Goal: Task Accomplishment & Management: Use online tool/utility

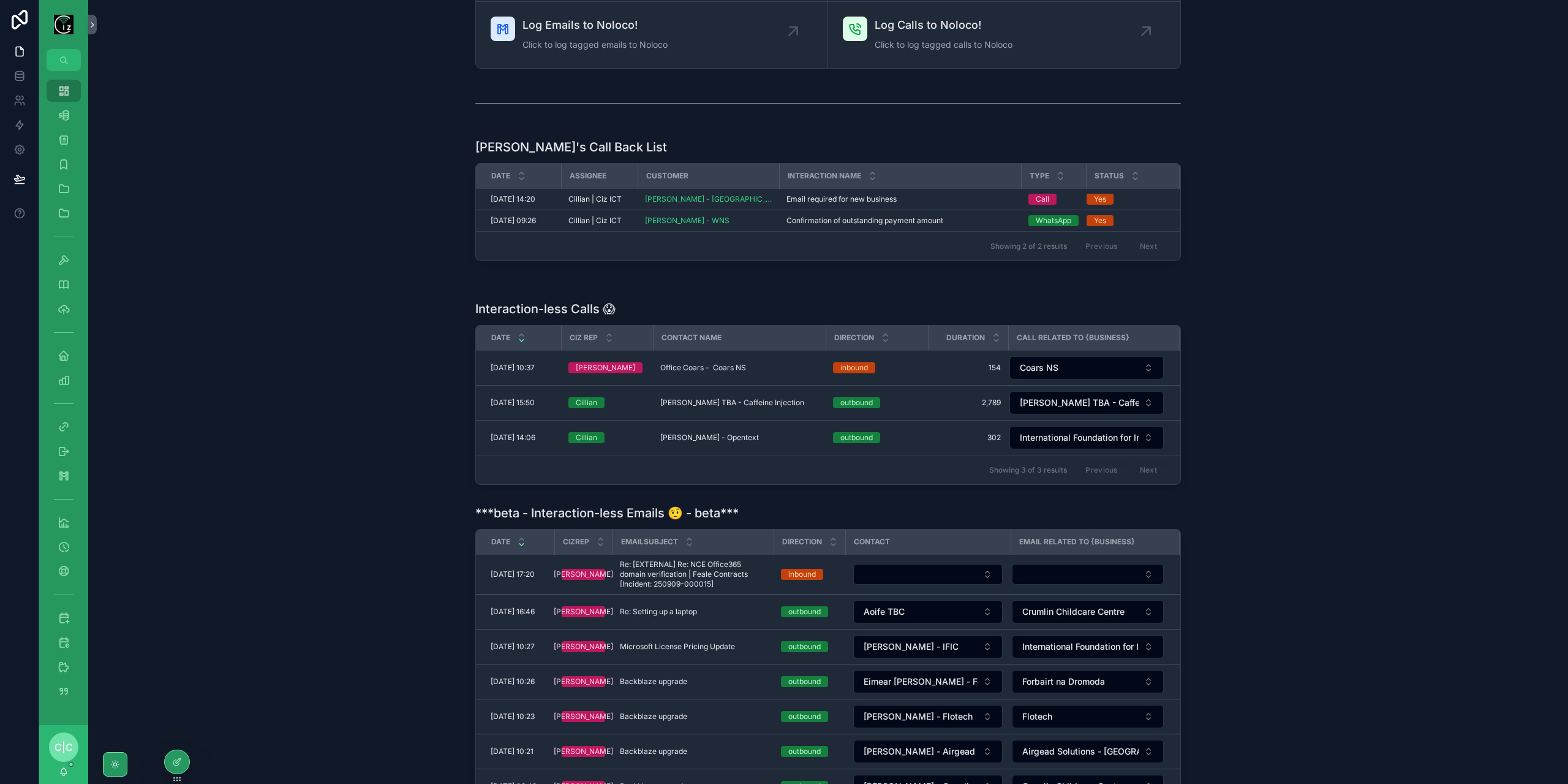
scroll to position [307, 0]
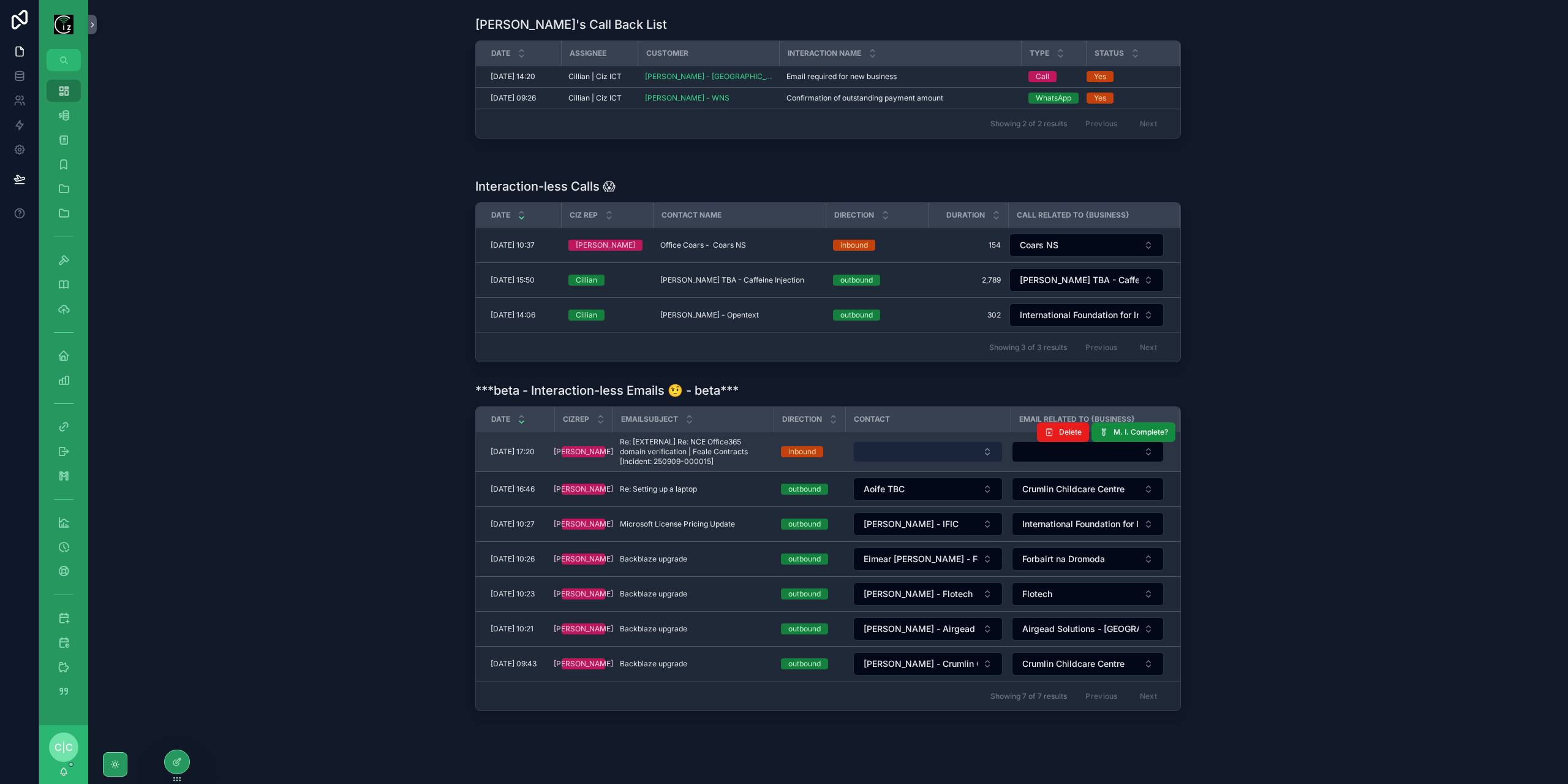
click at [932, 448] on button "Select Button" at bounding box center [928, 451] width 150 height 21
type input "*"
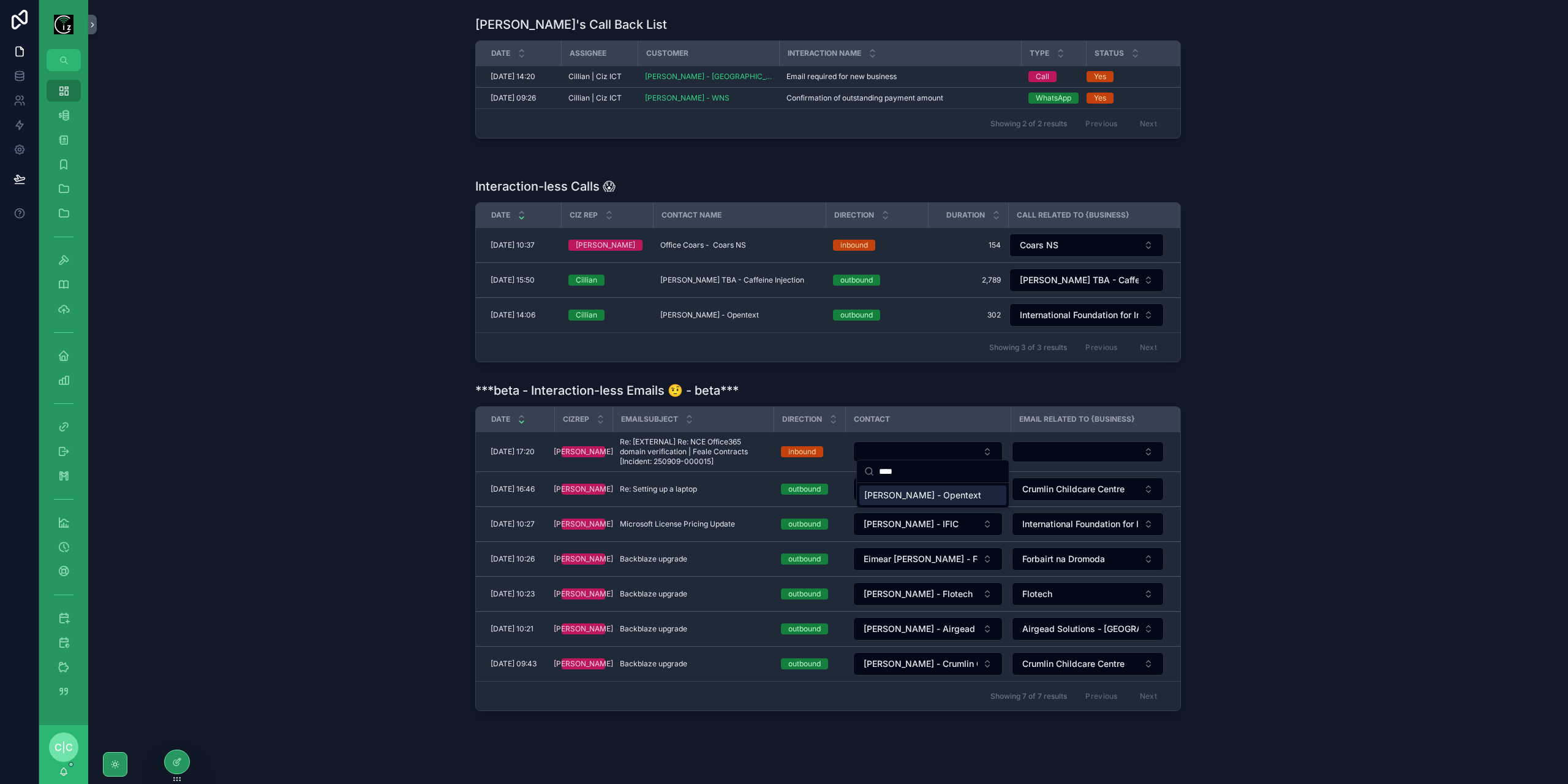
type input "****"
click at [1383, 476] on div "***beta - Interaction-less Emails 🤨 - beta*** Date CizRep EmailSubject Directio…" at bounding box center [828, 546] width 1460 height 339
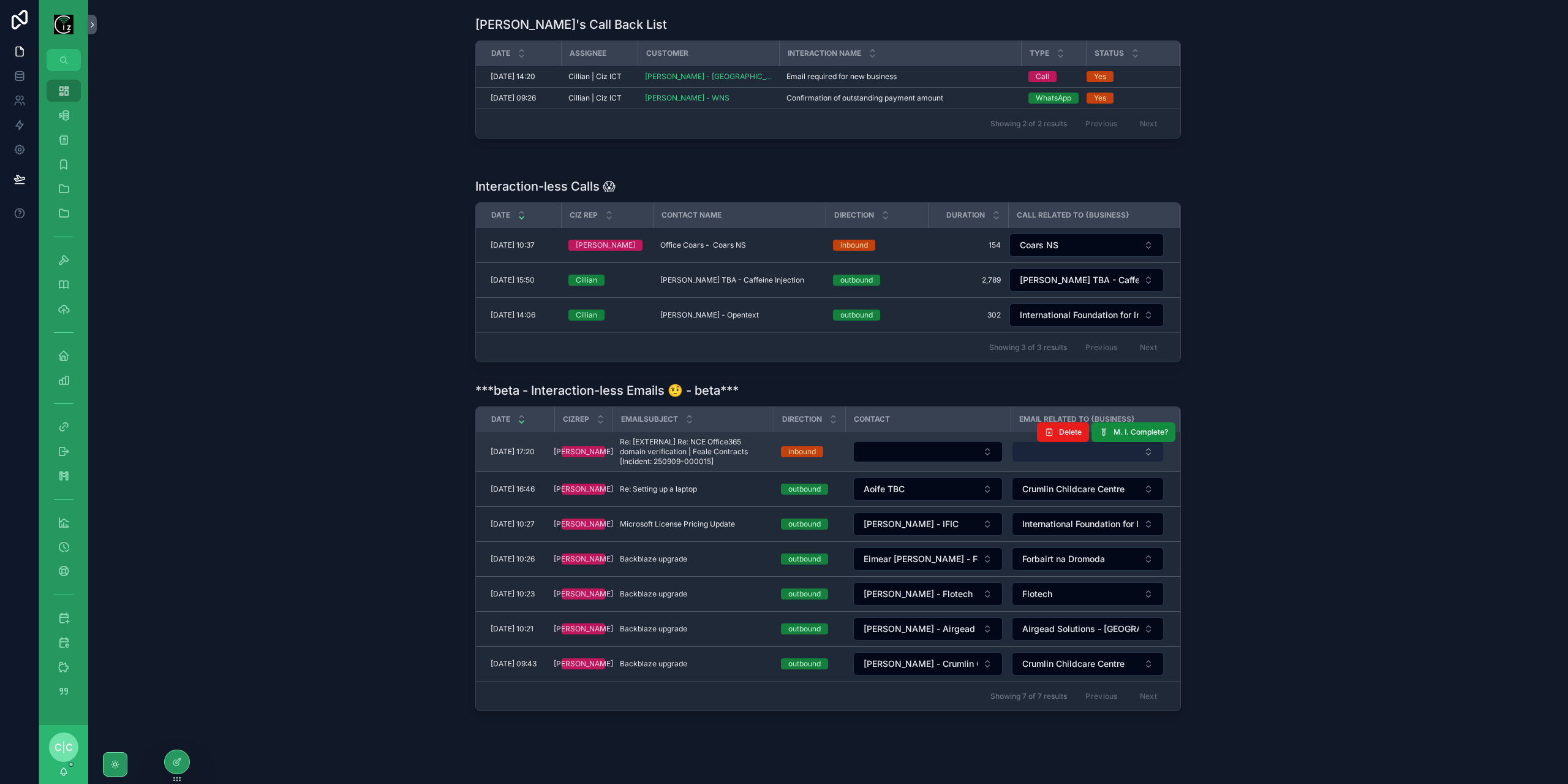
click at [1075, 456] on button "Select Button" at bounding box center [1088, 451] width 152 height 21
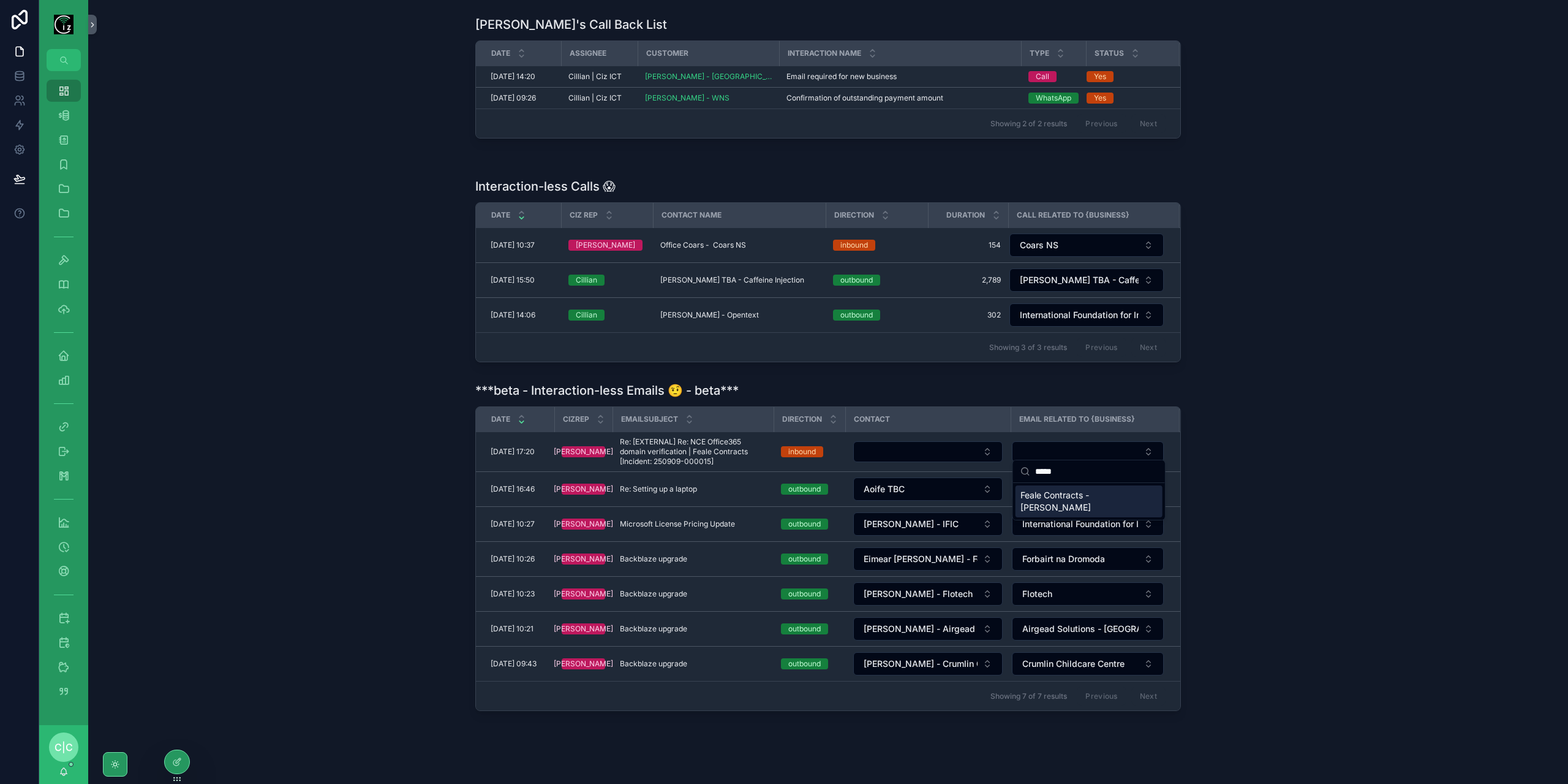
type input "*****"
click at [1075, 500] on span "Feale Contracts - [PERSON_NAME]" at bounding box center [1081, 502] width 123 height 25
click at [325, 350] on div "Interaction-less Calls 😱 Date Ciz Rep Contact Name Direction Duration Call Rela…" at bounding box center [828, 270] width 1460 height 194
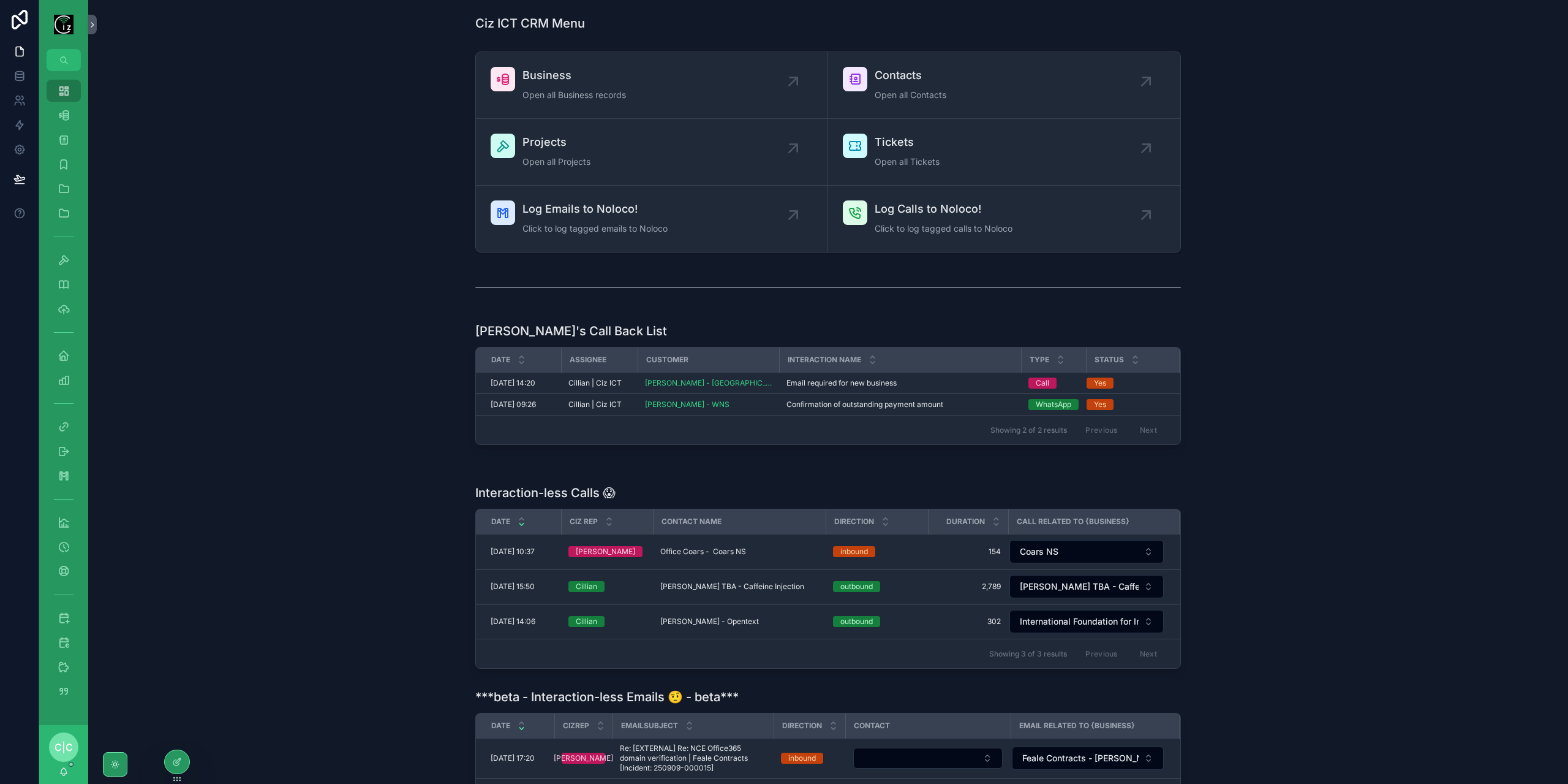
scroll to position [245, 0]
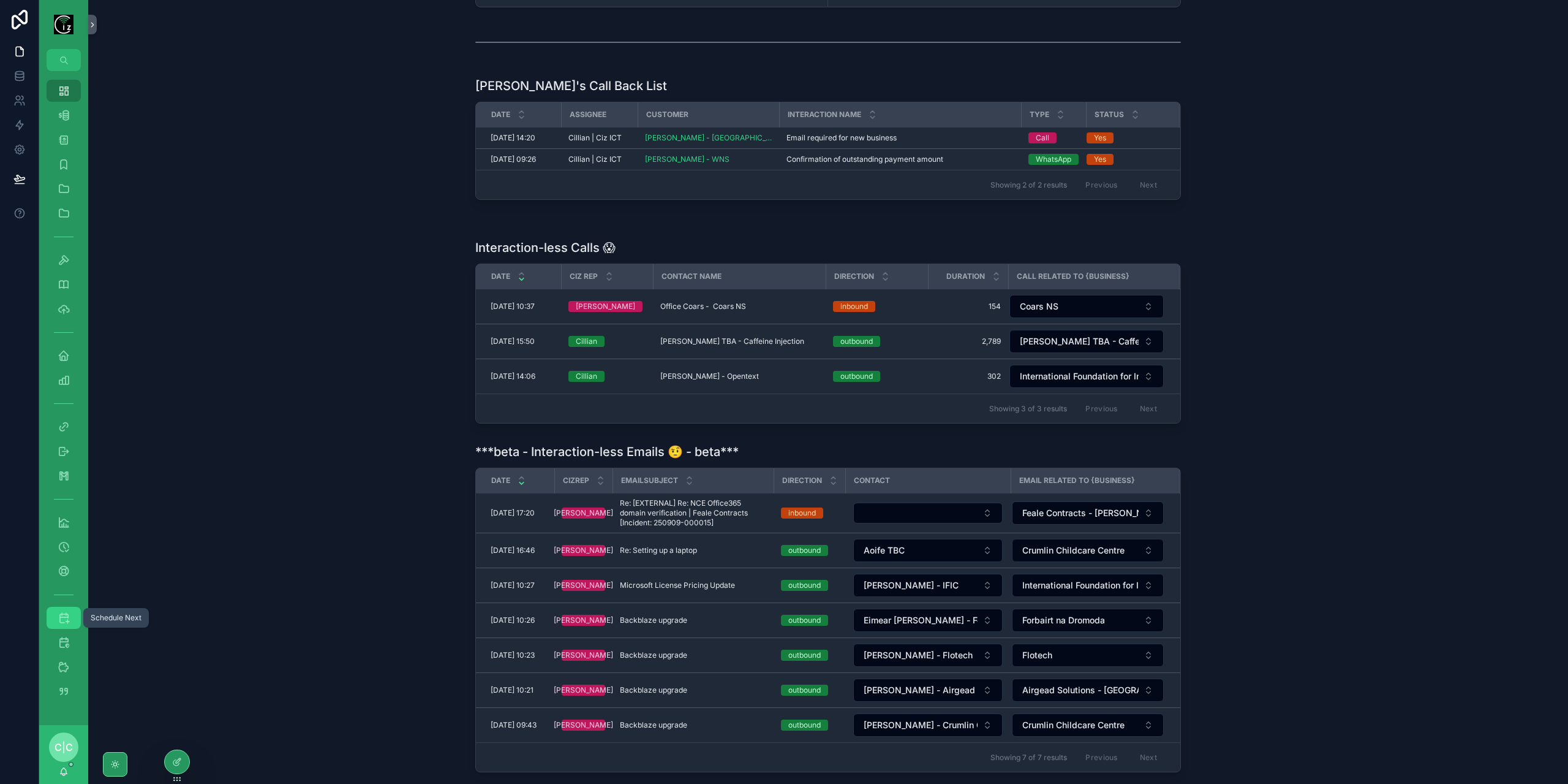
click at [71, 621] on div "Schedule Next" at bounding box center [64, 618] width 20 height 20
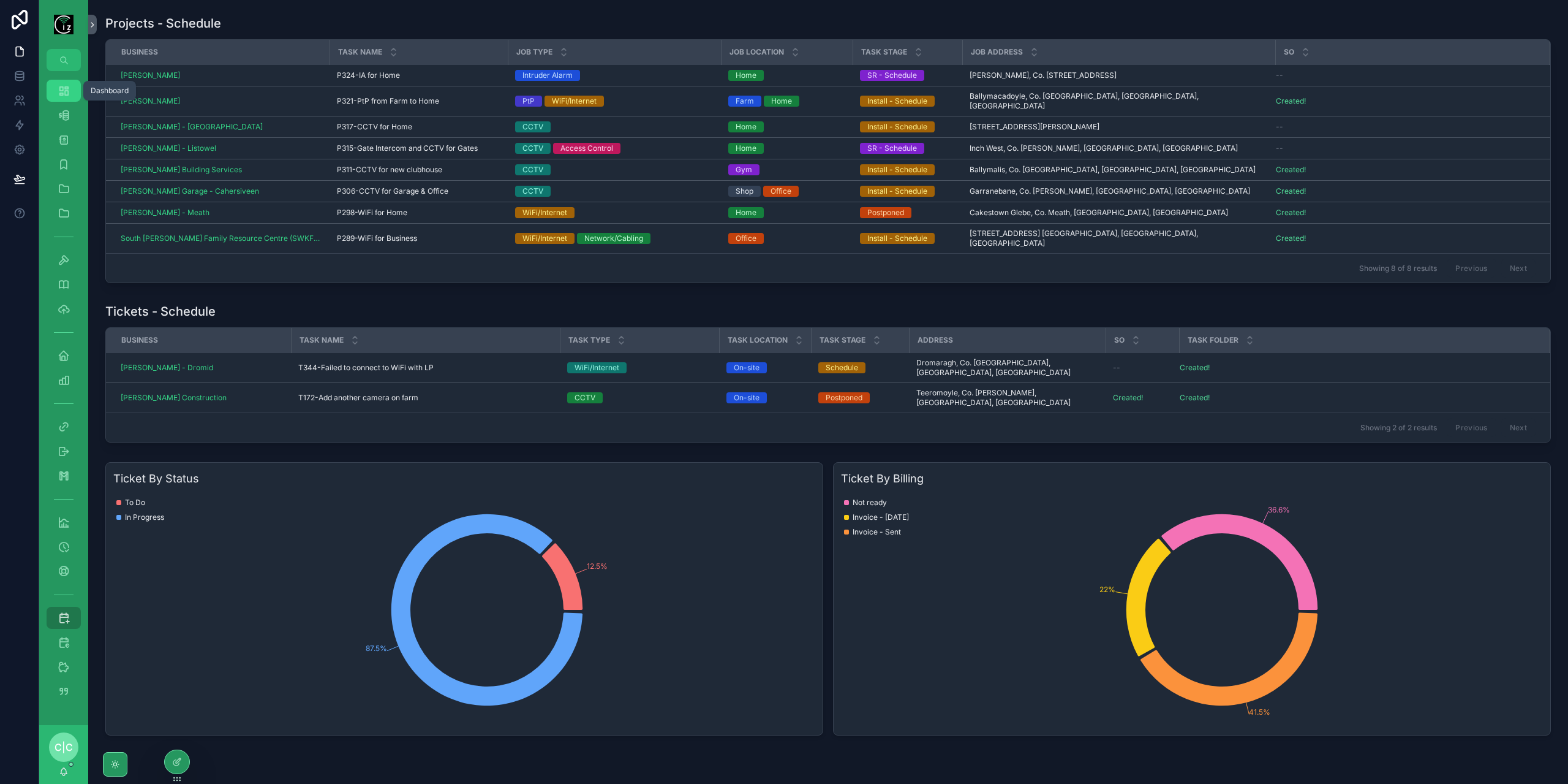
click at [68, 95] on icon "scrollable content" at bounding box center [63, 90] width 12 height 12
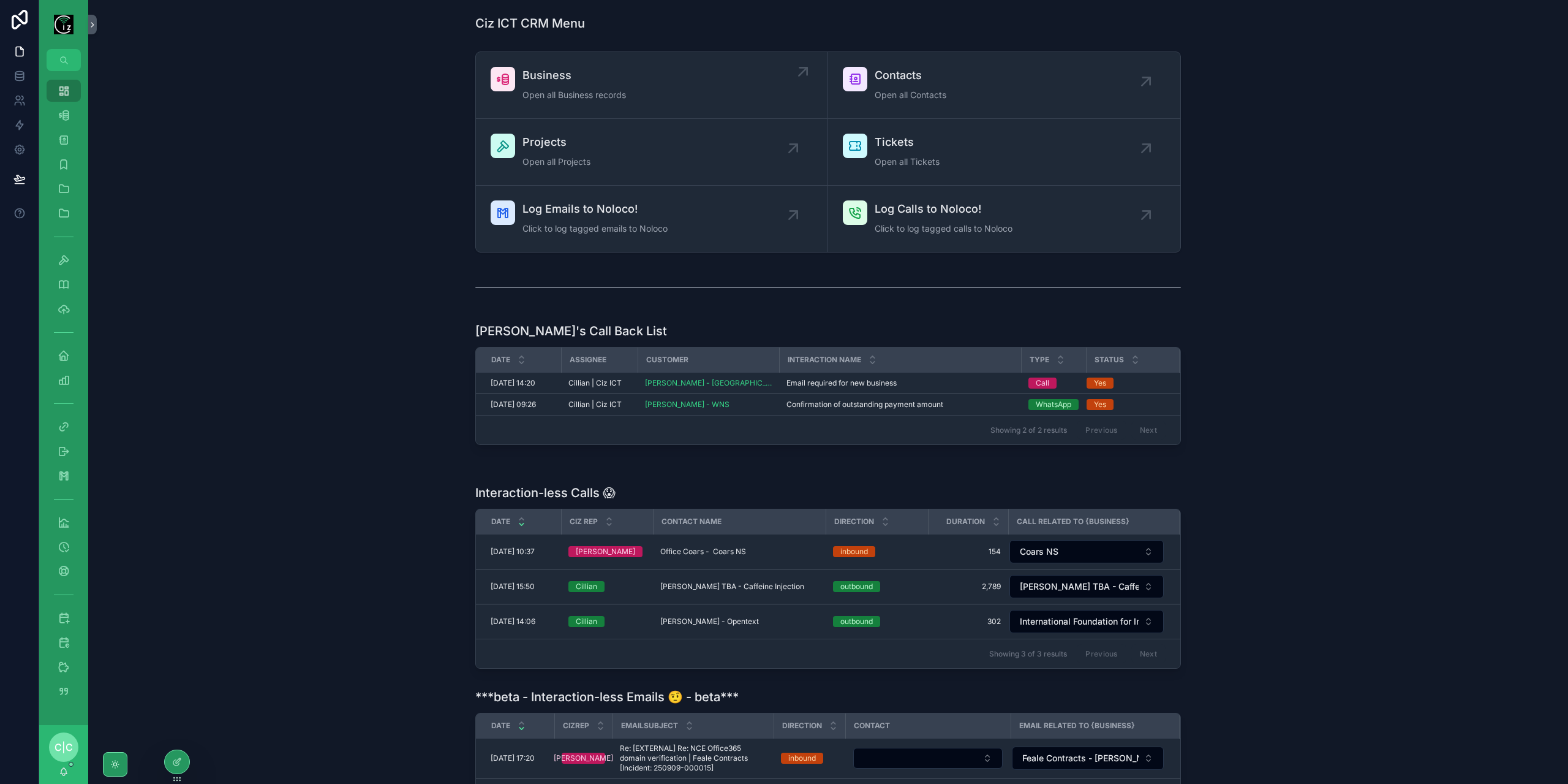
click at [547, 81] on span "Business" at bounding box center [575, 75] width 104 height 17
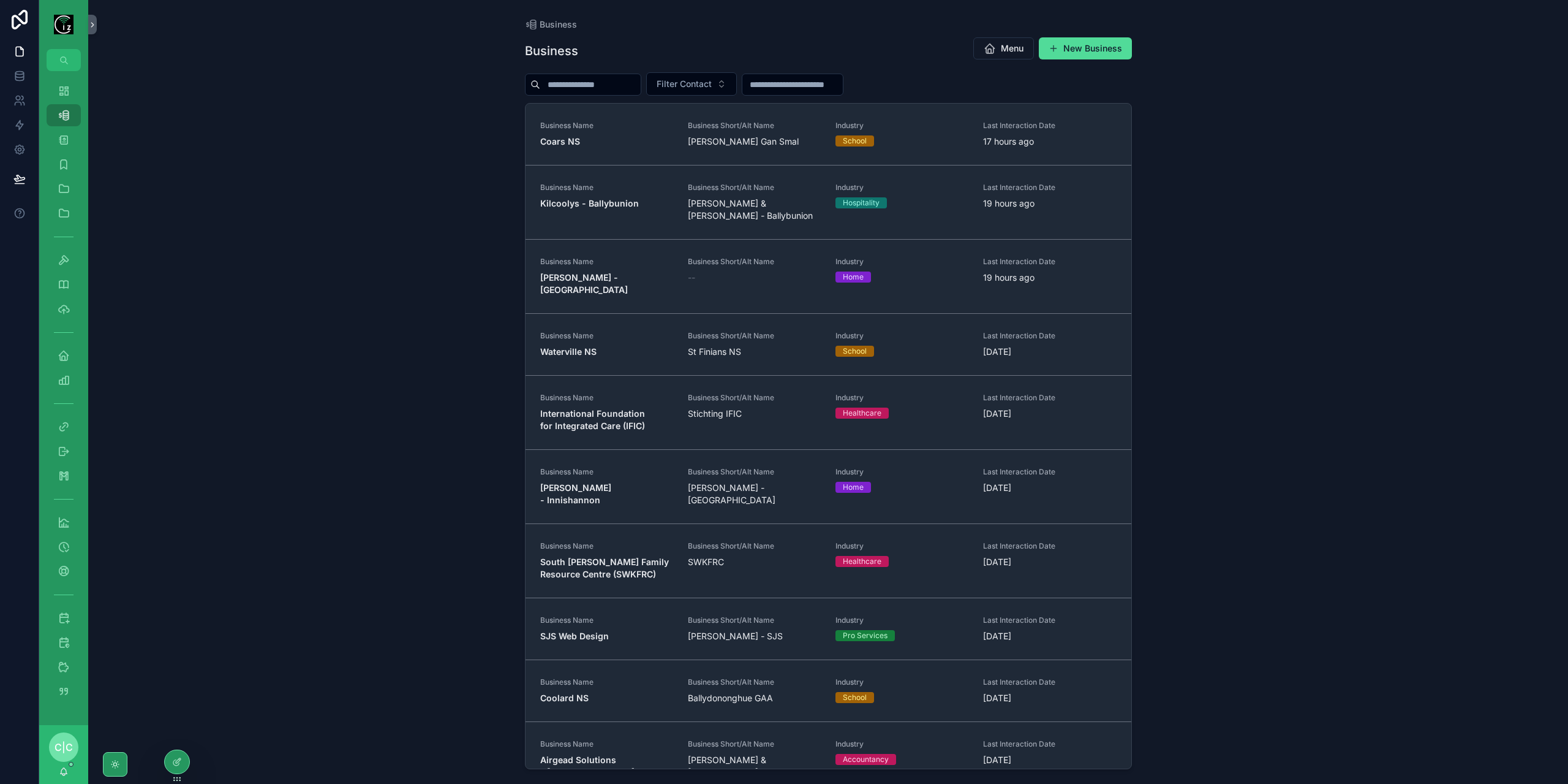
click at [550, 85] on input "scrollable content" at bounding box center [590, 84] width 100 height 17
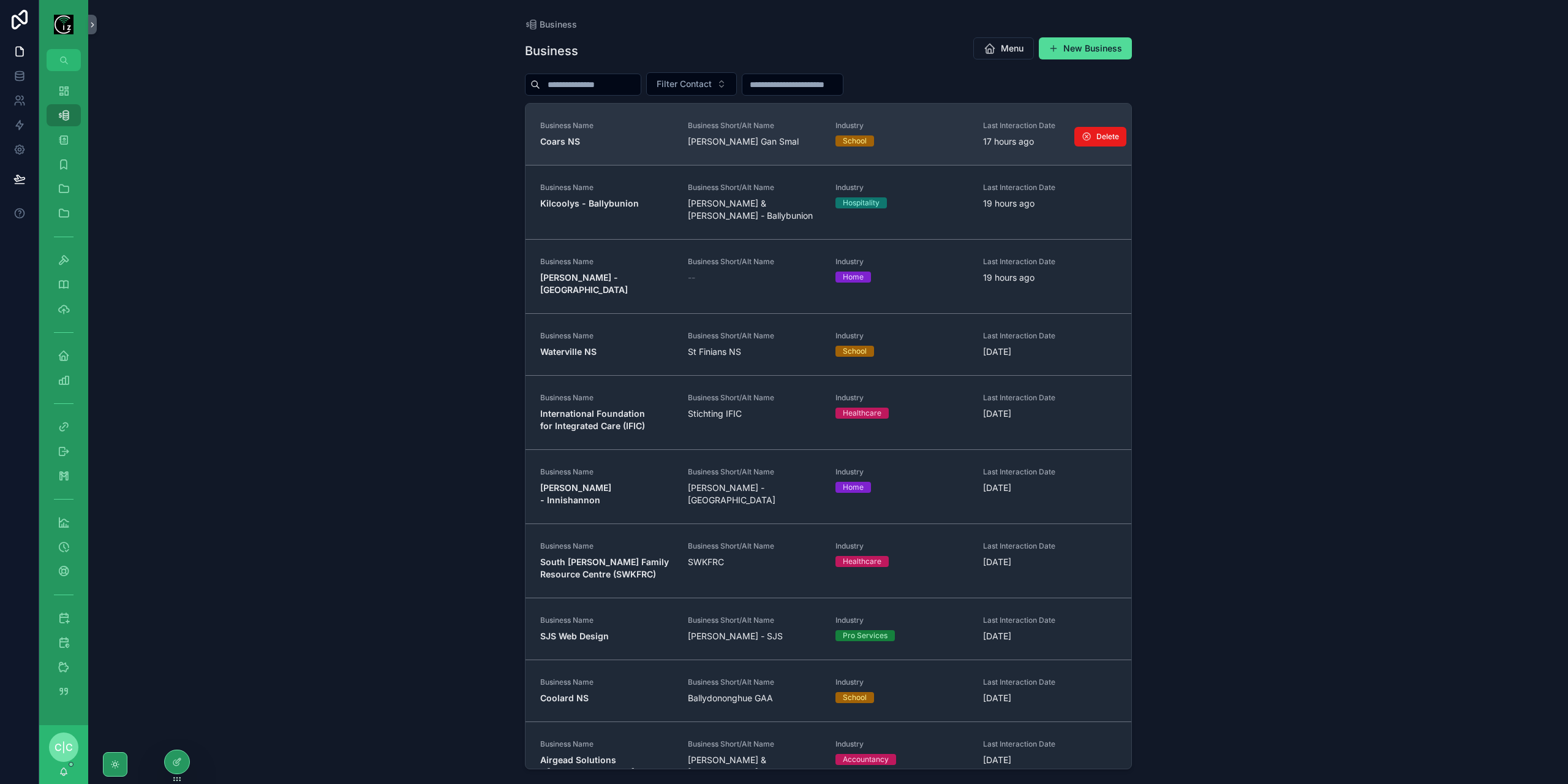
click at [558, 155] on link "Business Name Coars NS Business Short/Alt Name [PERSON_NAME] Gan Smal Industry …" at bounding box center [828, 134] width 606 height 62
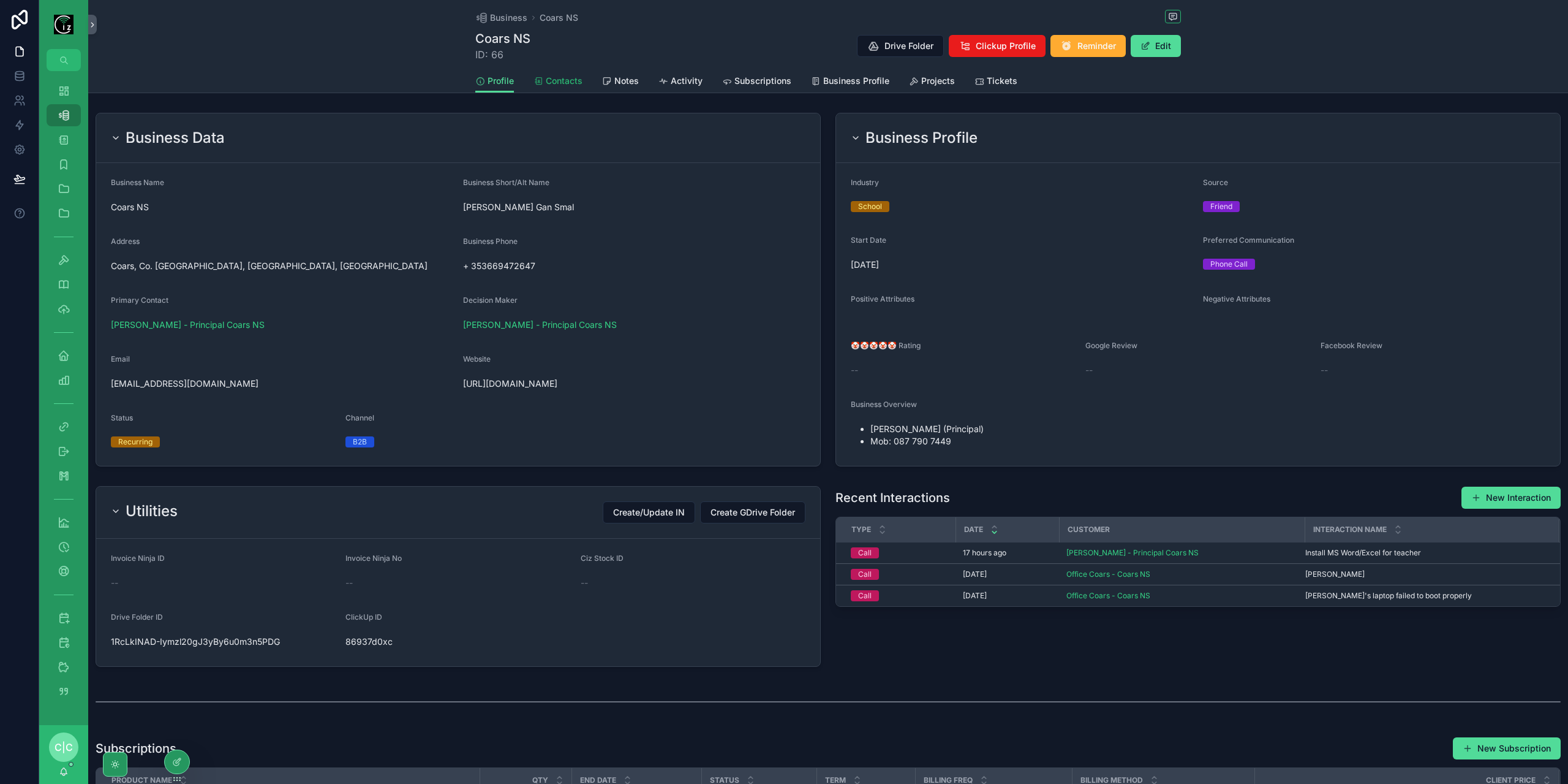
click at [576, 87] on link "Contacts" at bounding box center [558, 82] width 49 height 25
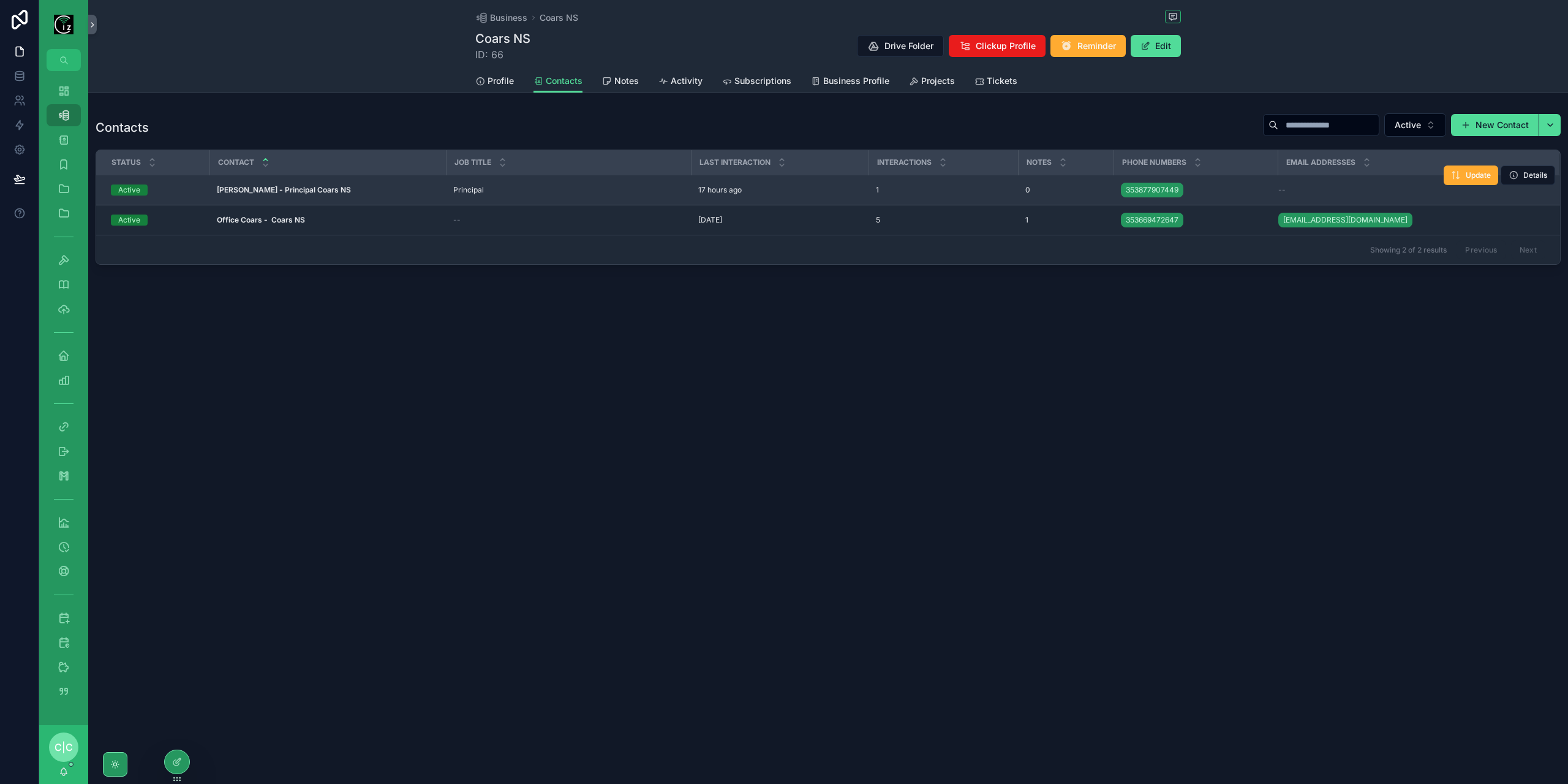
click at [290, 191] on strong "[PERSON_NAME] - Principal Coars NS" at bounding box center [284, 189] width 134 height 9
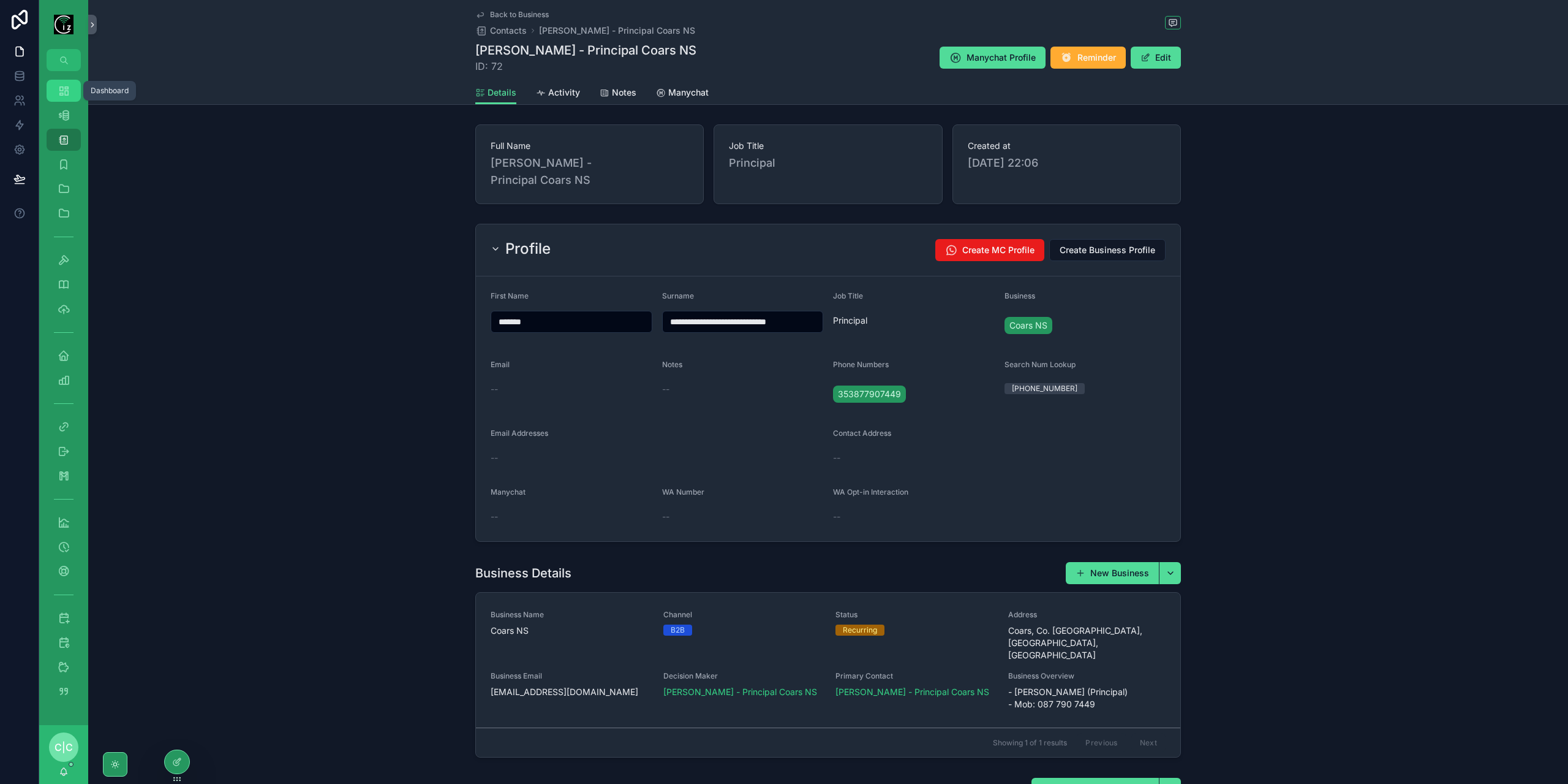
click at [58, 90] on icon "scrollable content" at bounding box center [63, 90] width 12 height 12
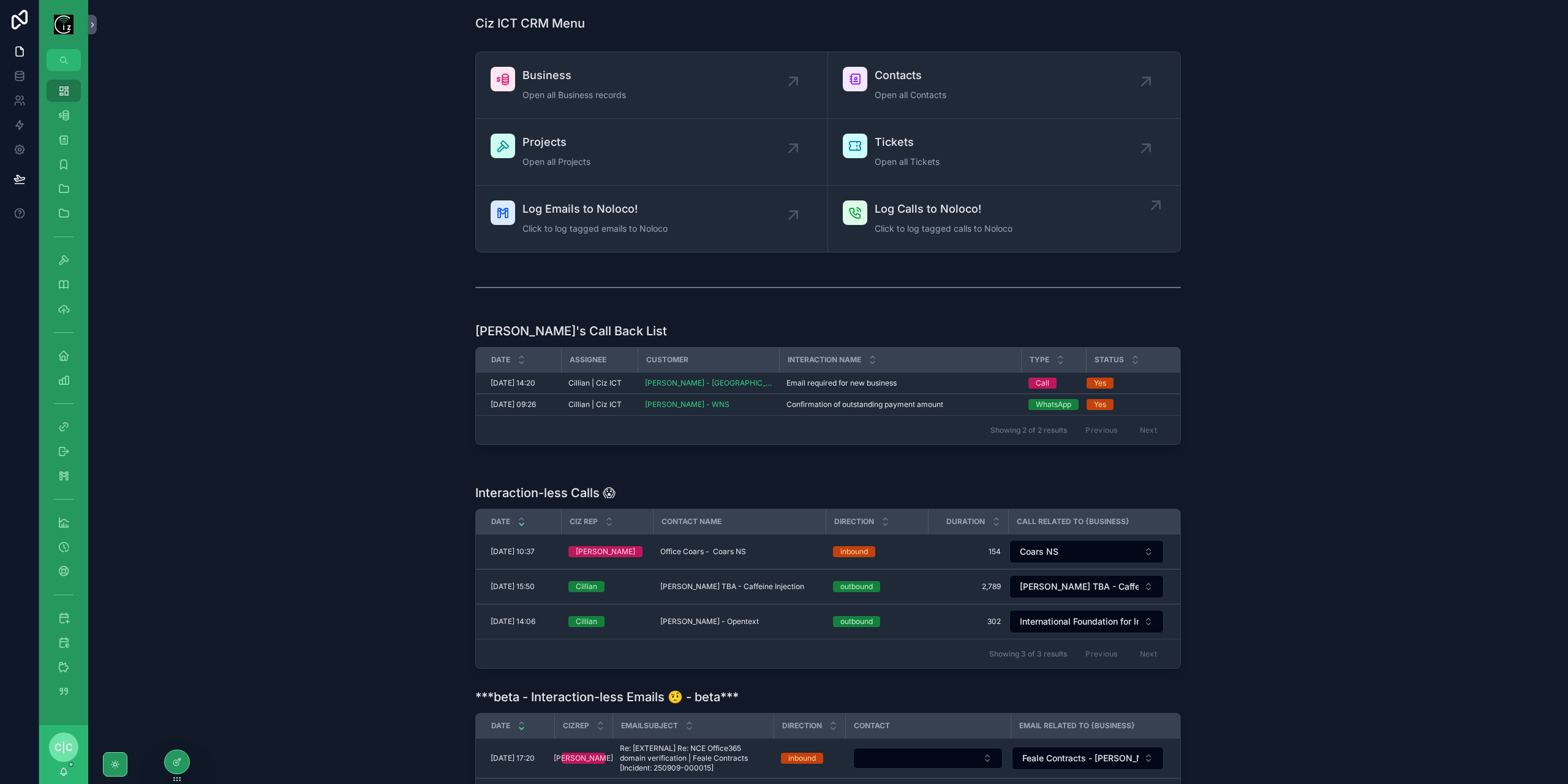
click at [967, 213] on span "Log Calls to Noloco!" at bounding box center [944, 209] width 138 height 17
click at [627, 206] on span "Log Emails to Noloco!" at bounding box center [595, 209] width 146 height 17
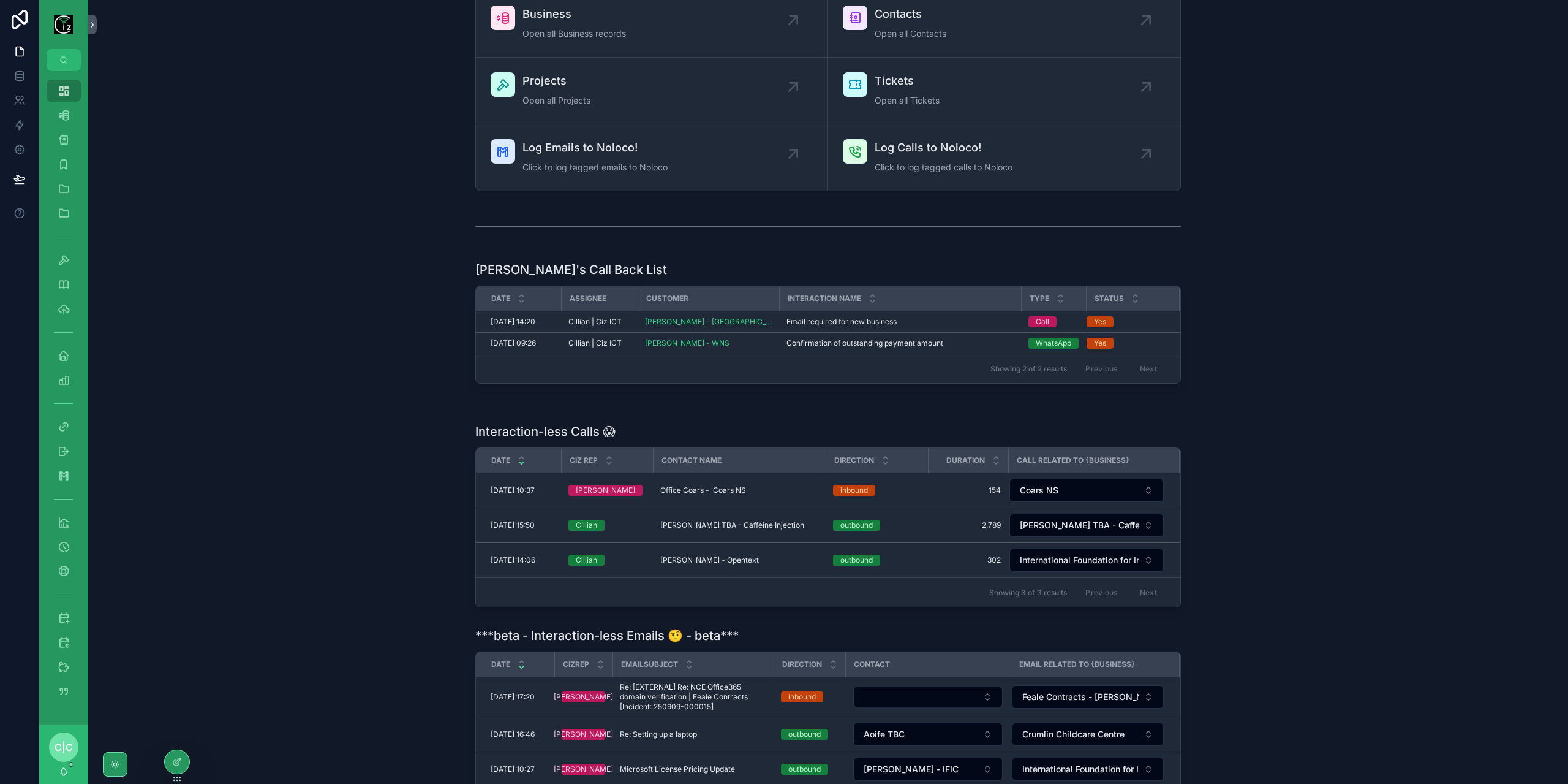
scroll to position [245, 0]
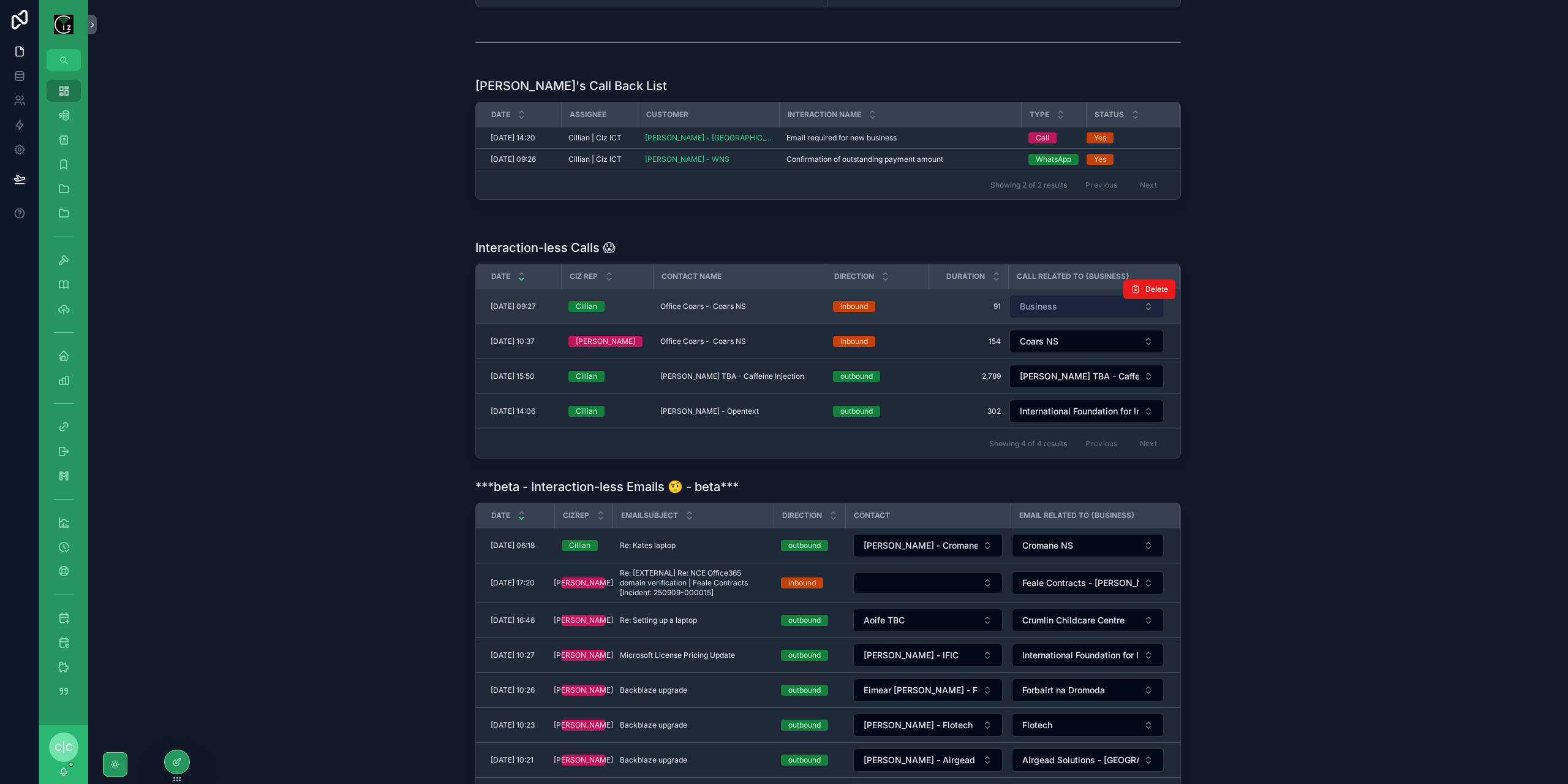
click at [1087, 307] on button "Business" at bounding box center [1087, 306] width 155 height 23
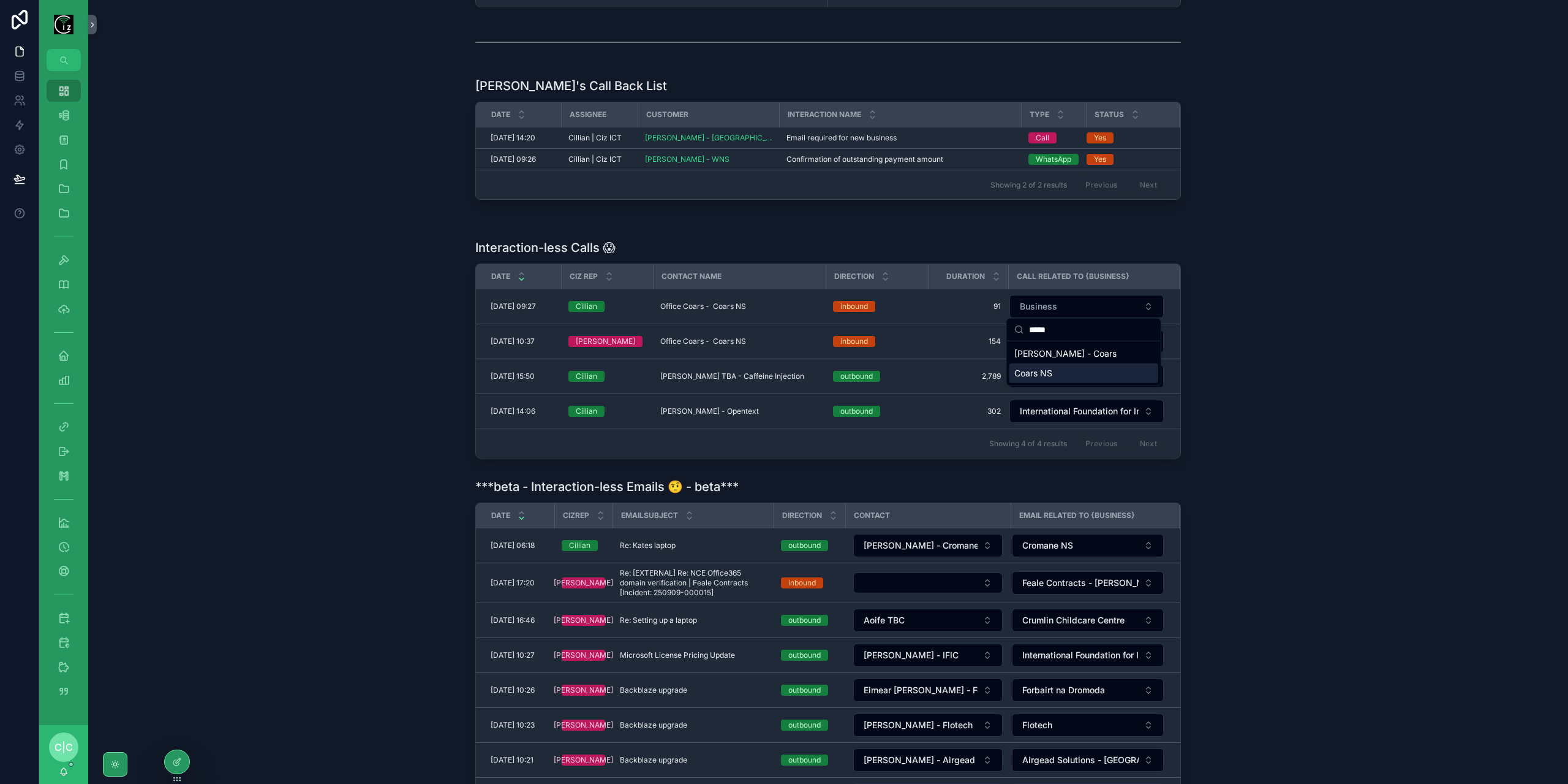
type input "*****"
click at [1071, 376] on div "Coars NS" at bounding box center [1084, 373] width 149 height 20
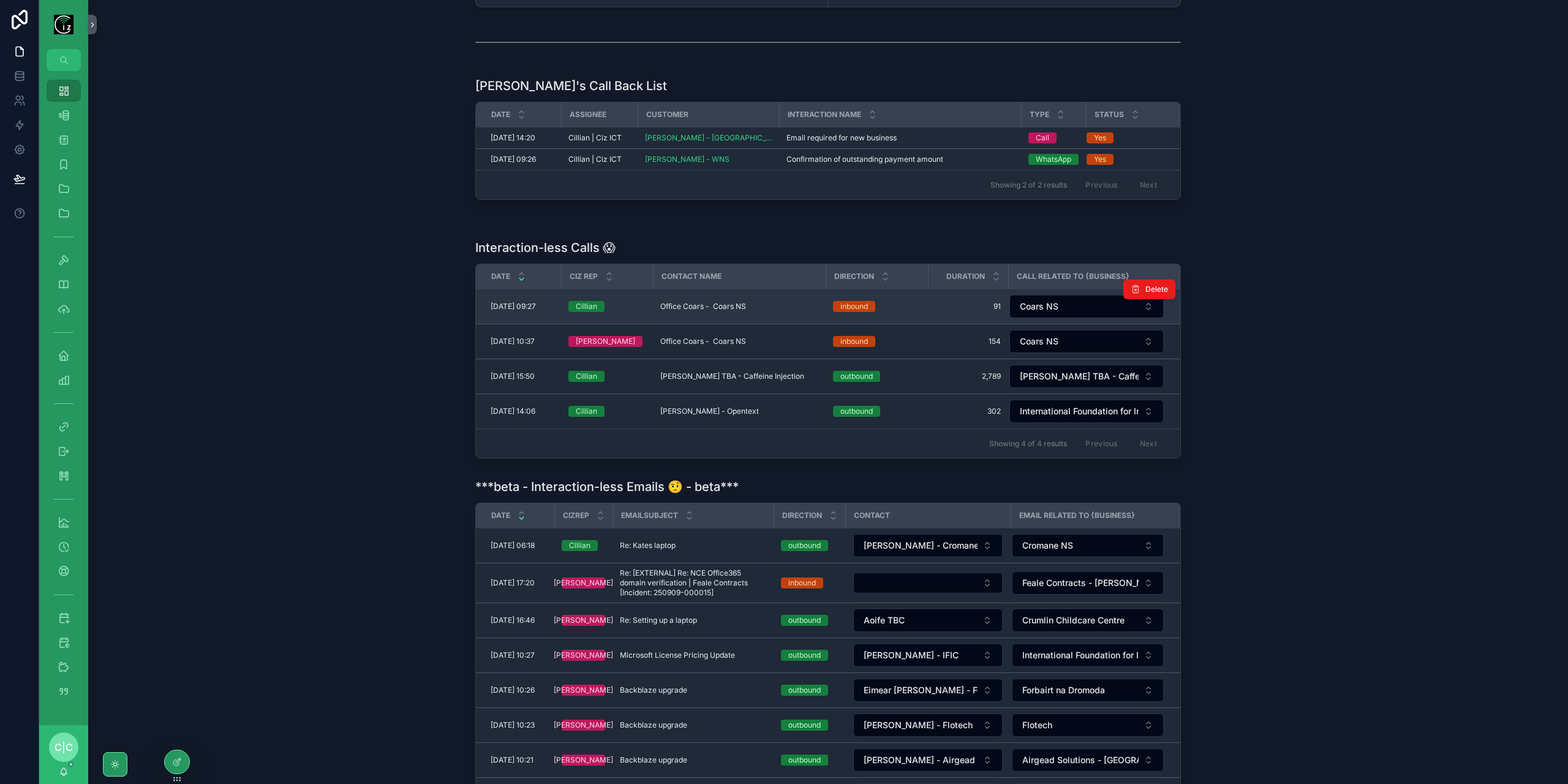
click at [705, 304] on span "Office Coars - Coars NS" at bounding box center [703, 307] width 86 height 10
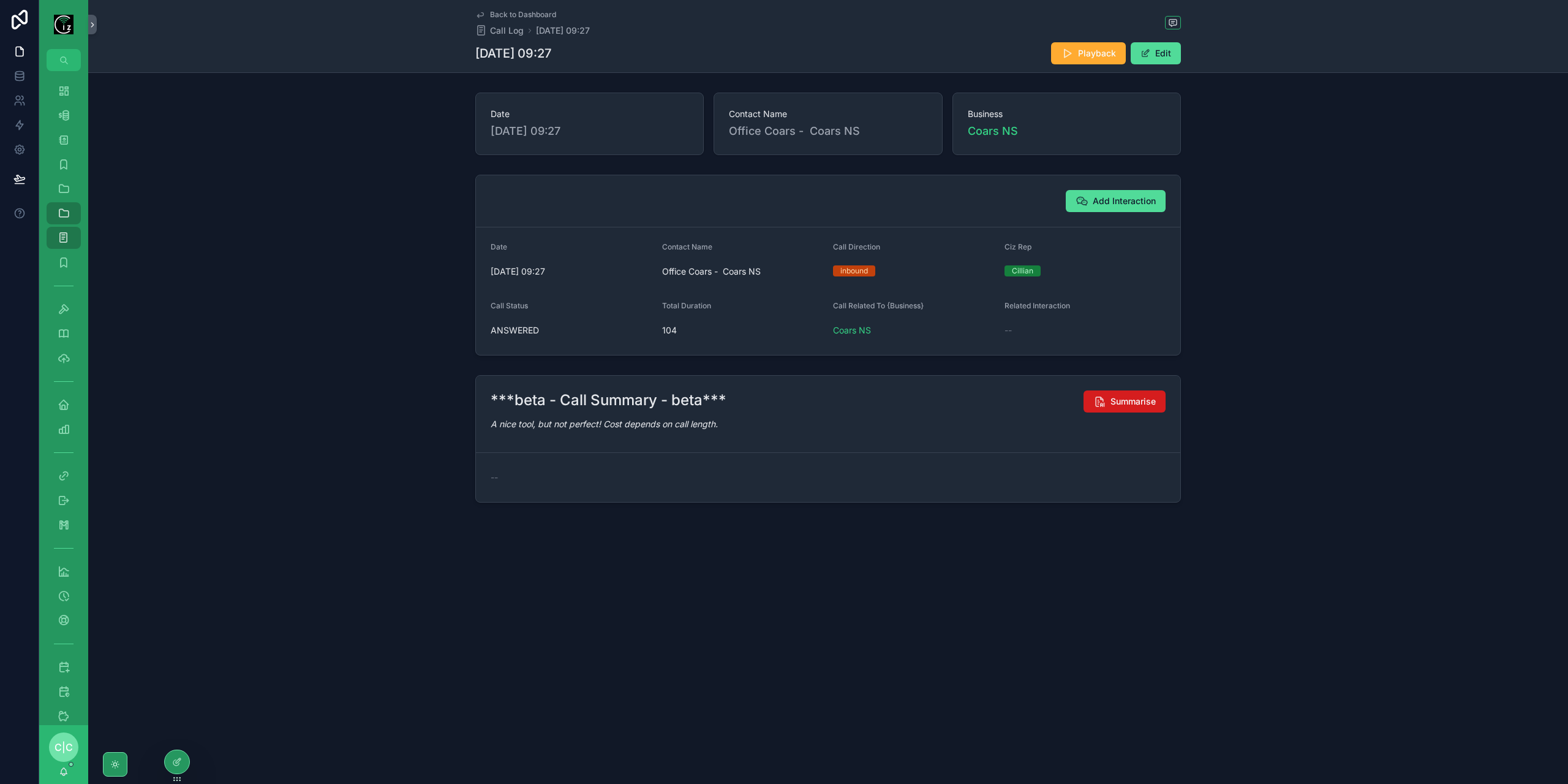
click at [1128, 402] on span "Summarise" at bounding box center [1133, 401] width 45 height 12
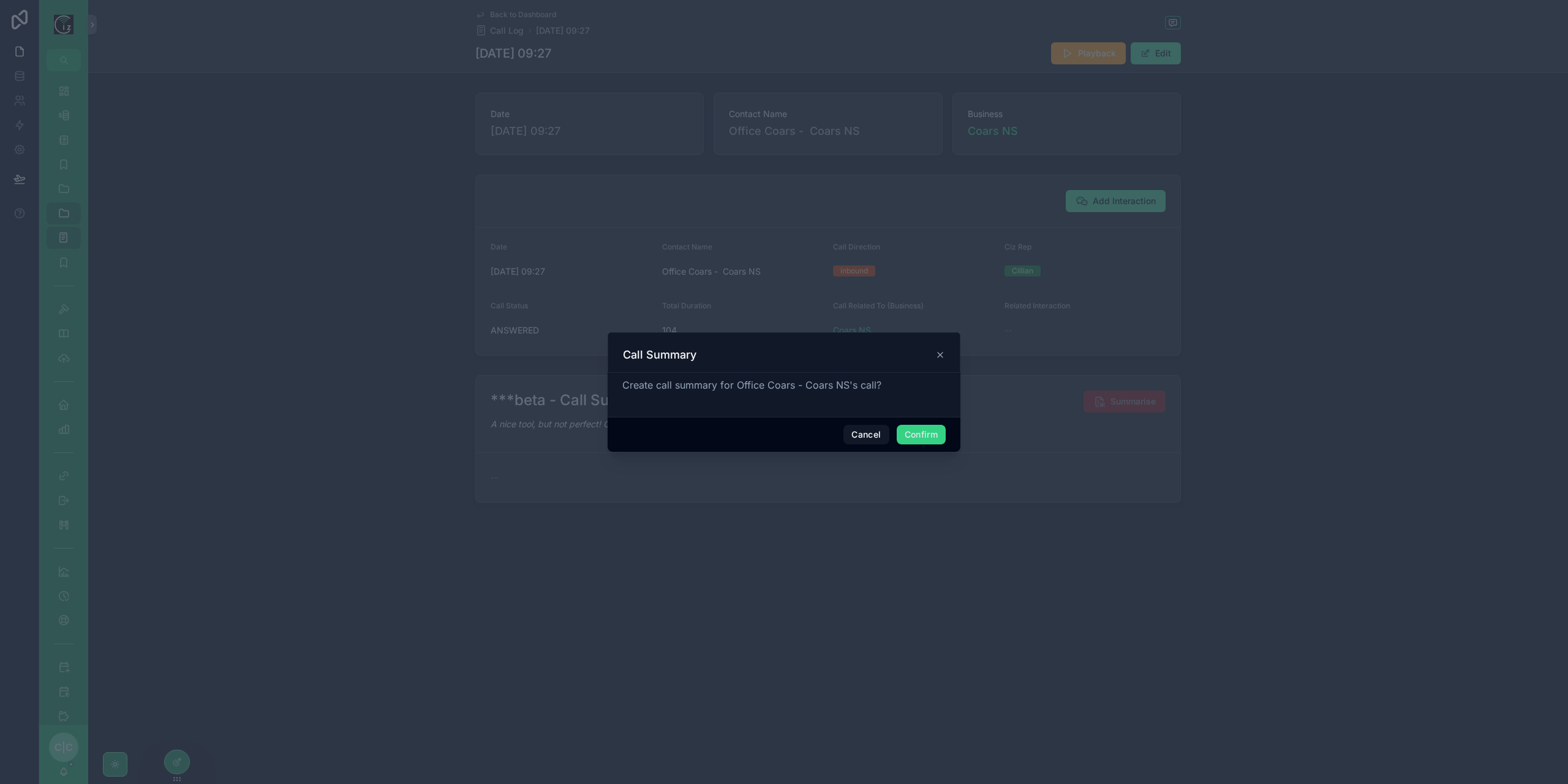
click at [934, 434] on button "Confirm" at bounding box center [922, 434] width 49 height 20
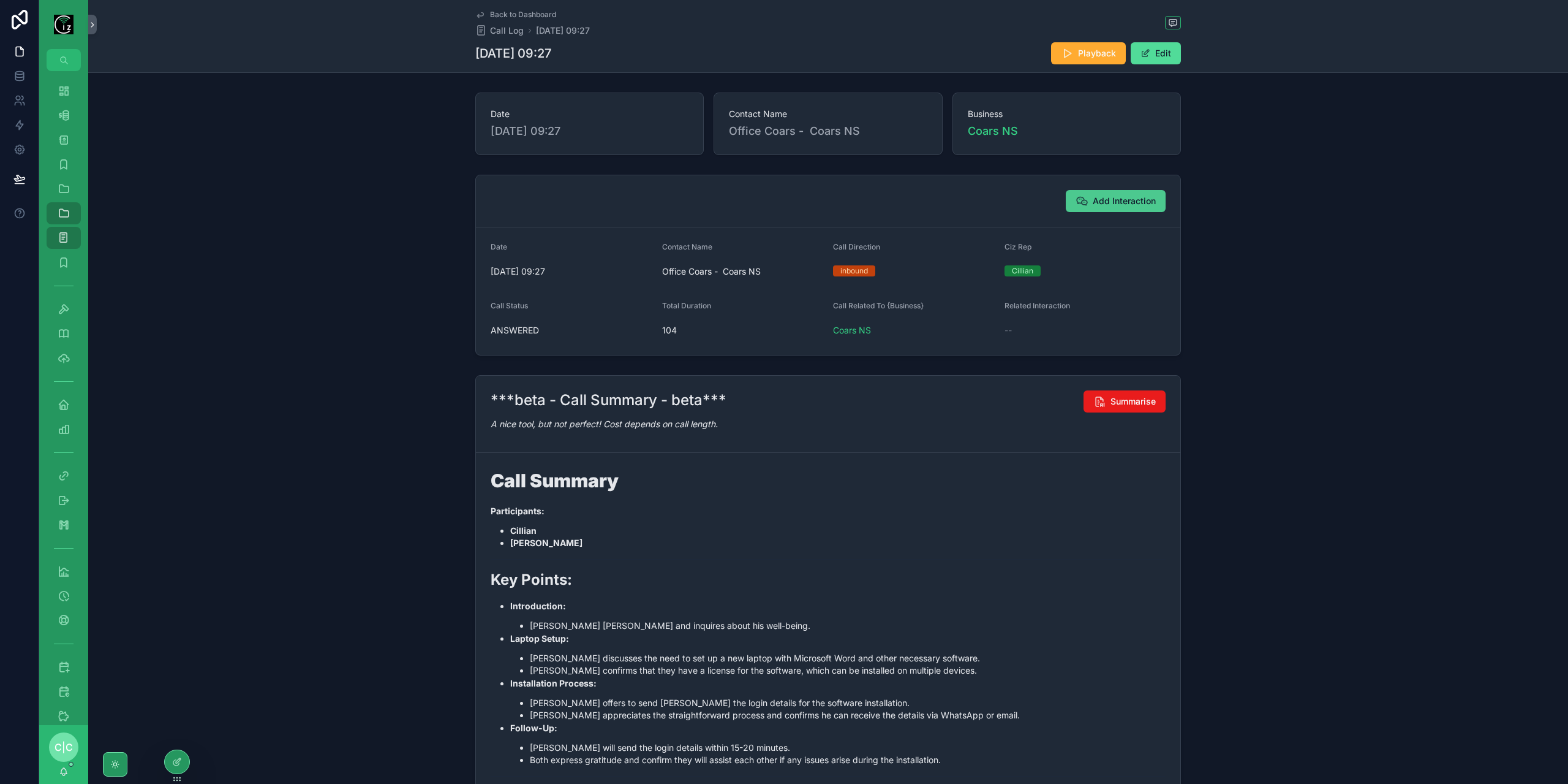
click at [1121, 202] on span "Add Interaction" at bounding box center [1124, 201] width 63 height 12
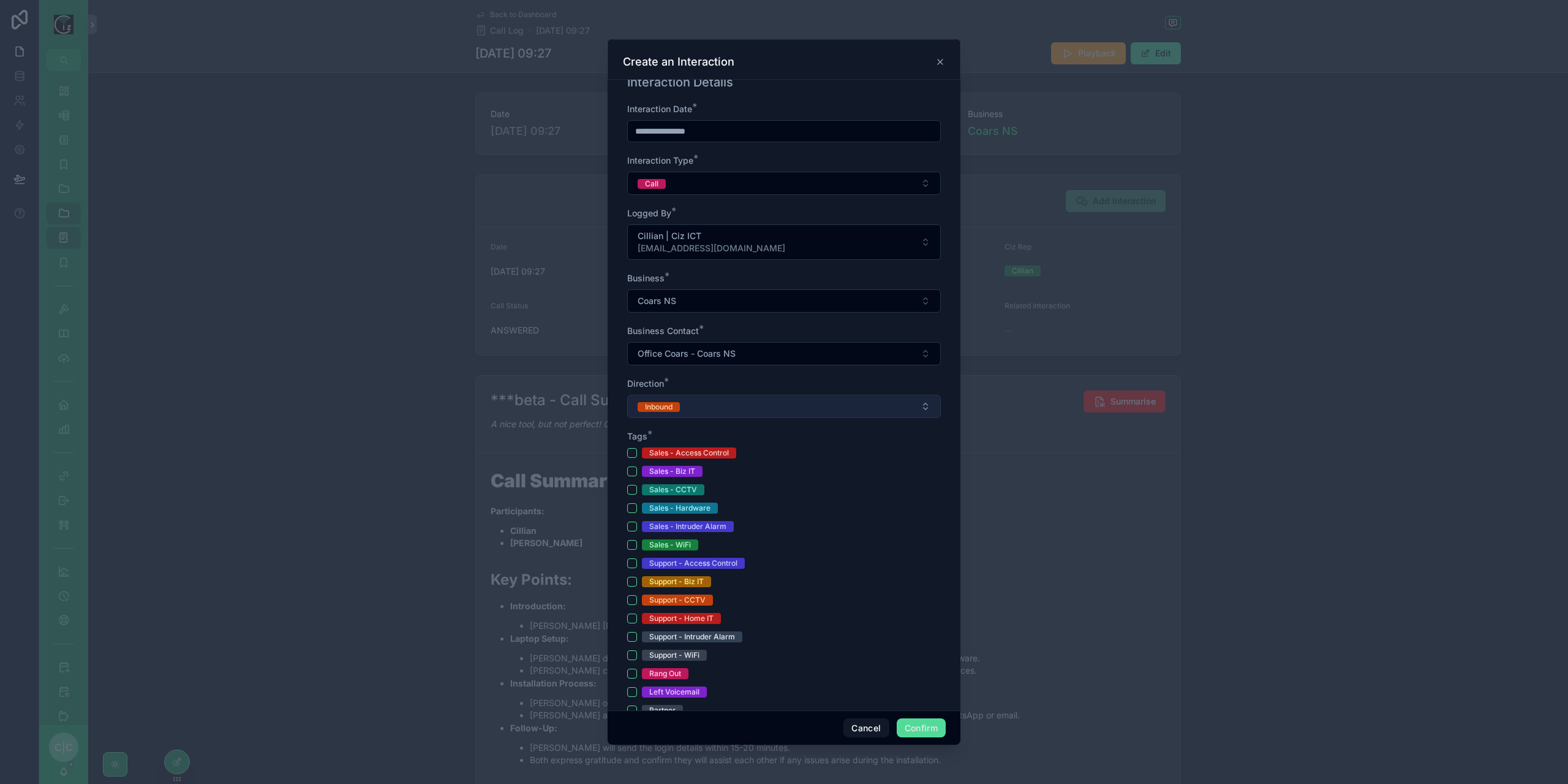
scroll to position [123, 0]
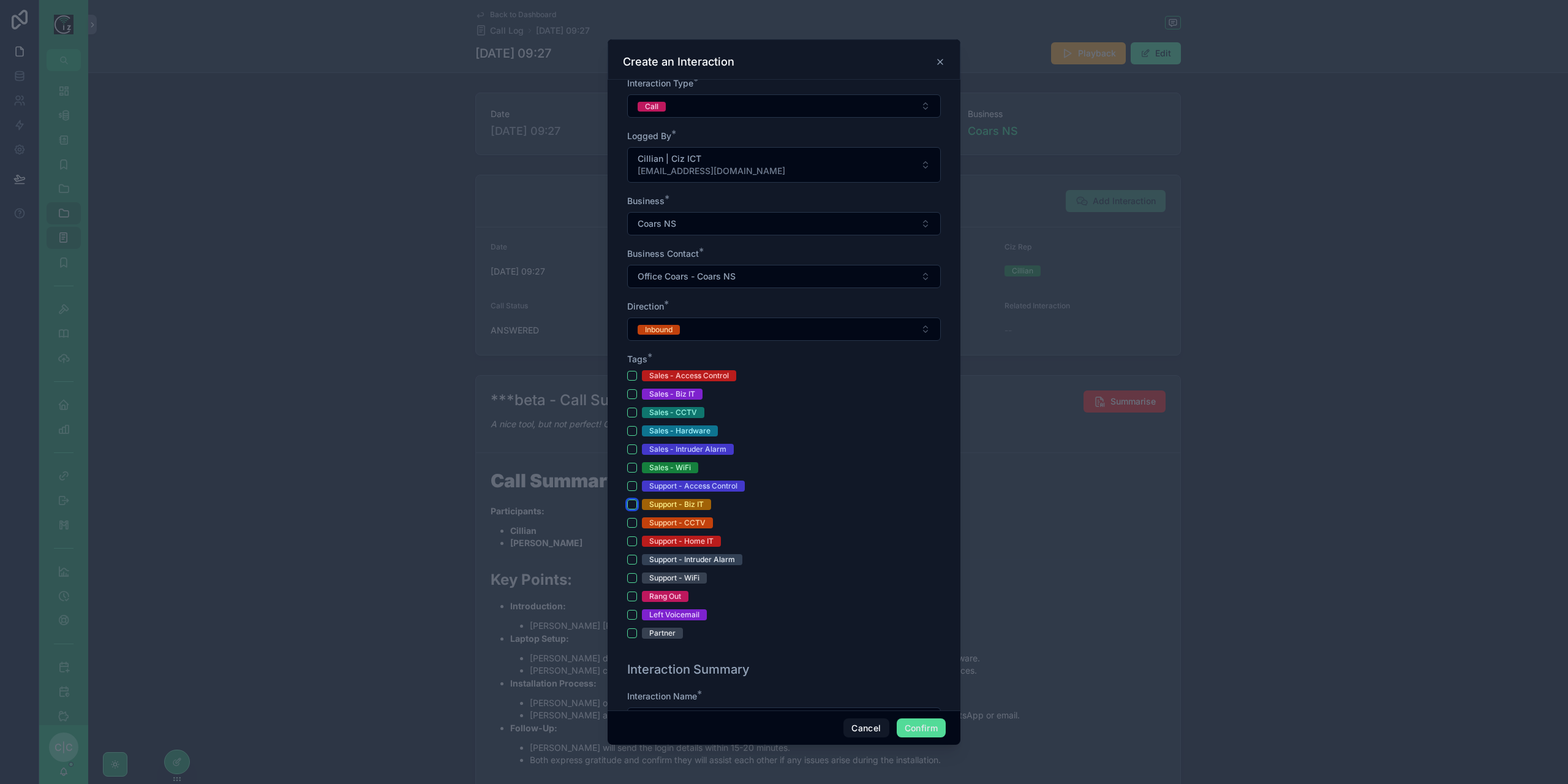
click at [636, 499] on button "Support - Biz IT" at bounding box center [632, 504] width 10 height 10
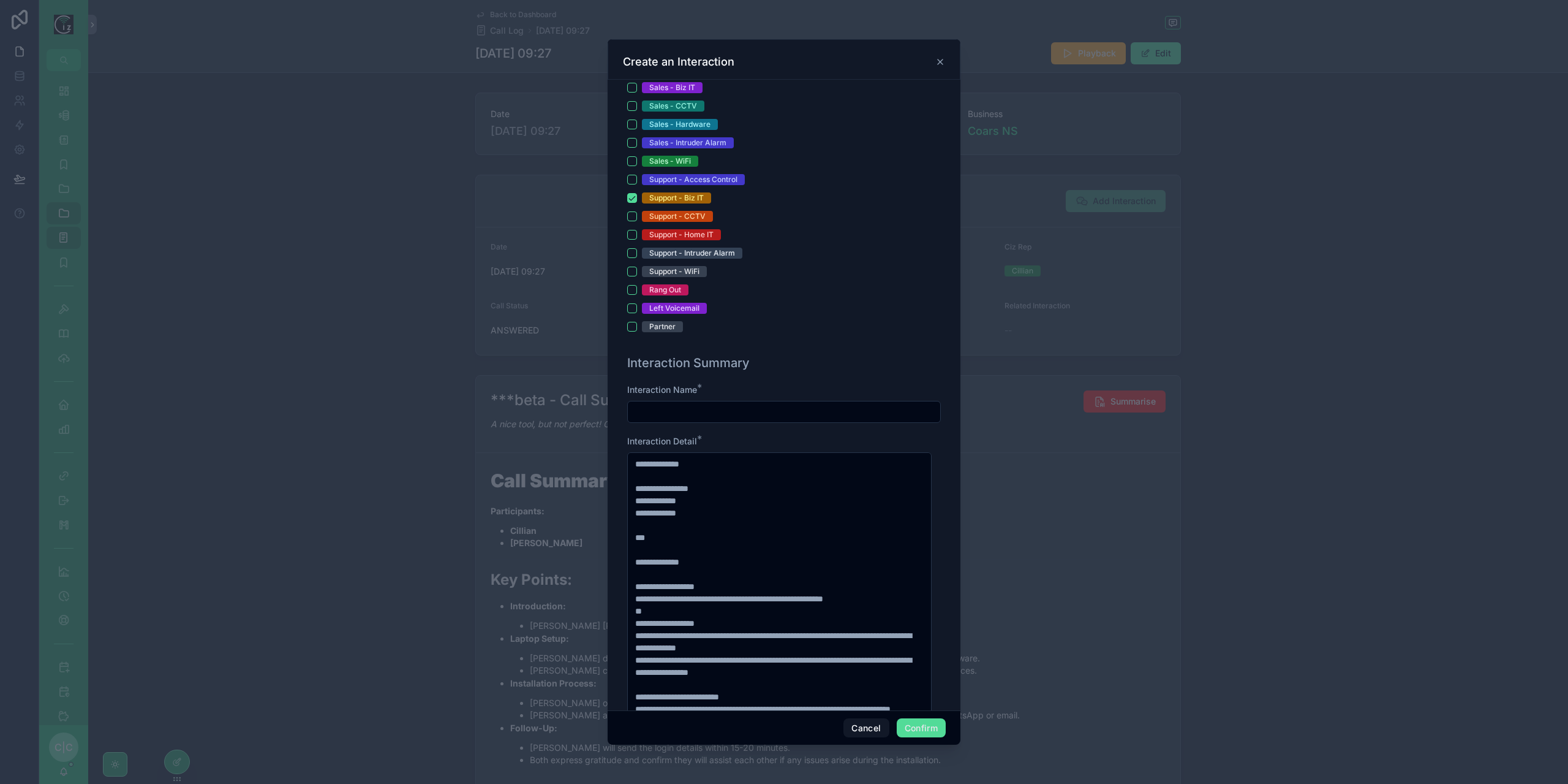
click at [748, 407] on input "text" at bounding box center [784, 411] width 312 height 17
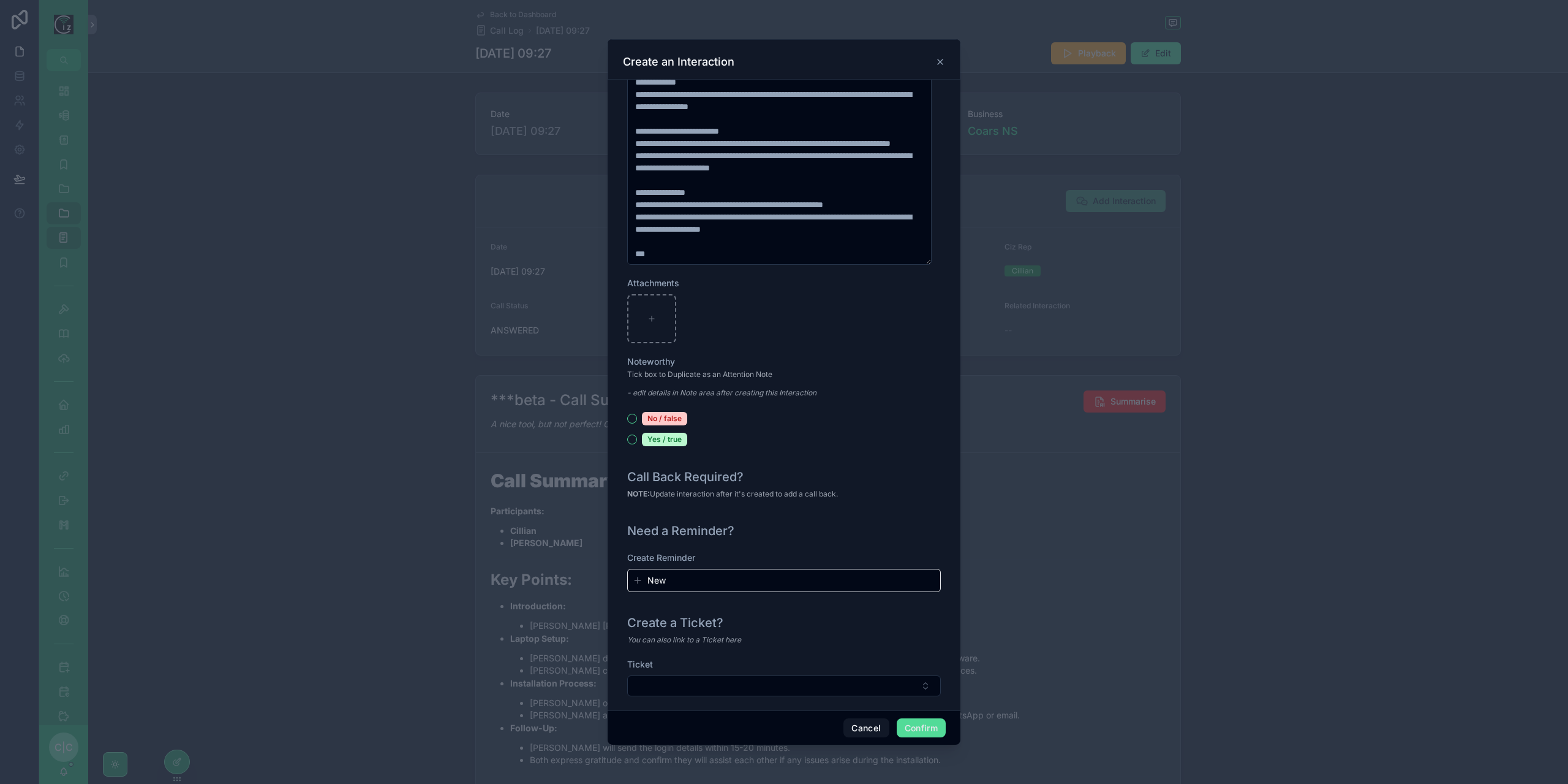
scroll to position [1107, 0]
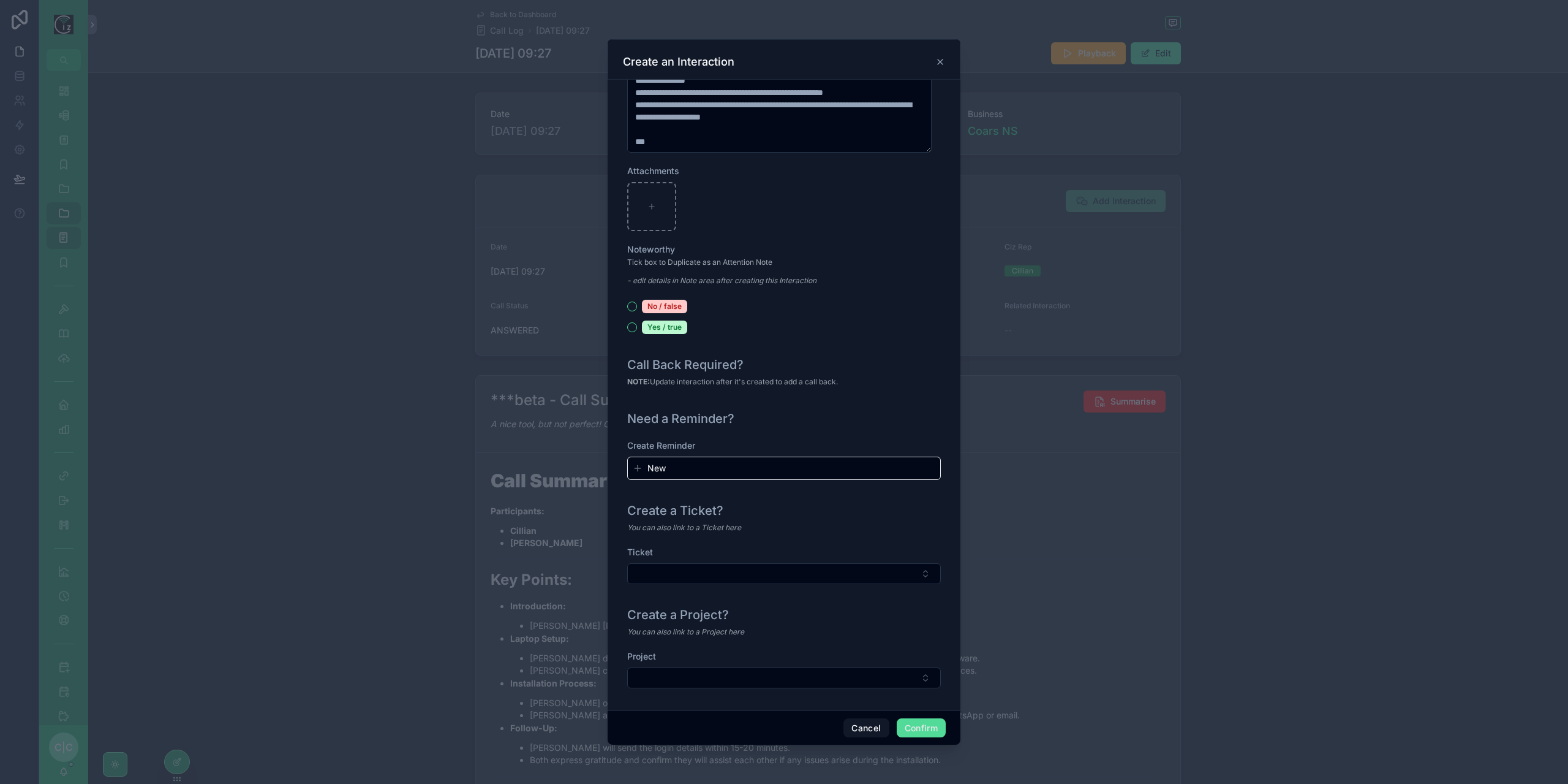
type input "**********"
click at [787, 583] on div "Ticket" at bounding box center [784, 571] width 313 height 50
click at [794, 574] on button "Select Button" at bounding box center [784, 573] width 313 height 21
click at [836, 527] on div "You can also link to a Ticket here" at bounding box center [784, 527] width 313 height 12
click at [821, 679] on button "Select Button" at bounding box center [784, 677] width 313 height 21
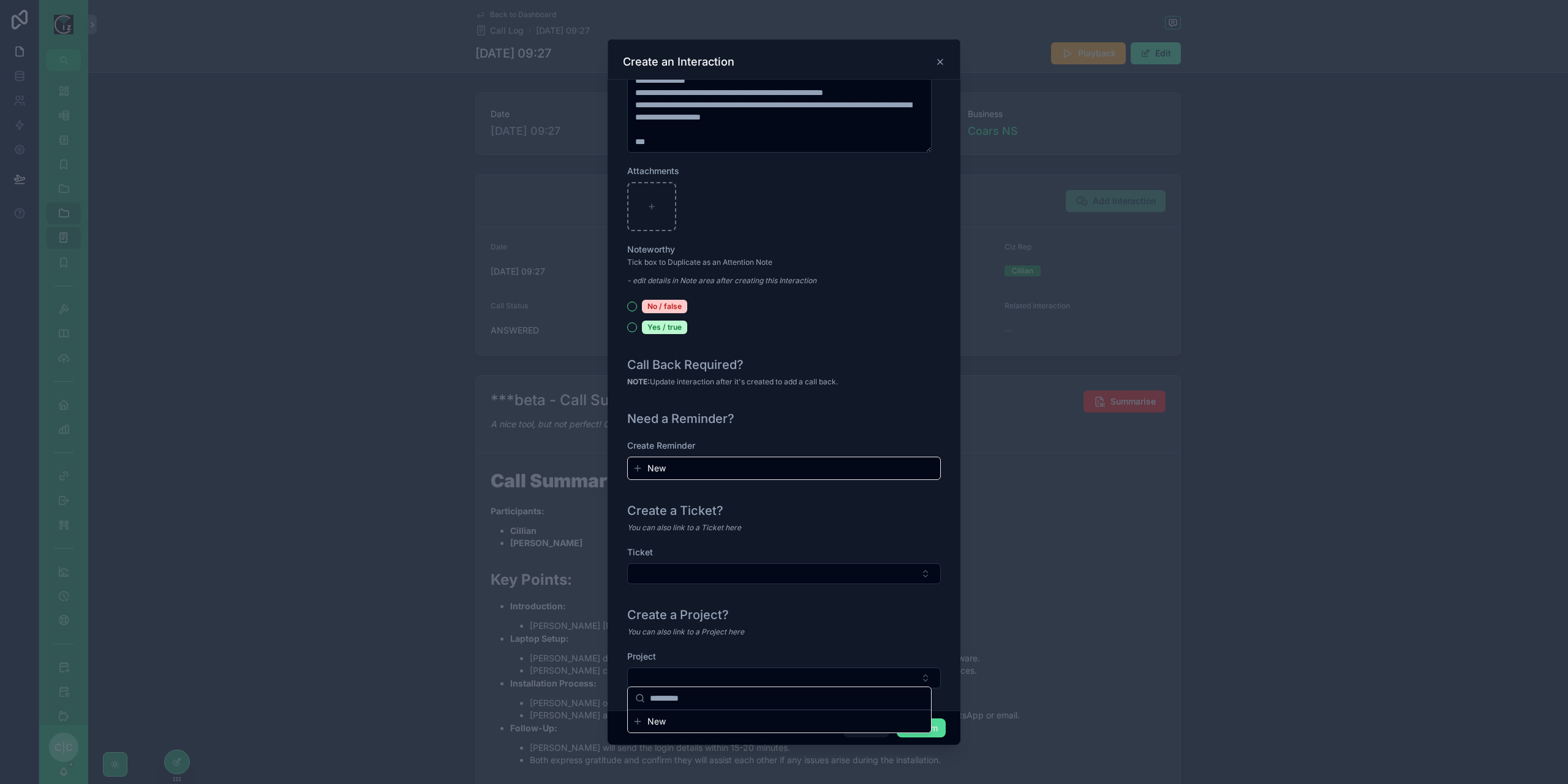
click at [868, 612] on div "Create a Project?" at bounding box center [784, 615] width 313 height 17
click at [923, 731] on button "Confirm" at bounding box center [922, 728] width 49 height 20
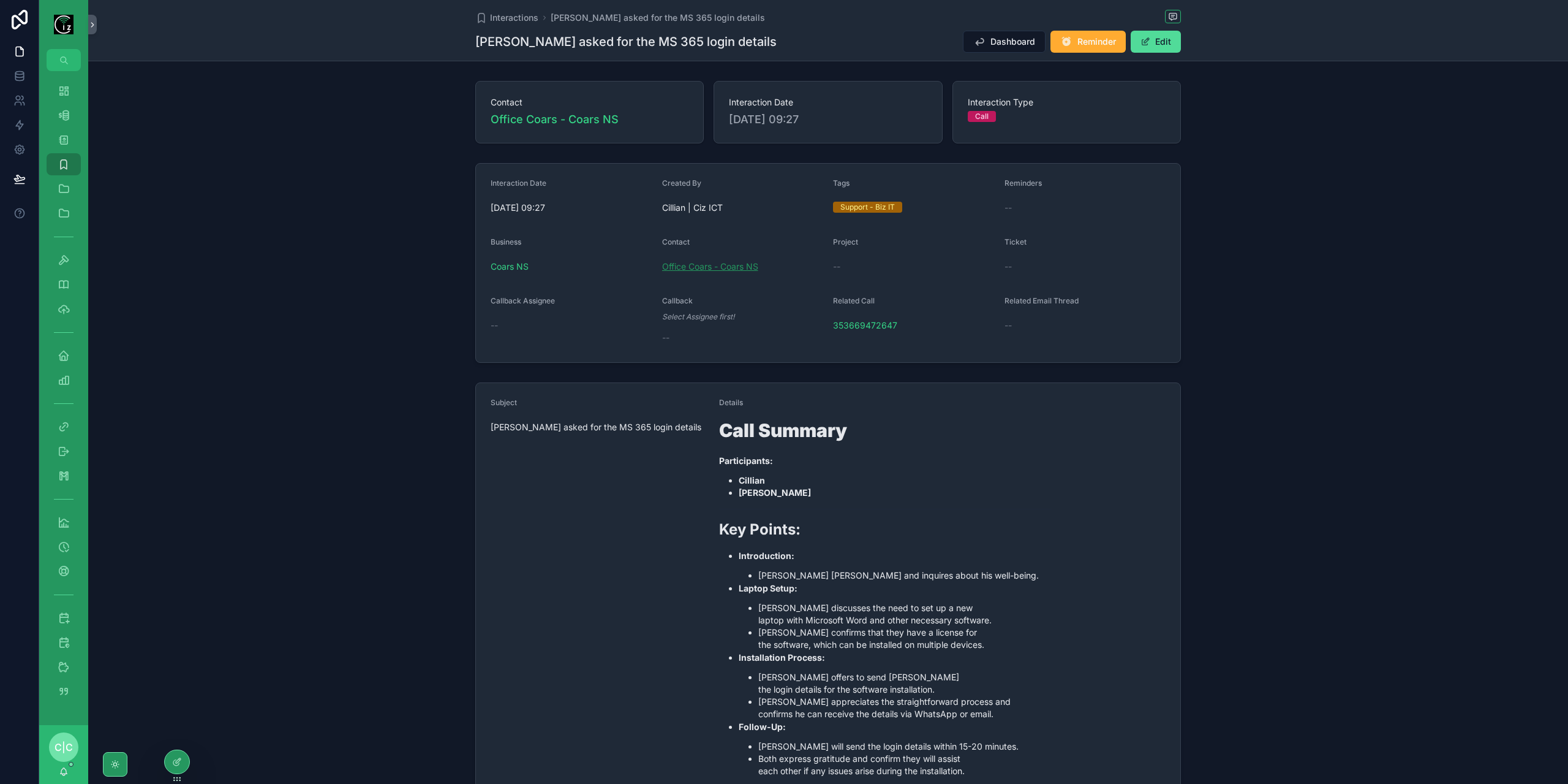
click at [690, 268] on span "Office Coars - Coars NS" at bounding box center [710, 267] width 96 height 12
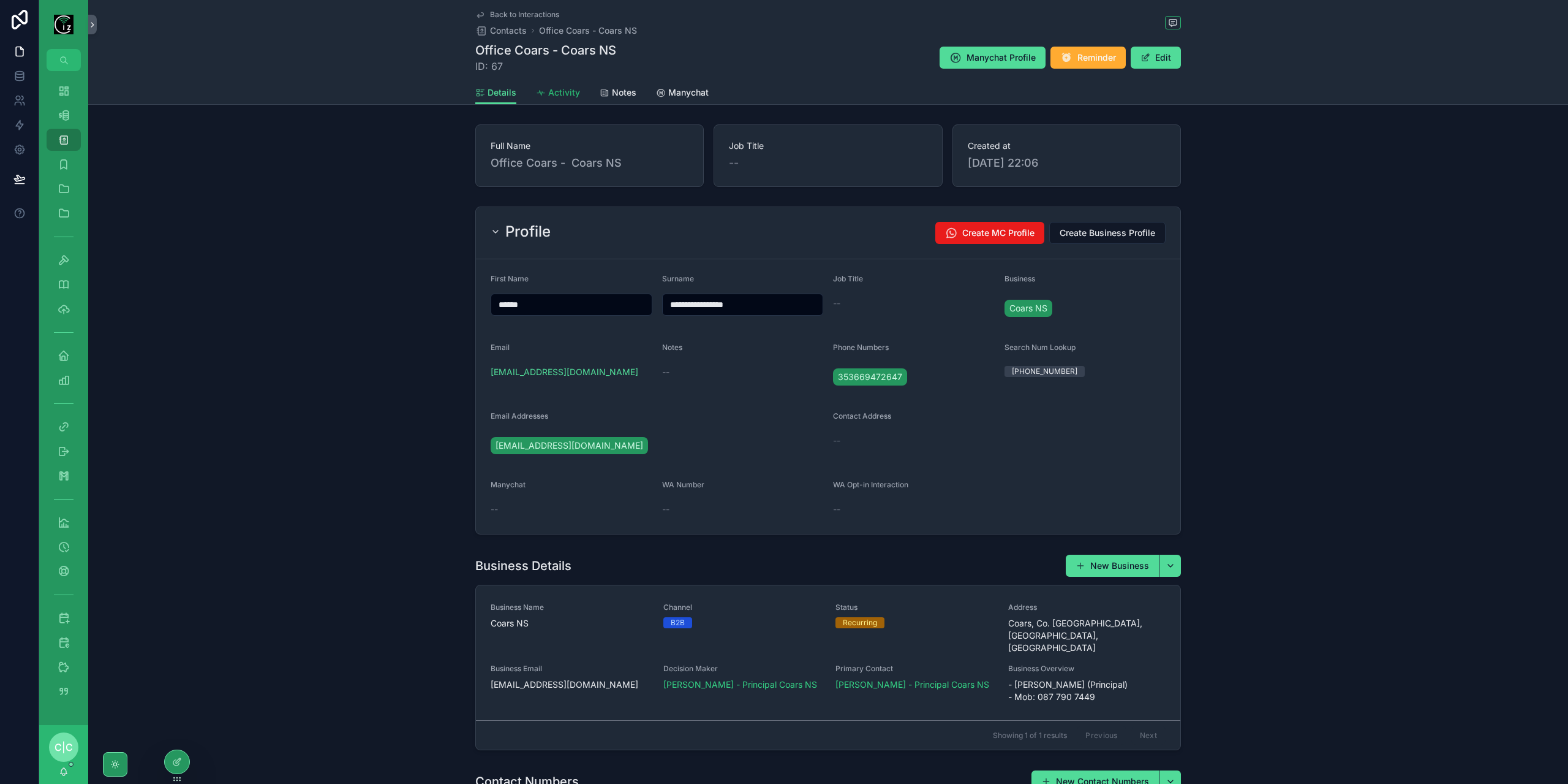
click at [563, 100] on link "Activity" at bounding box center [558, 94] width 44 height 25
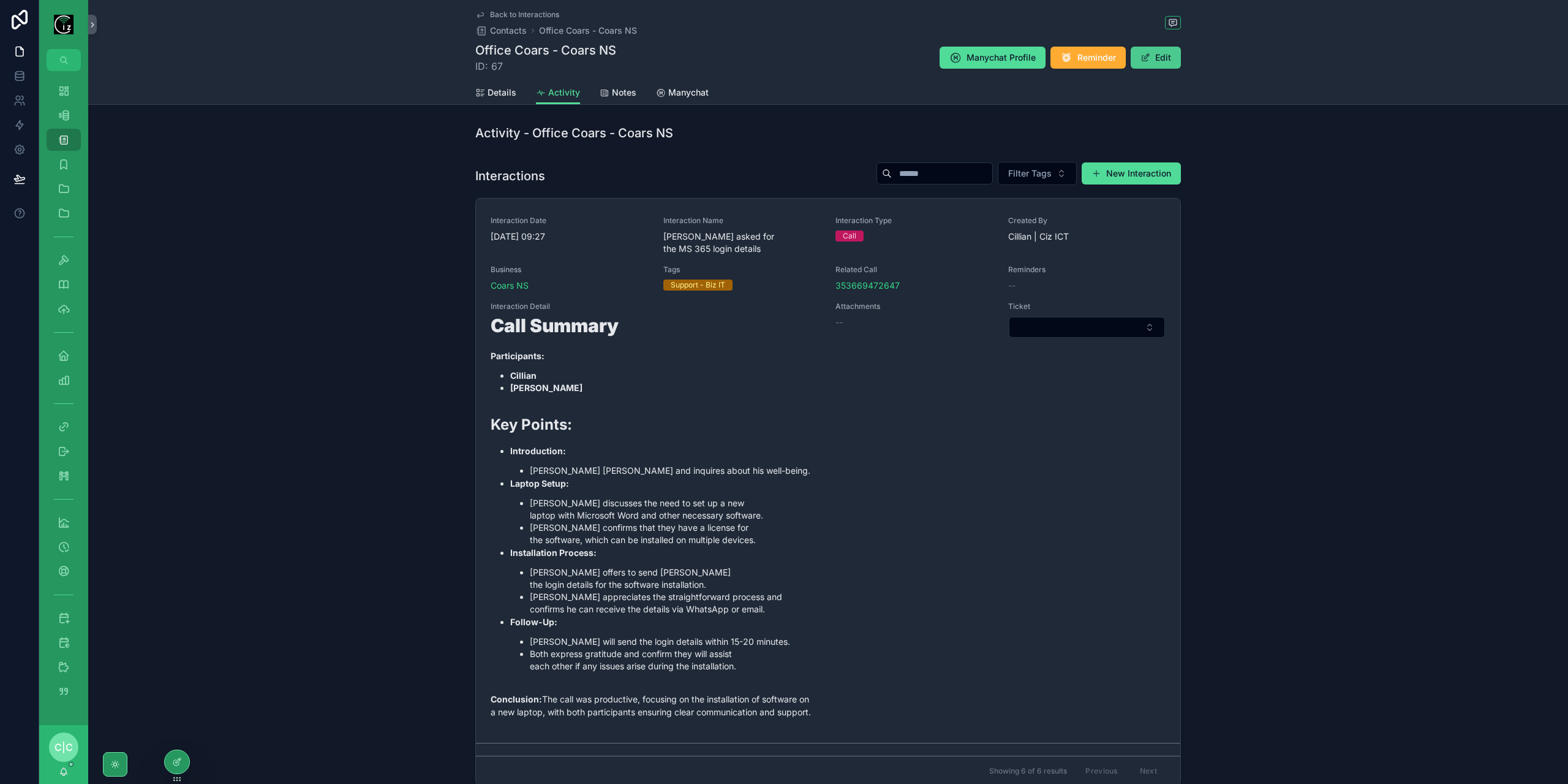
click at [1162, 64] on button "Edit" at bounding box center [1155, 58] width 50 height 22
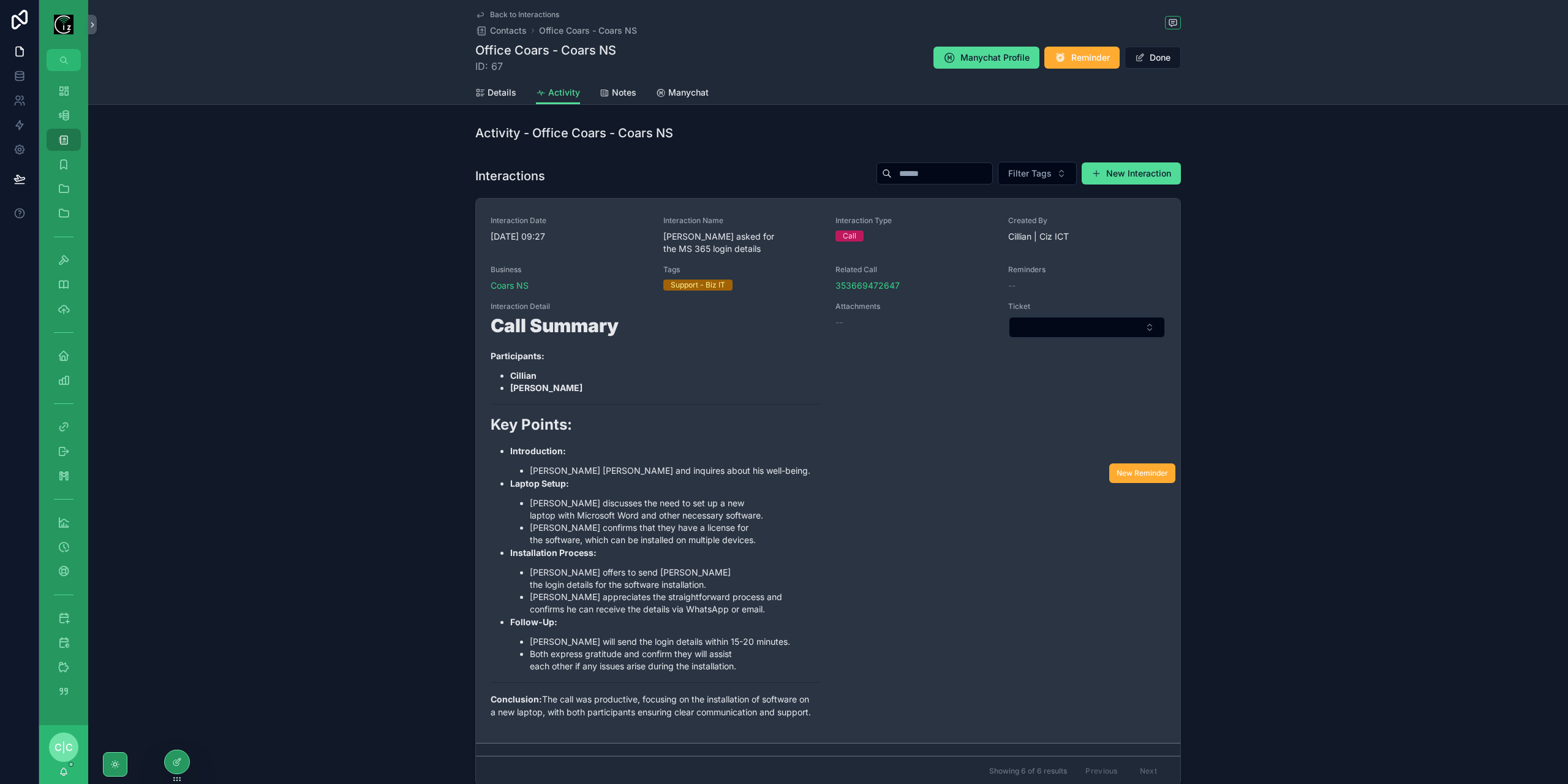
click at [724, 373] on li "Cillian" at bounding box center [666, 375] width 311 height 12
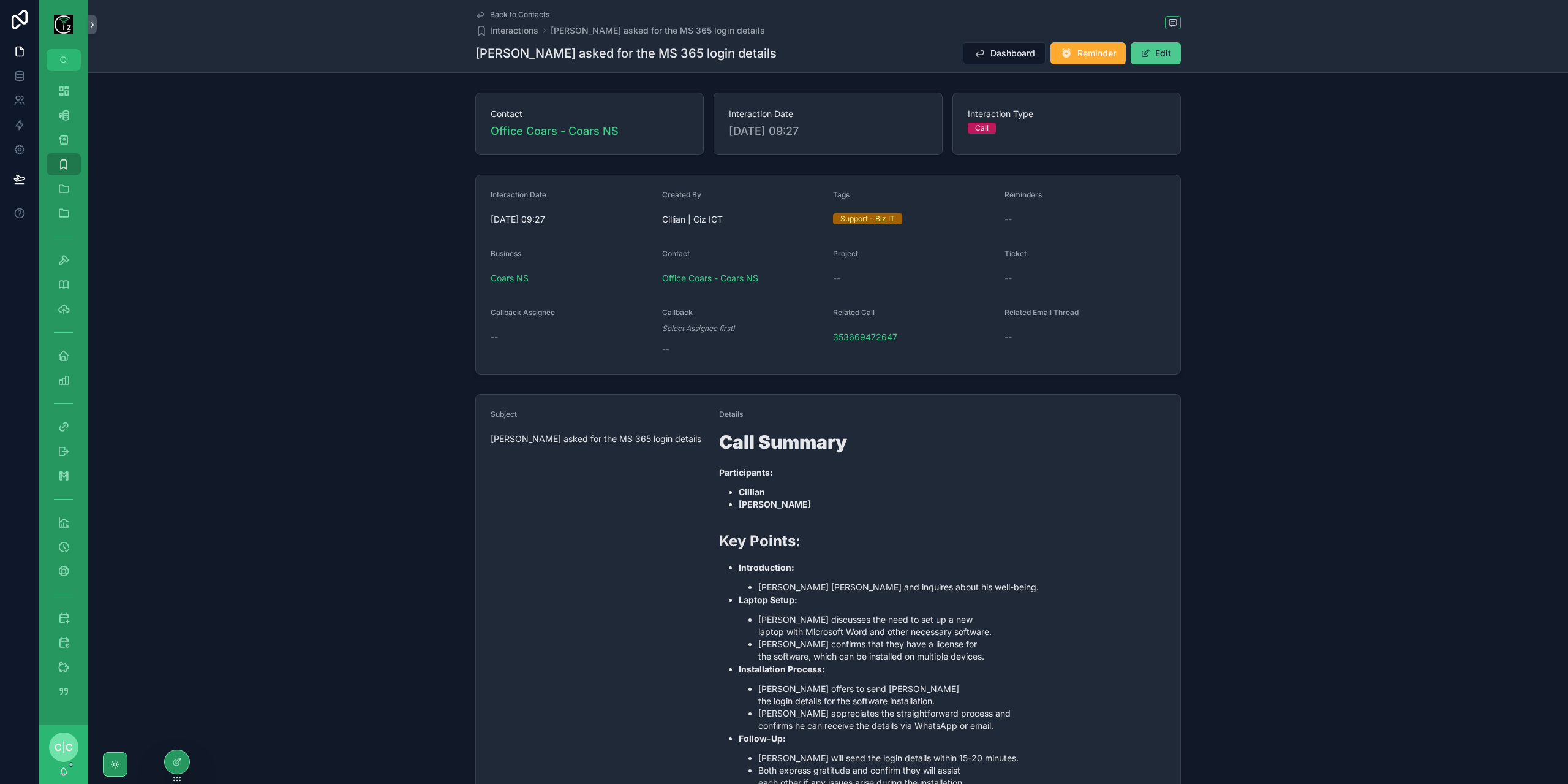
click at [1168, 59] on button "Edit" at bounding box center [1155, 53] width 50 height 22
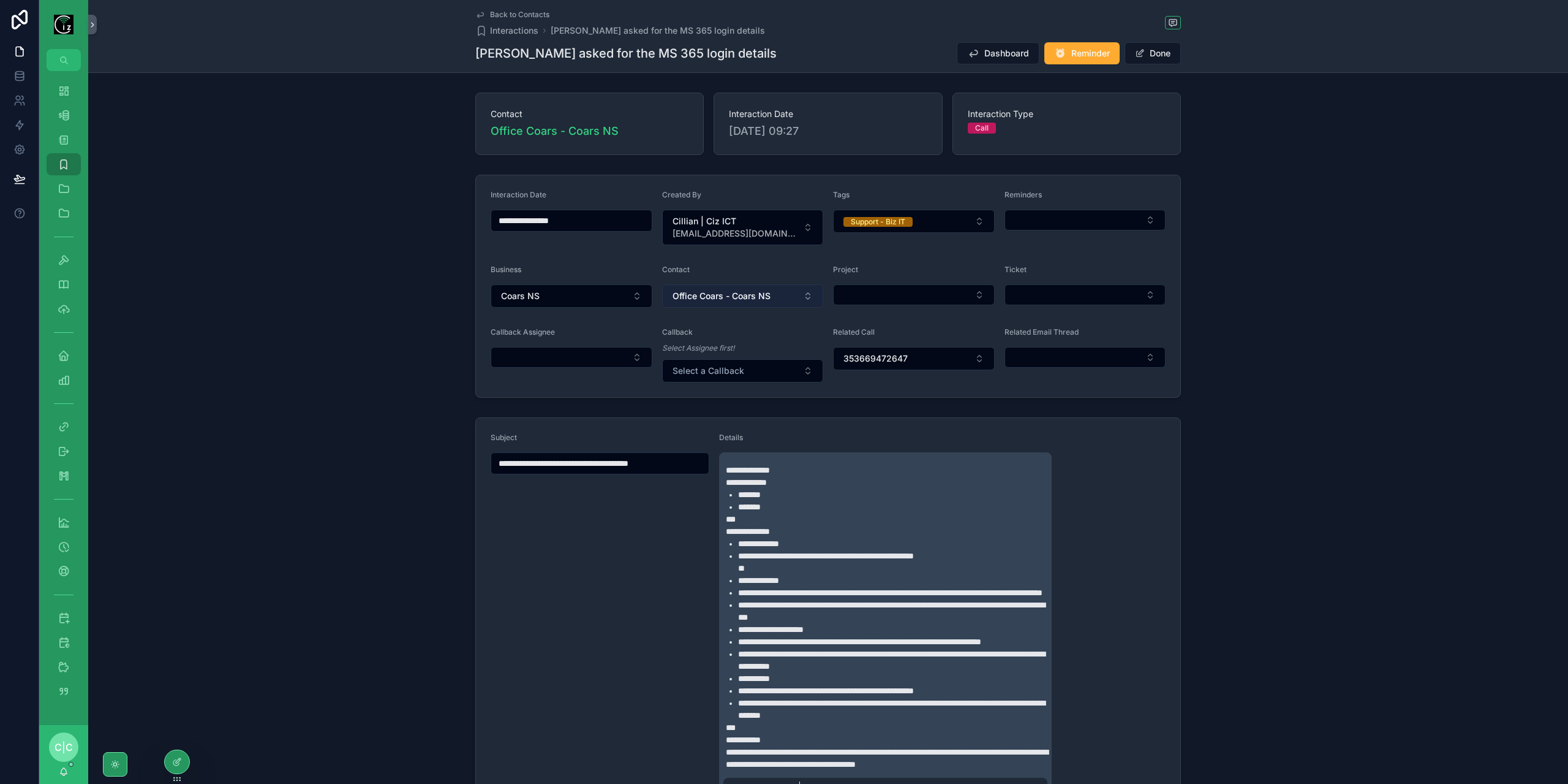
click at [787, 296] on button "Office Coars - Coars NS" at bounding box center [742, 296] width 162 height 23
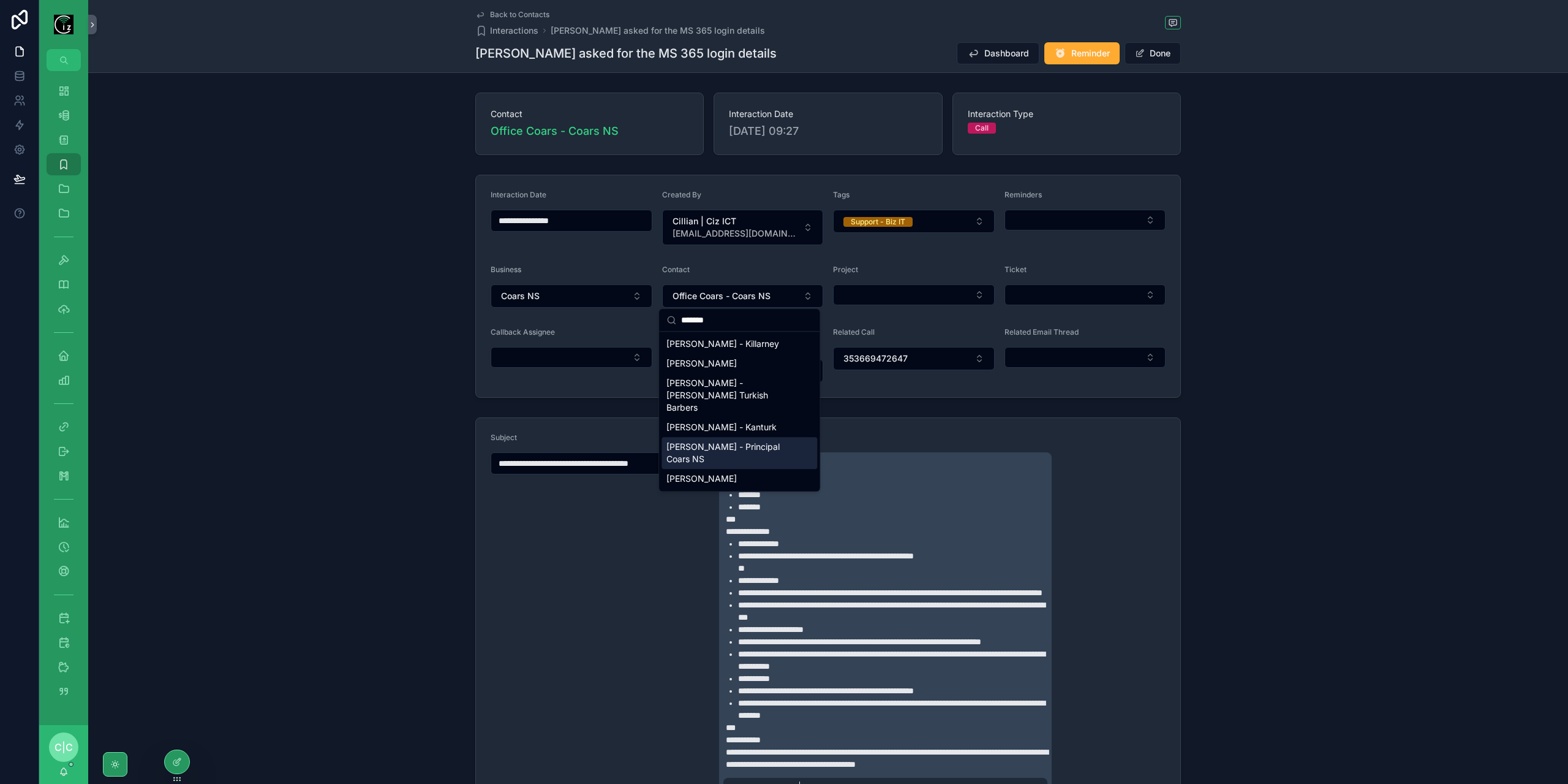
type input "*******"
click at [746, 441] on span "[PERSON_NAME] - Principal Coars NS" at bounding box center [732, 453] width 131 height 25
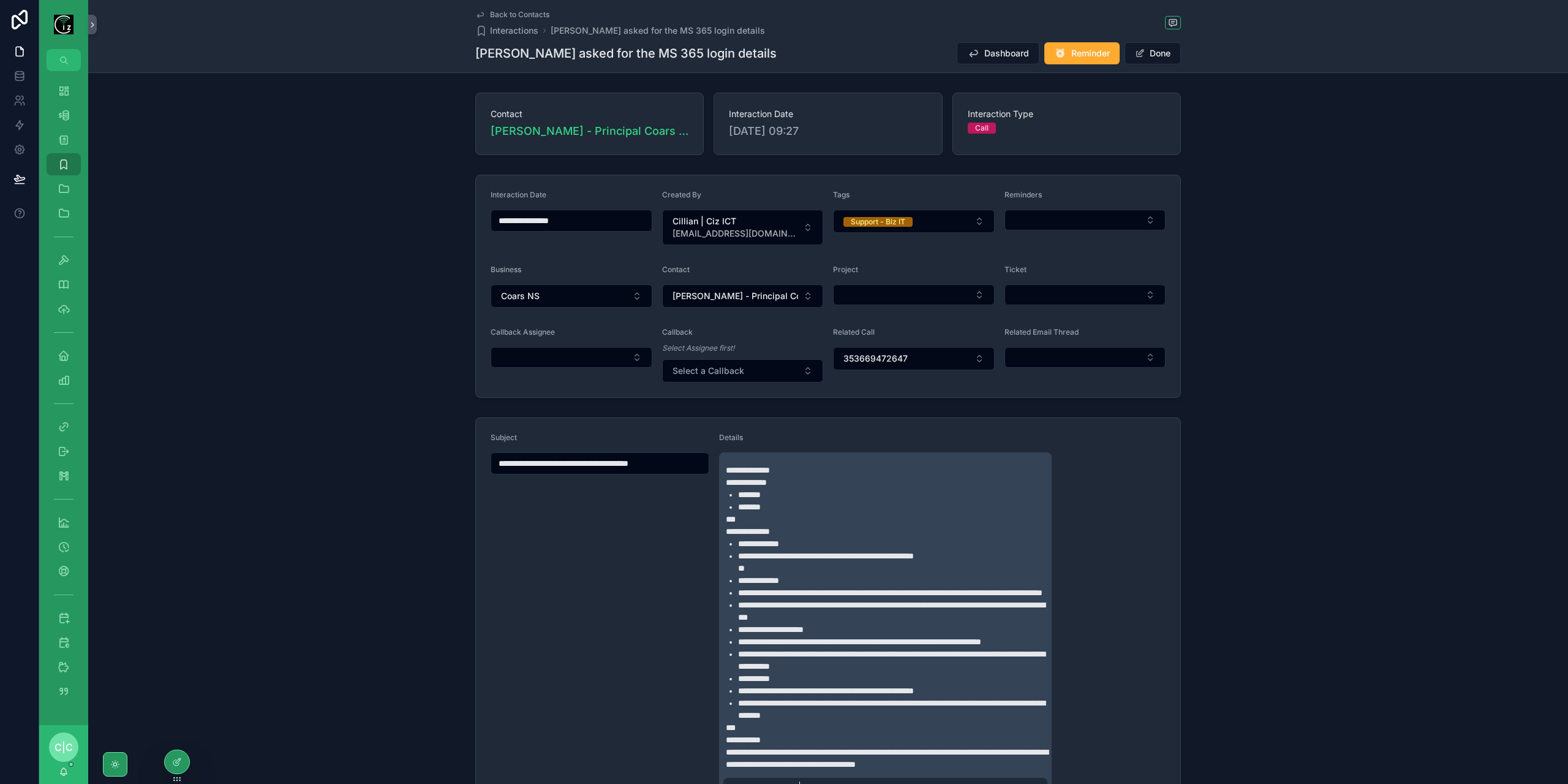
click at [490, 12] on span "Back to Contacts" at bounding box center [520, 15] width 59 height 10
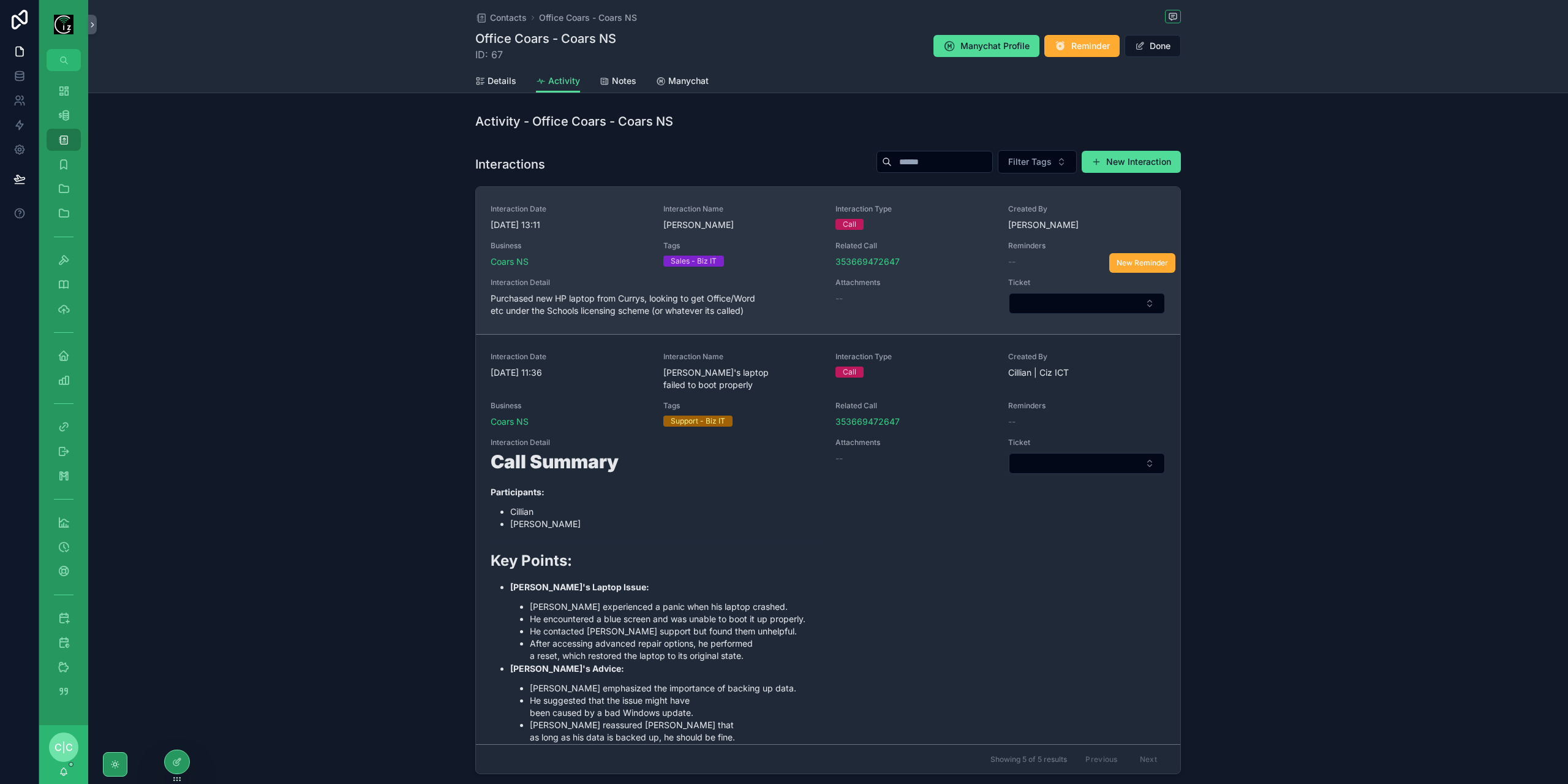
click at [792, 244] on span "Tags" at bounding box center [742, 246] width 158 height 10
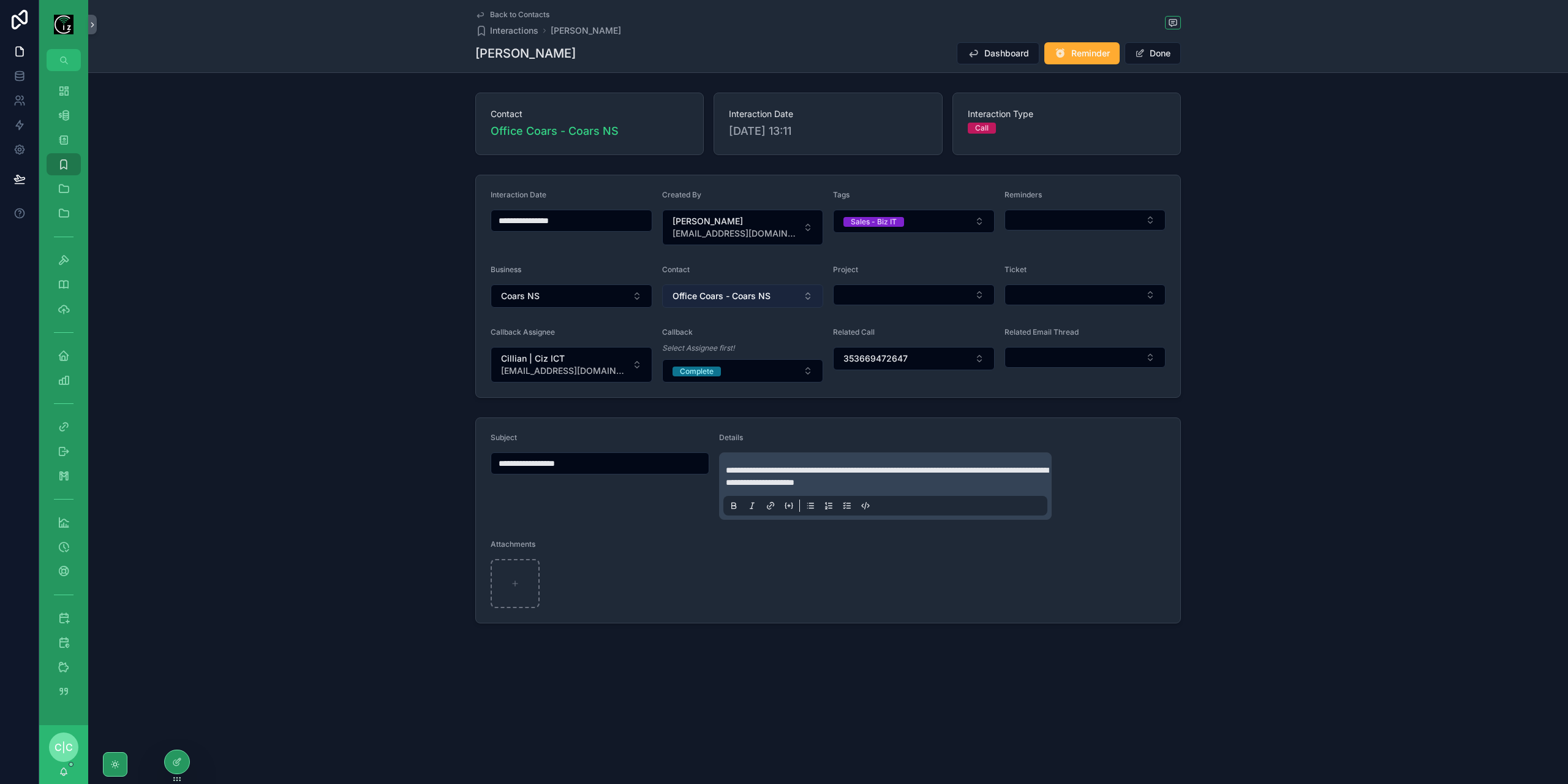
click at [781, 299] on button "Office Coars - Coars NS" at bounding box center [742, 296] width 162 height 23
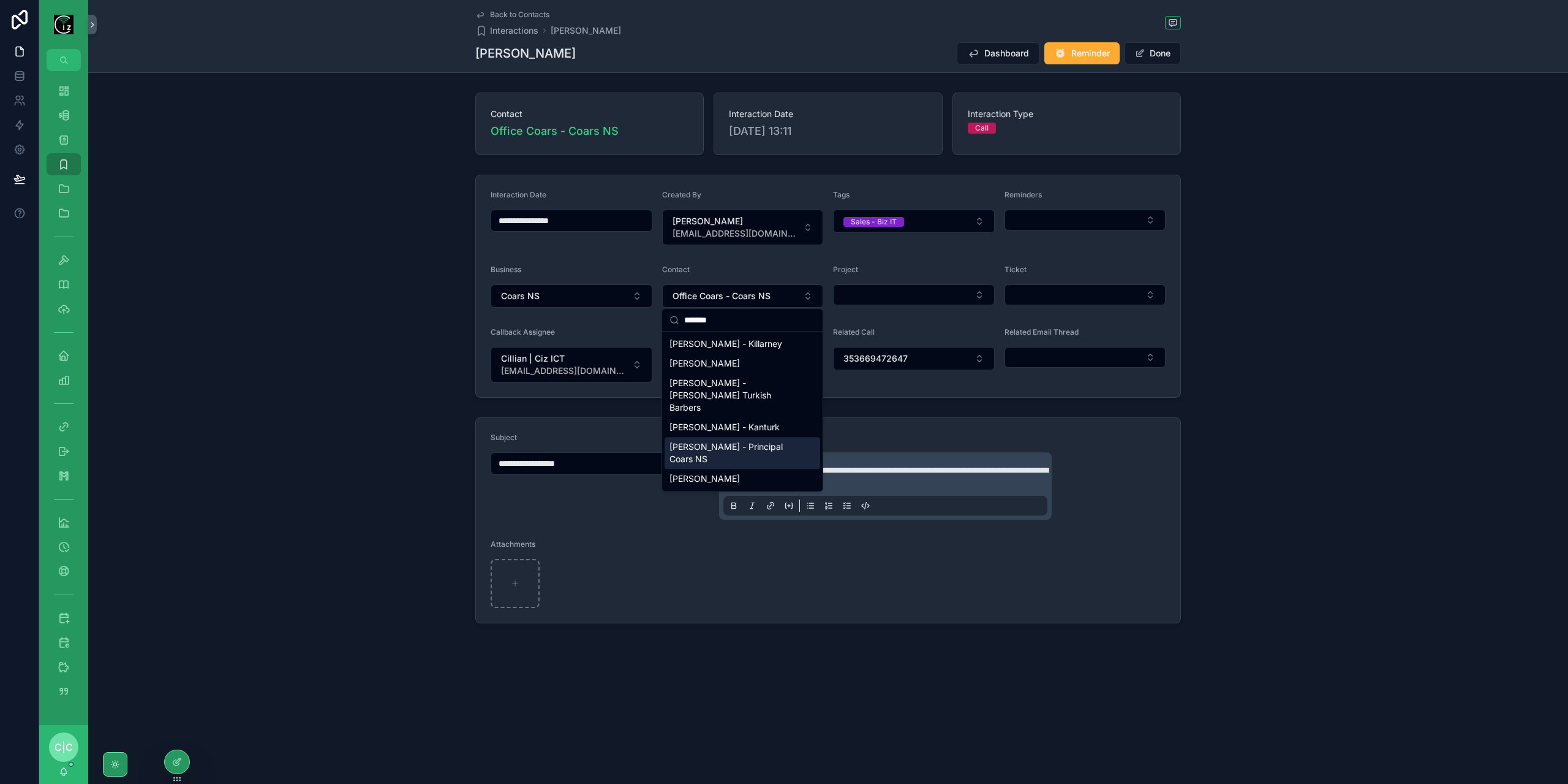
type input "*******"
click at [742, 441] on span "[PERSON_NAME] - Principal Coars NS" at bounding box center [734, 453] width 131 height 25
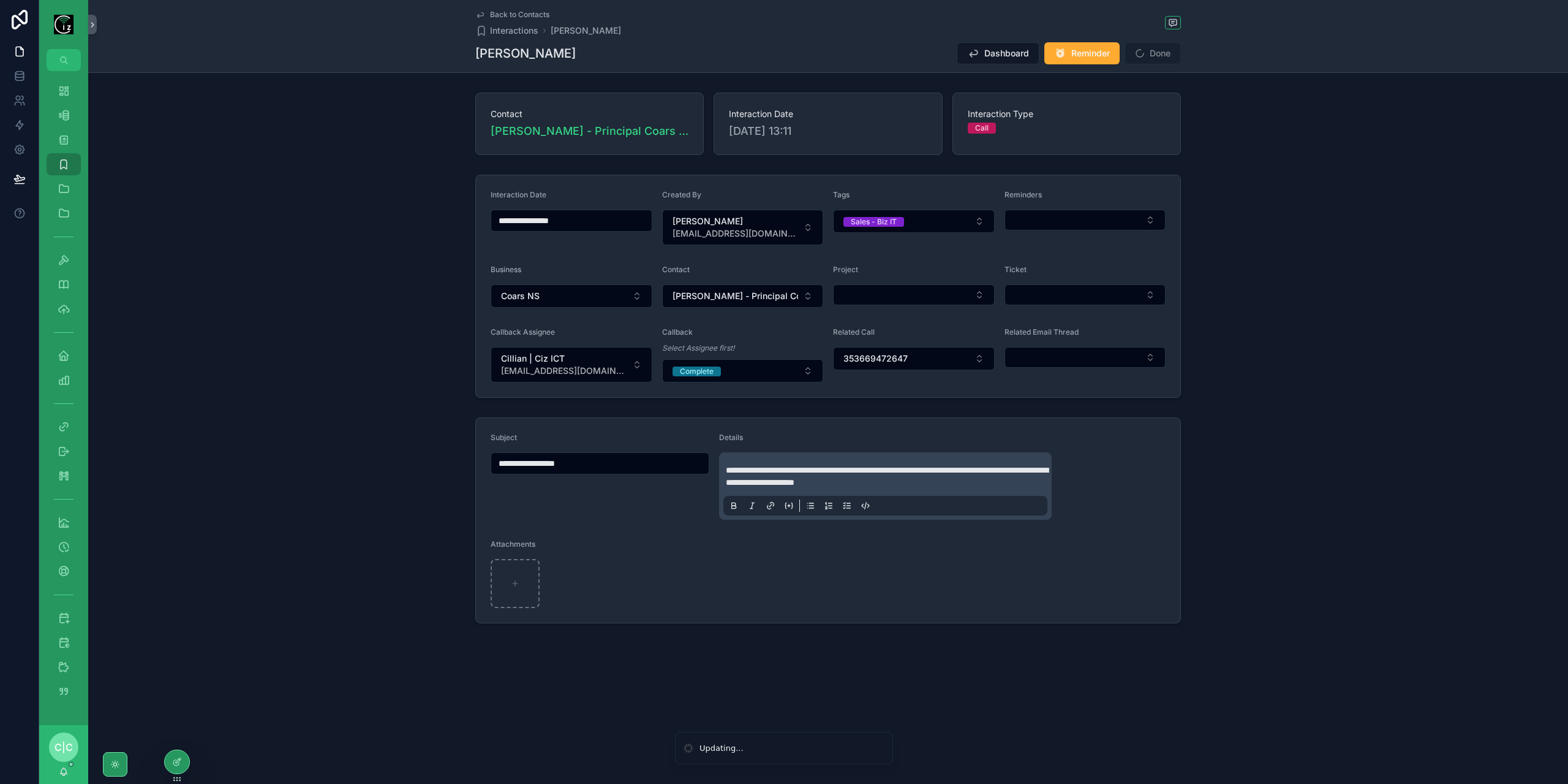
click at [484, 13] on icon "scrollable content" at bounding box center [480, 15] width 10 height 10
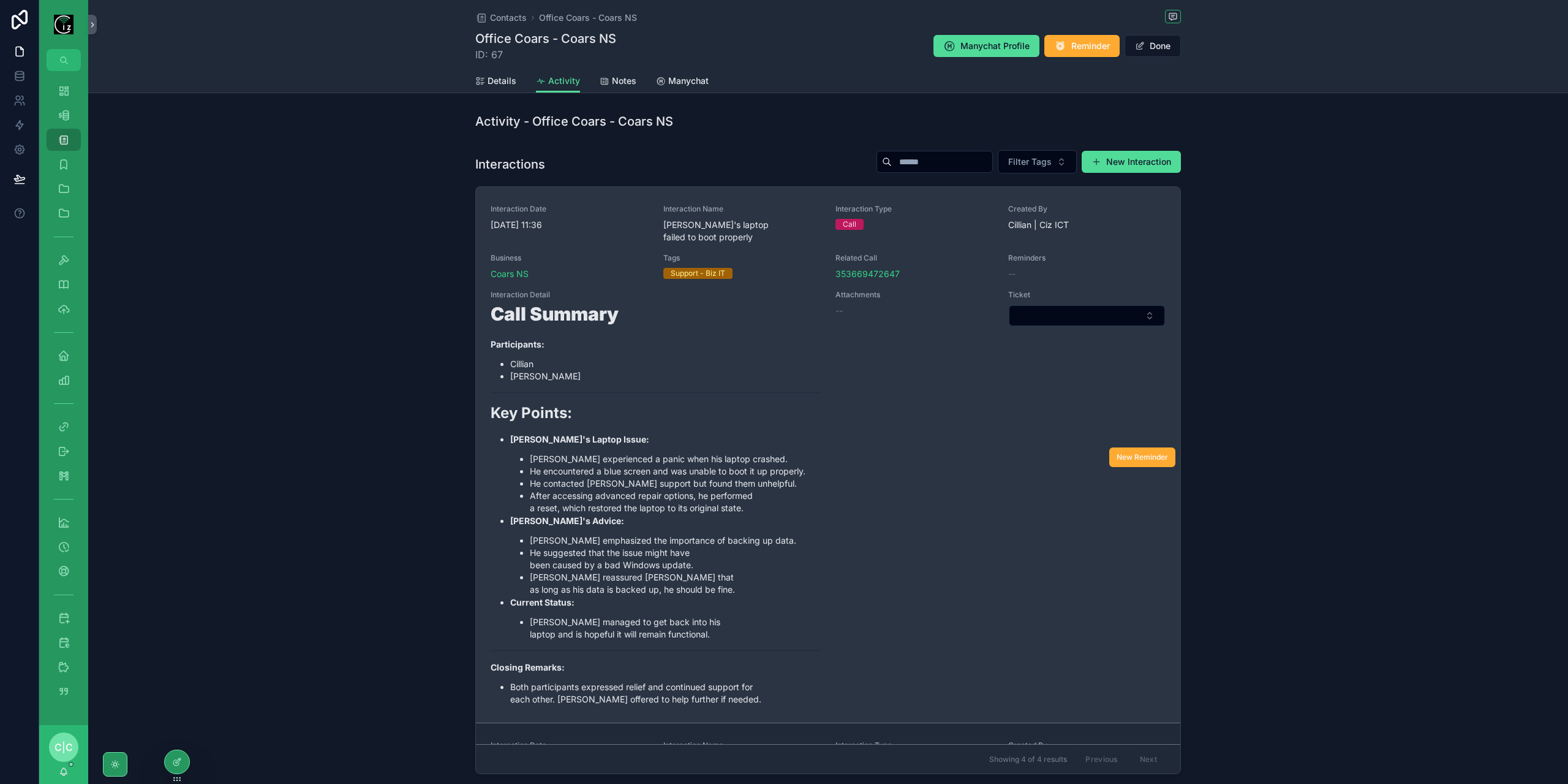
click at [782, 281] on div "Interaction Date [DATE] 11:36 Interaction Name [PERSON_NAME]'s laptop failed to…" at bounding box center [828, 454] width 675 height 501
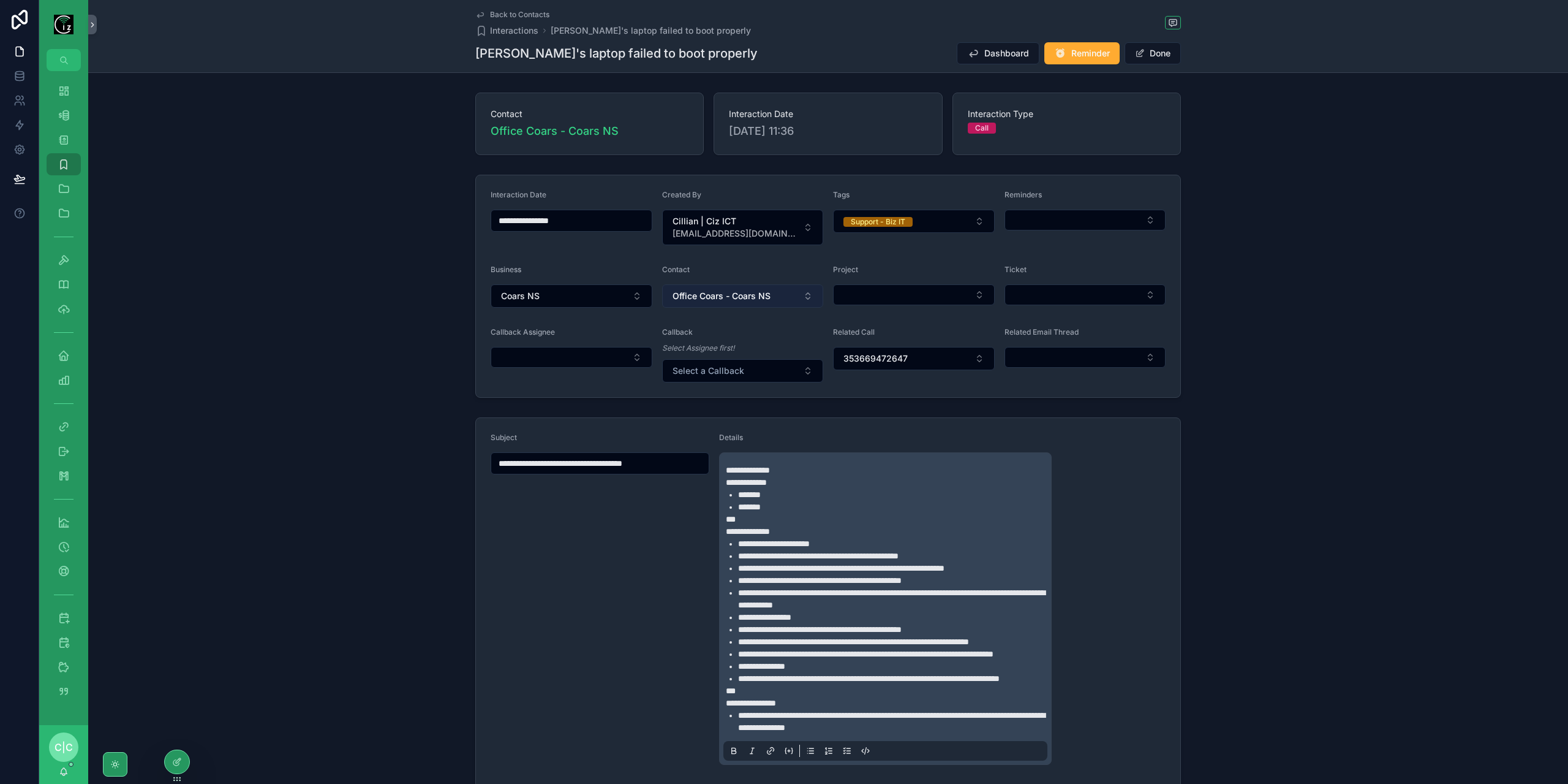
click at [784, 294] on button "Office Coars - Coars NS" at bounding box center [742, 296] width 162 height 23
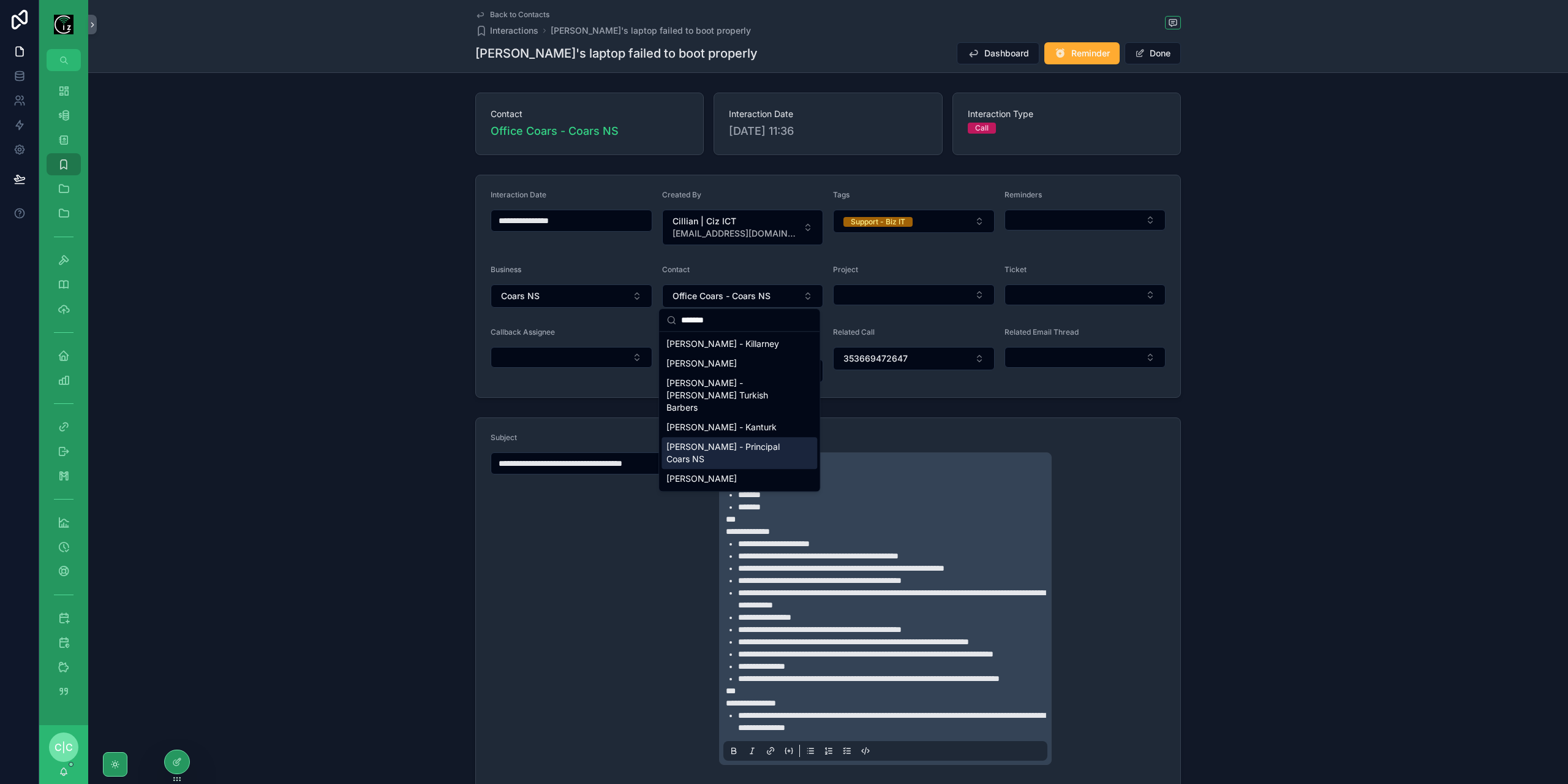
type input "*******"
click at [730, 441] on span "[PERSON_NAME] - Principal Coars NS" at bounding box center [732, 453] width 131 height 25
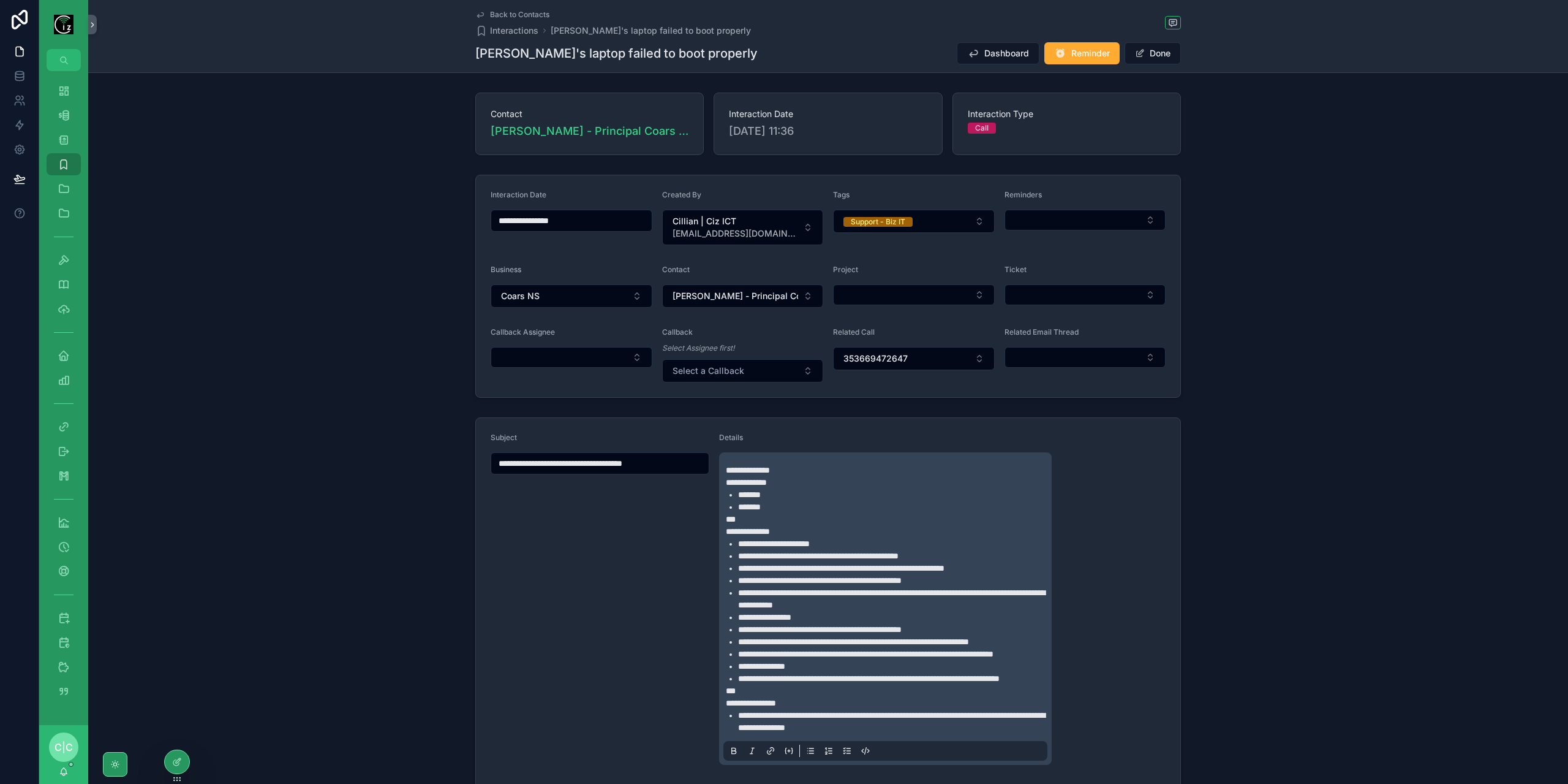
click at [498, 8] on div "Back to Contacts Interactions [PERSON_NAME]'s laptop failed to boot properly [P…" at bounding box center [828, 36] width 705 height 72
click at [493, 14] on span "Back to Contacts" at bounding box center [520, 15] width 59 height 10
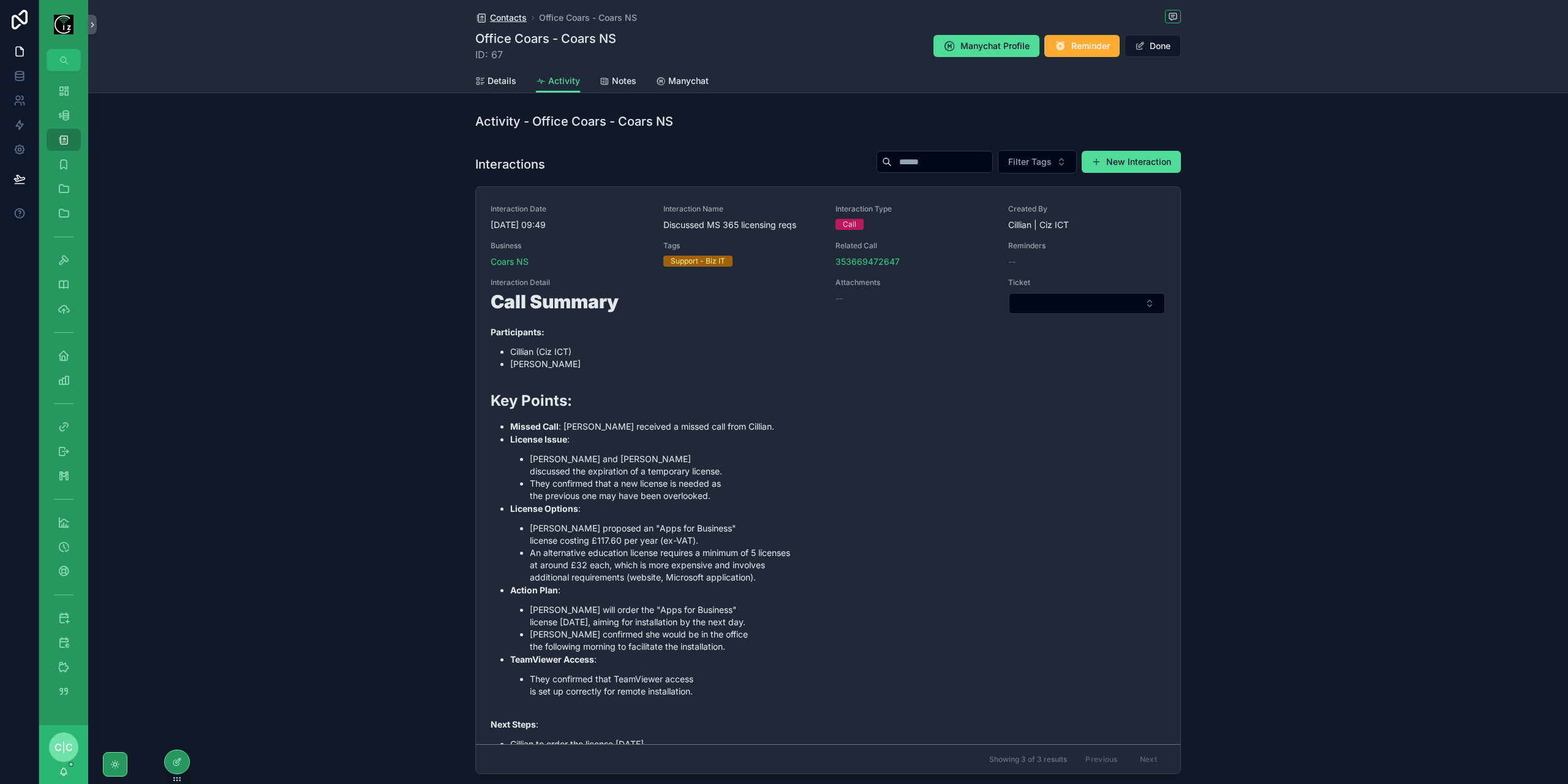
click at [505, 23] on span "Contacts" at bounding box center [508, 17] width 37 height 12
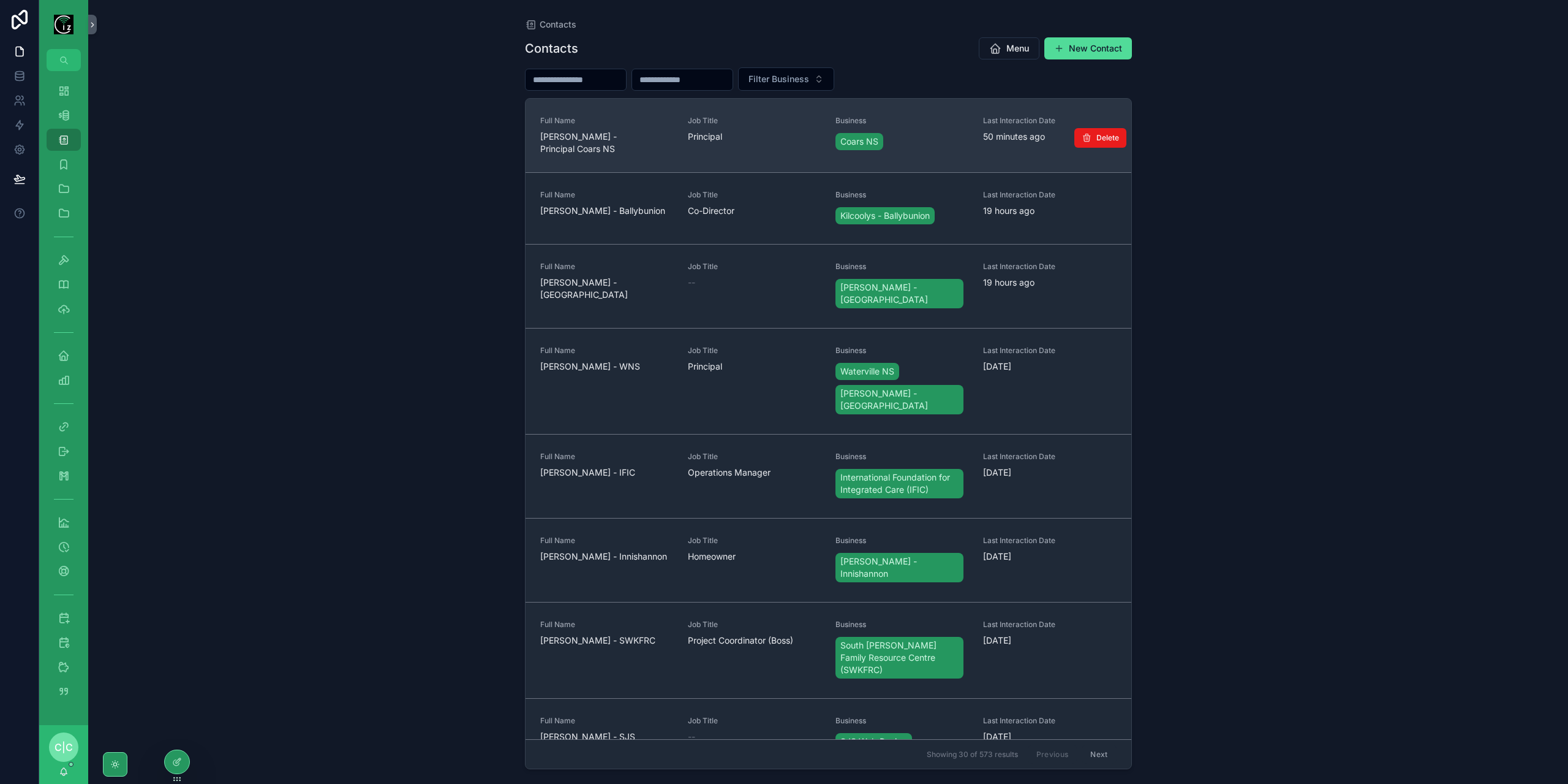
click at [583, 147] on span "[PERSON_NAME] - Principal Coars NS" at bounding box center [607, 143] width 133 height 25
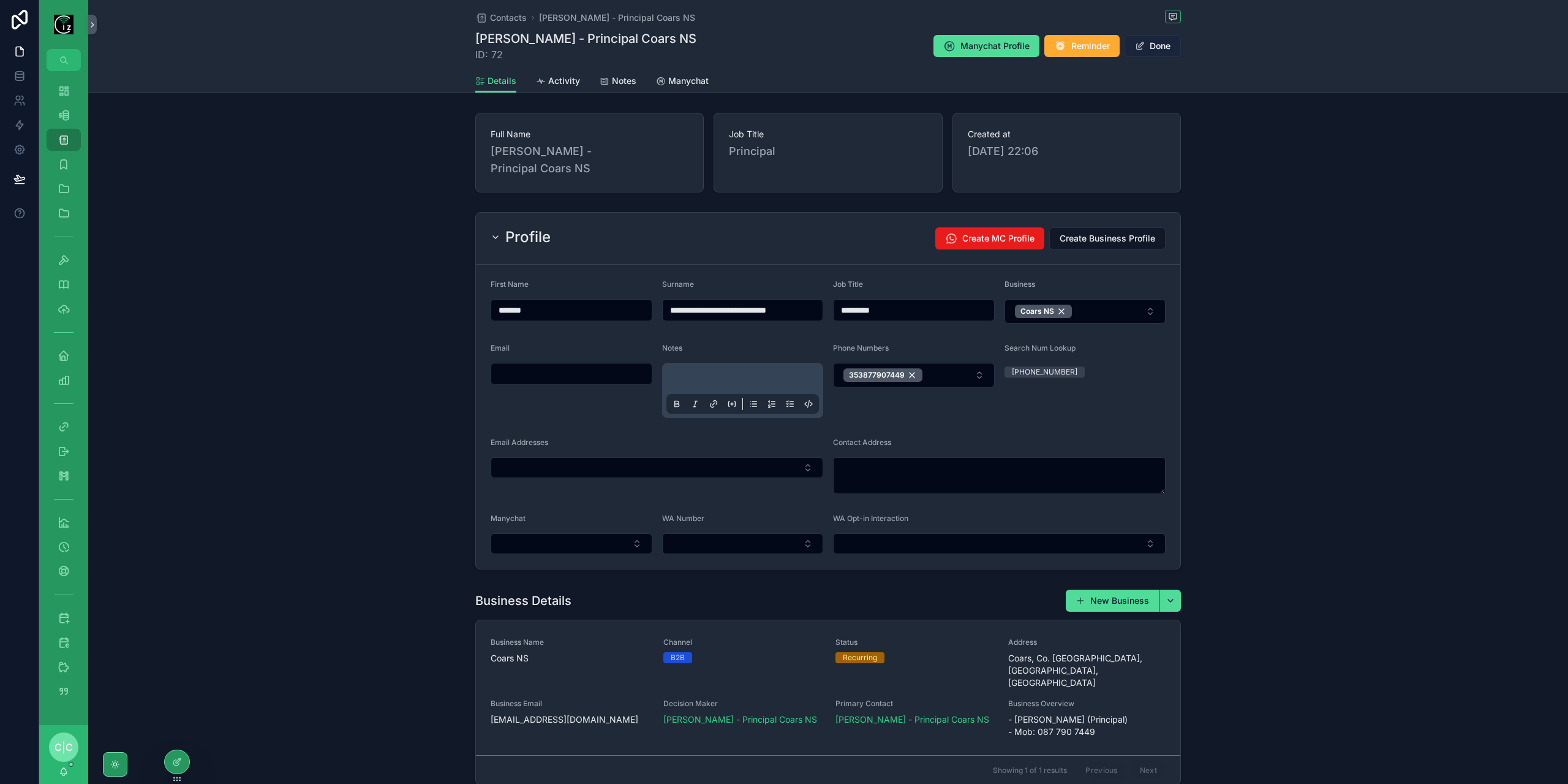
click at [1154, 50] on button "Done" at bounding box center [1153, 45] width 57 height 22
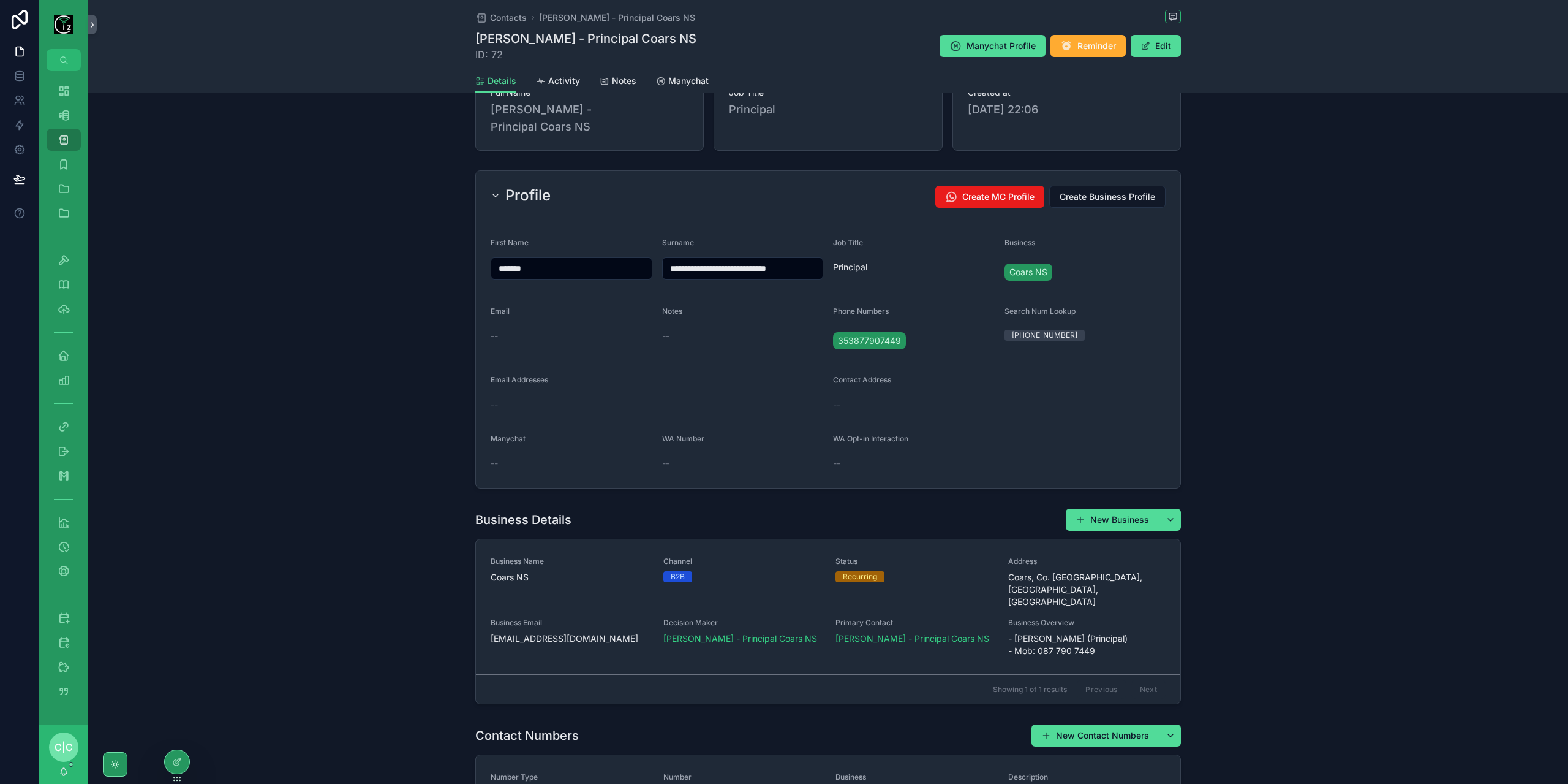
scroll to position [62, 0]
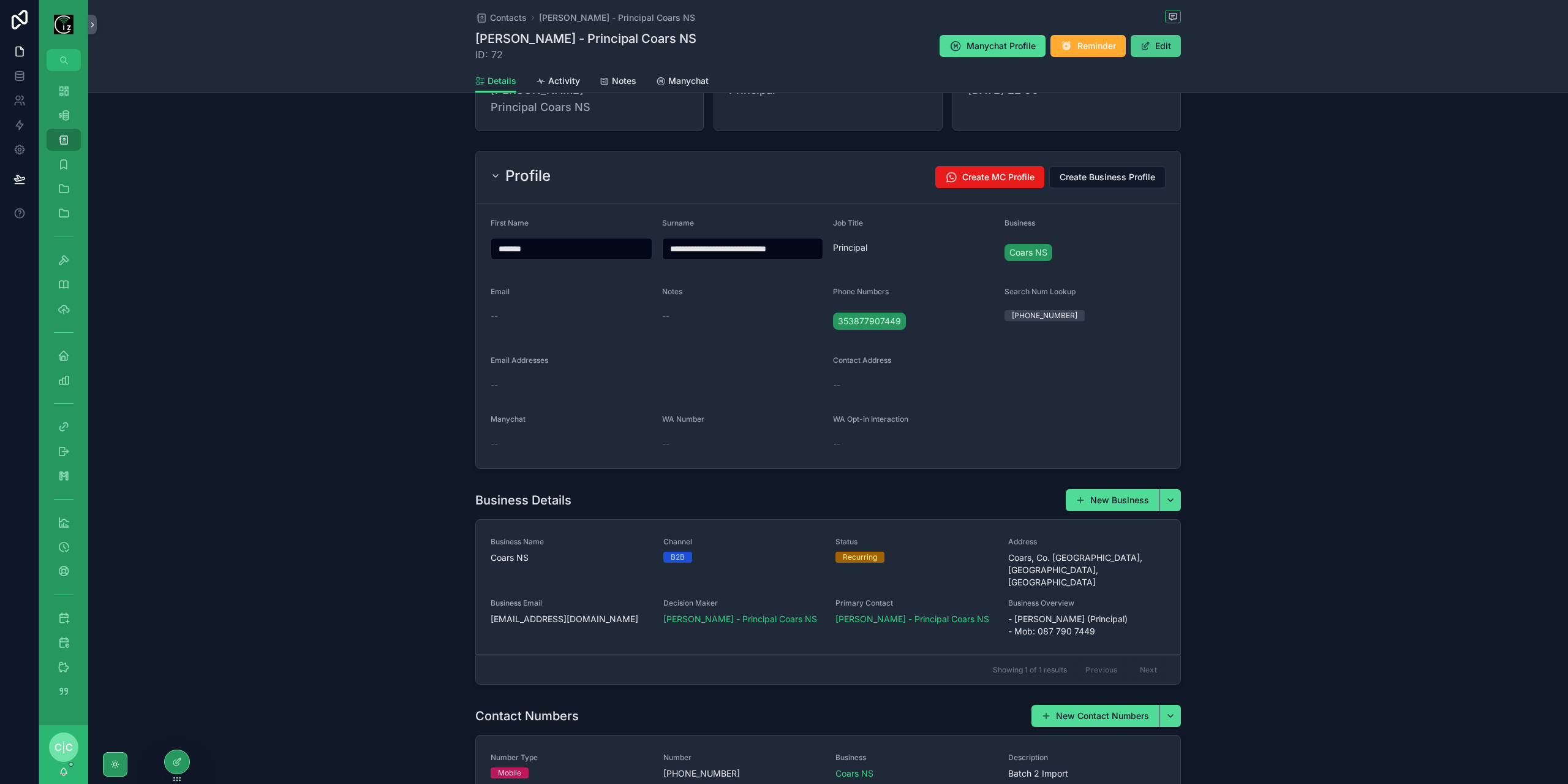
click at [1153, 35] on button "Edit" at bounding box center [1155, 45] width 50 height 22
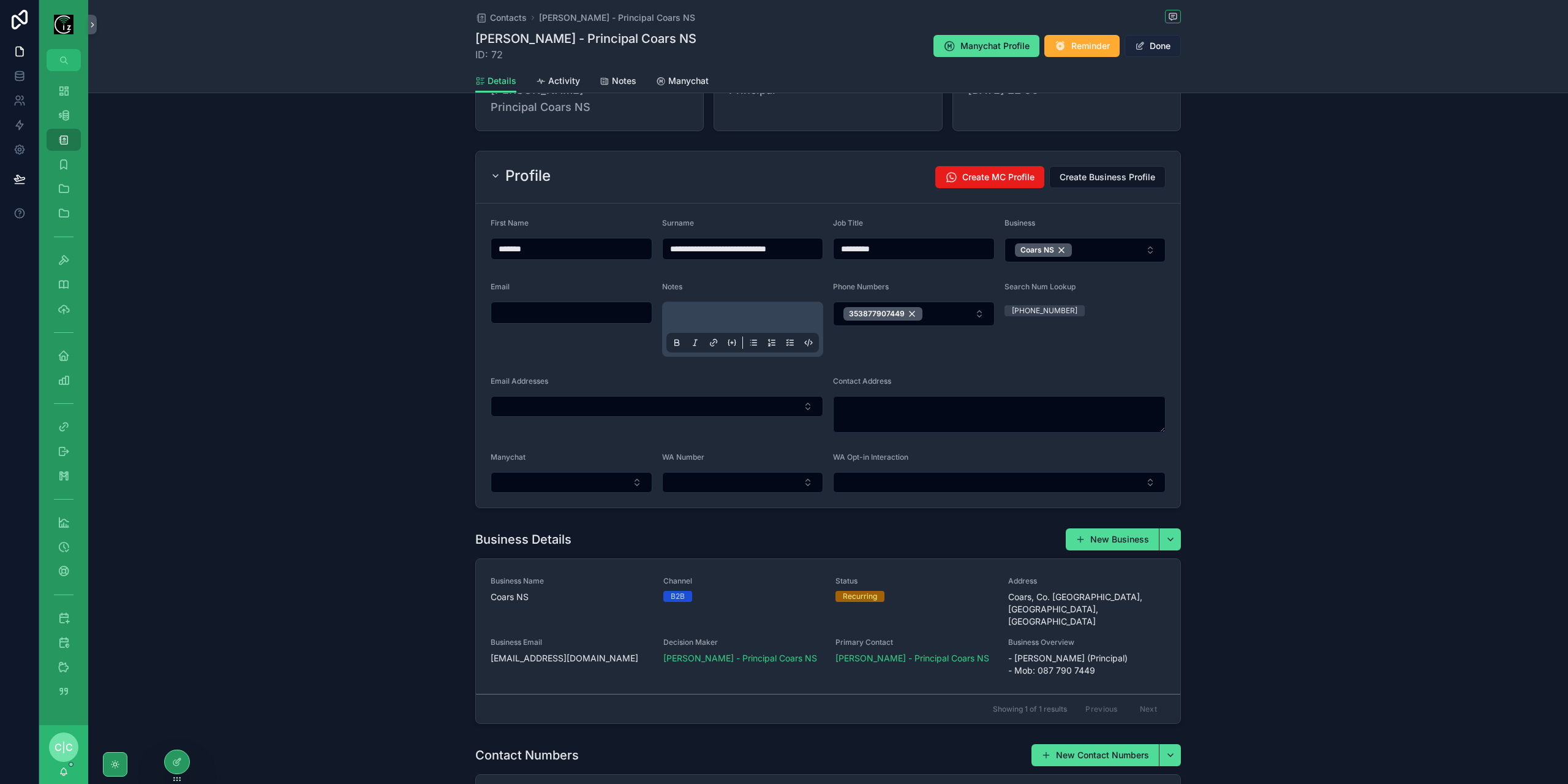
click at [1169, 42] on button "Done" at bounding box center [1153, 45] width 57 height 22
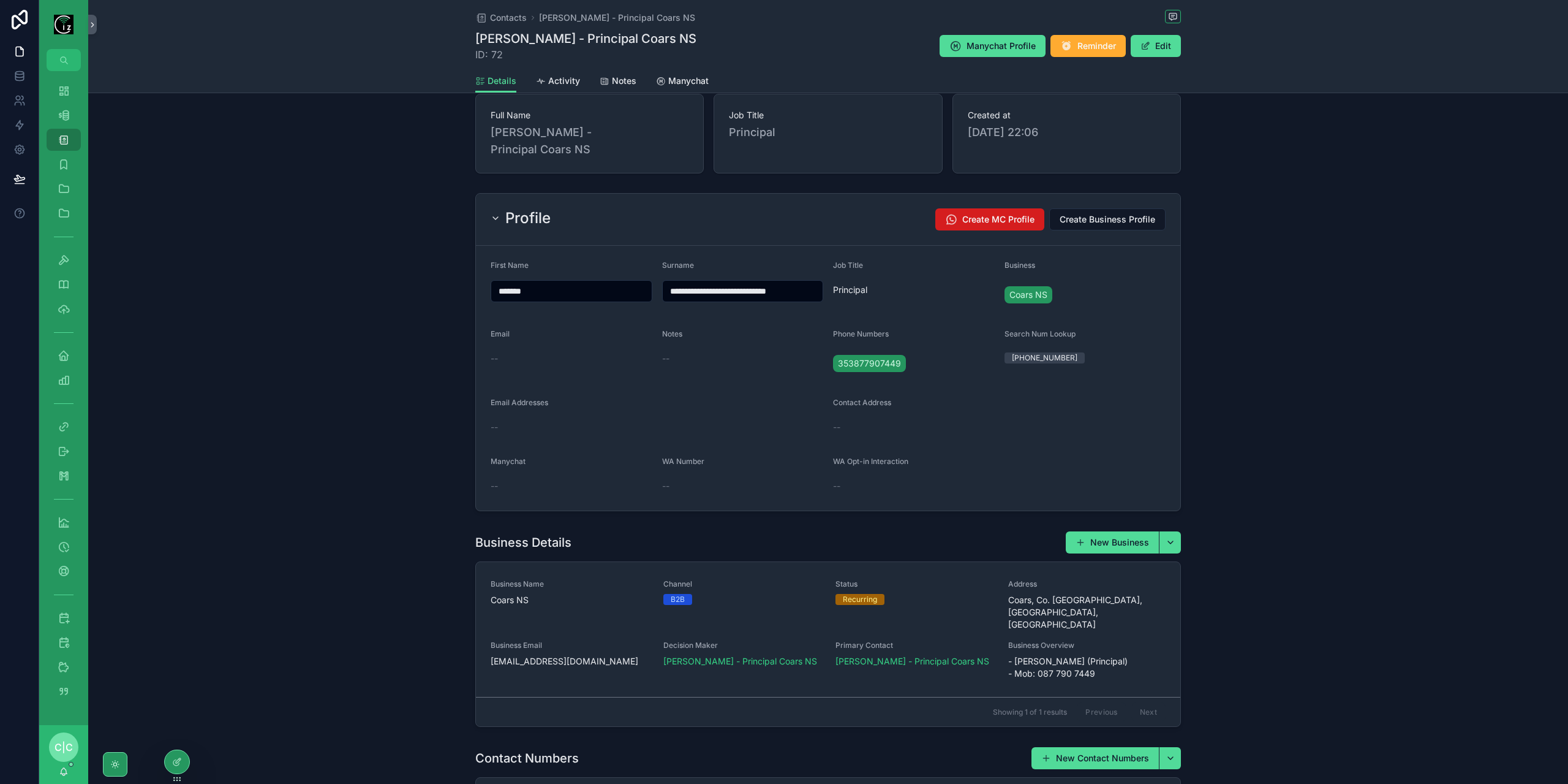
scroll to position [0, 0]
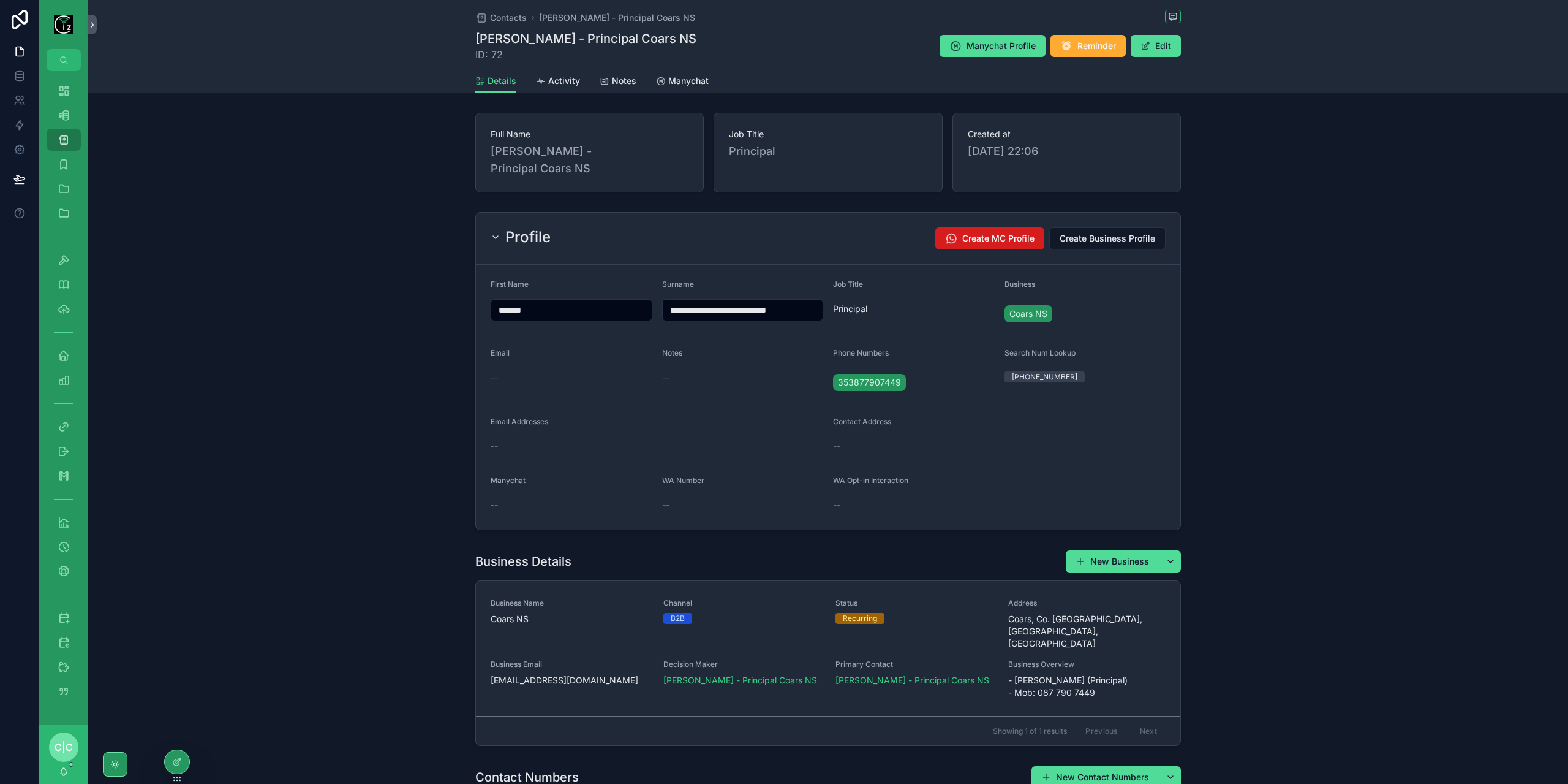
click at [983, 237] on span "Create MC Profile" at bounding box center [998, 238] width 72 height 12
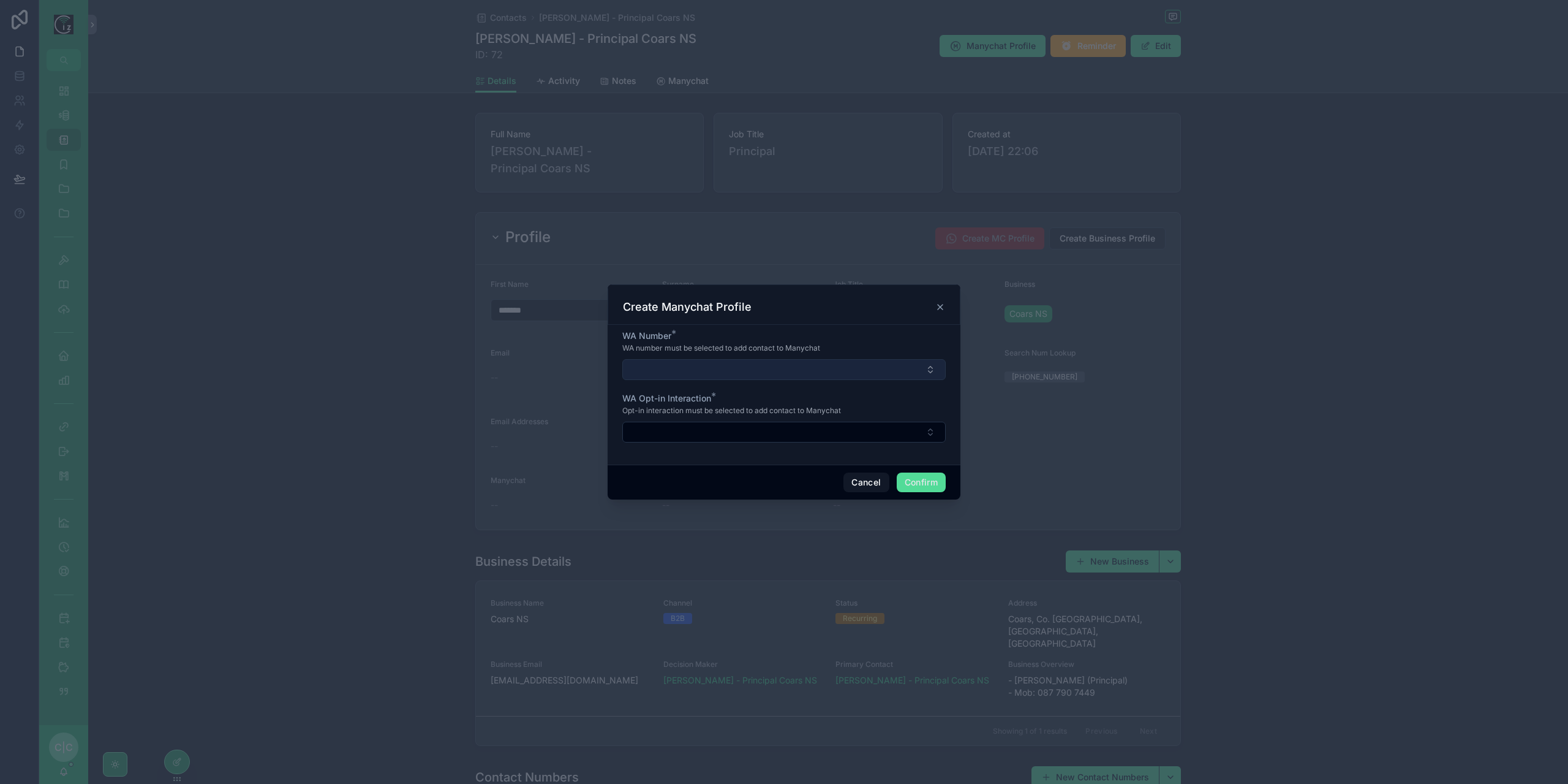
click at [724, 376] on button "Select Button" at bounding box center [784, 369] width 323 height 21
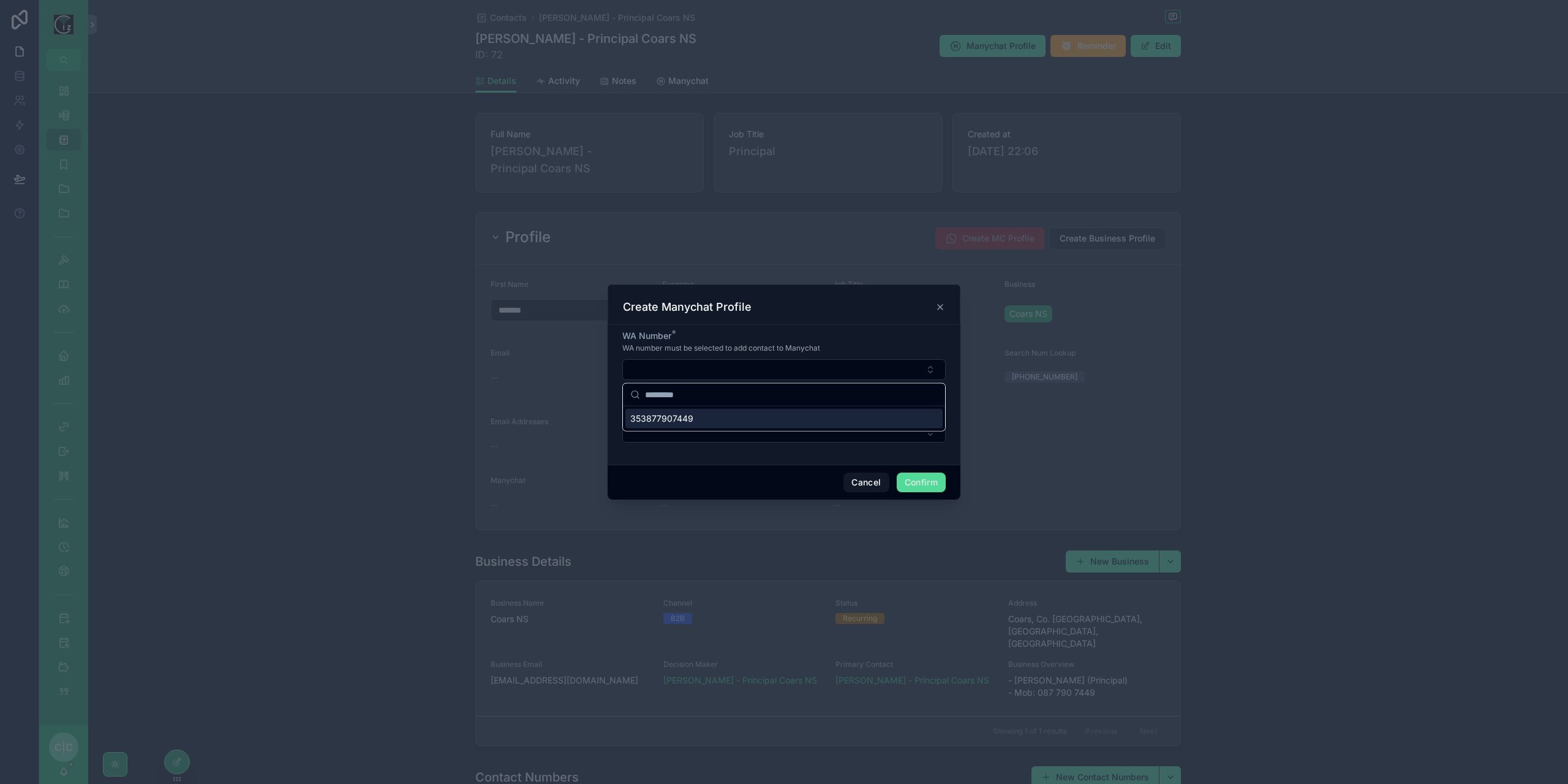
click at [695, 420] on div "353877907449" at bounding box center [784, 419] width 317 height 20
click at [742, 431] on button "Select Button" at bounding box center [784, 433] width 323 height 21
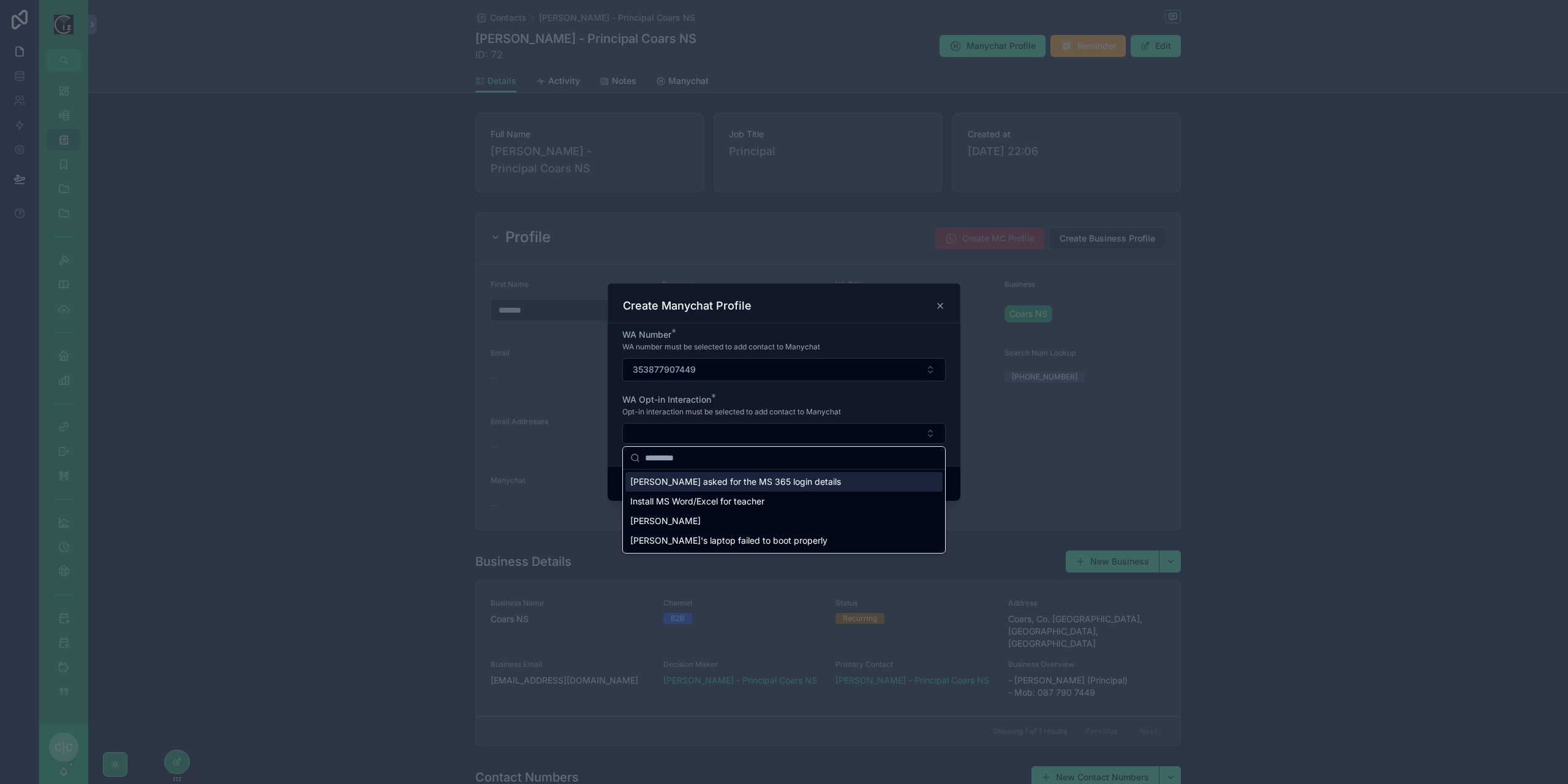
click at [724, 481] on span "[PERSON_NAME] asked for the MS 365 login details" at bounding box center [736, 481] width 210 height 12
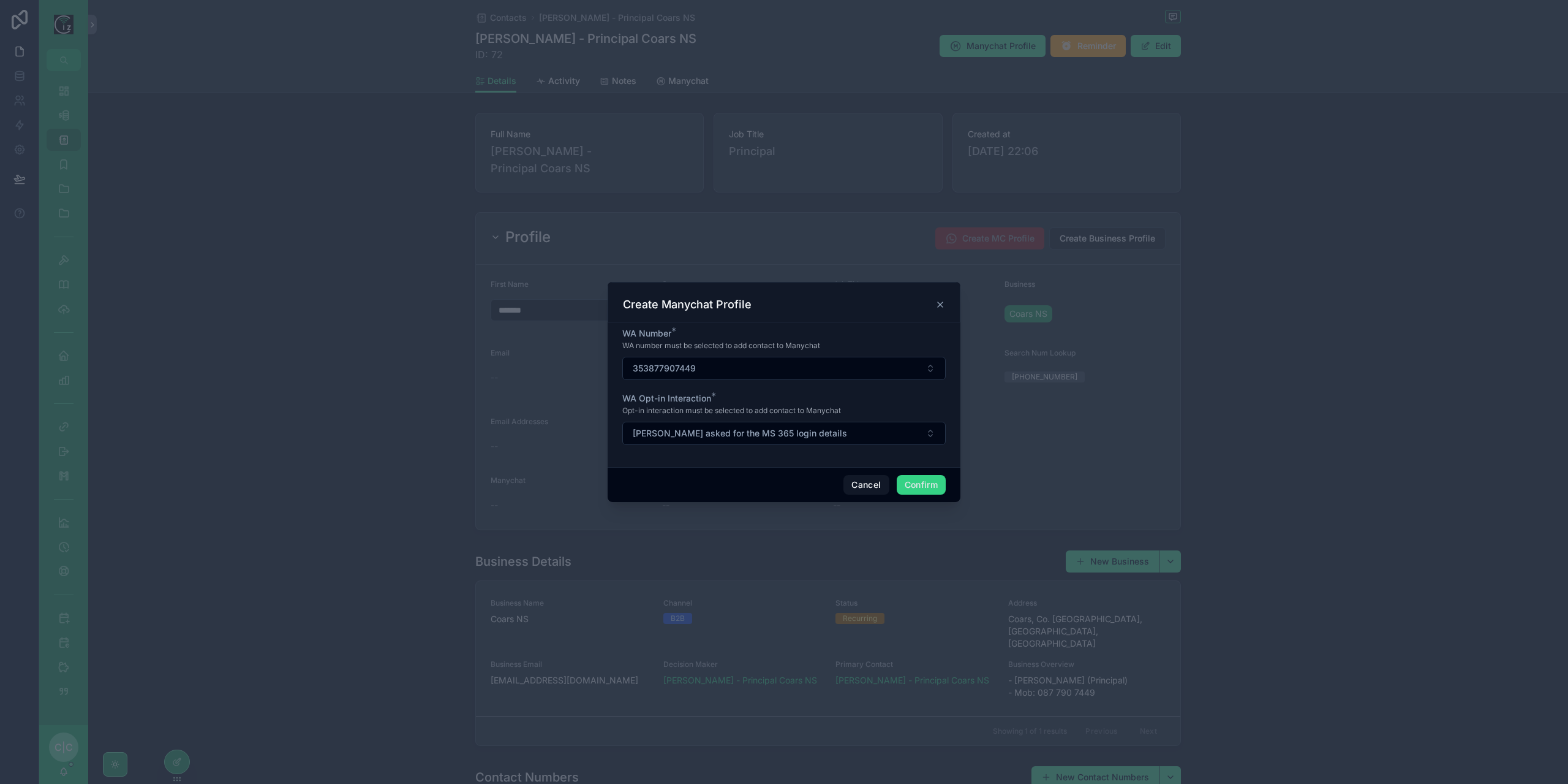
click at [931, 484] on button "Confirm" at bounding box center [922, 485] width 49 height 20
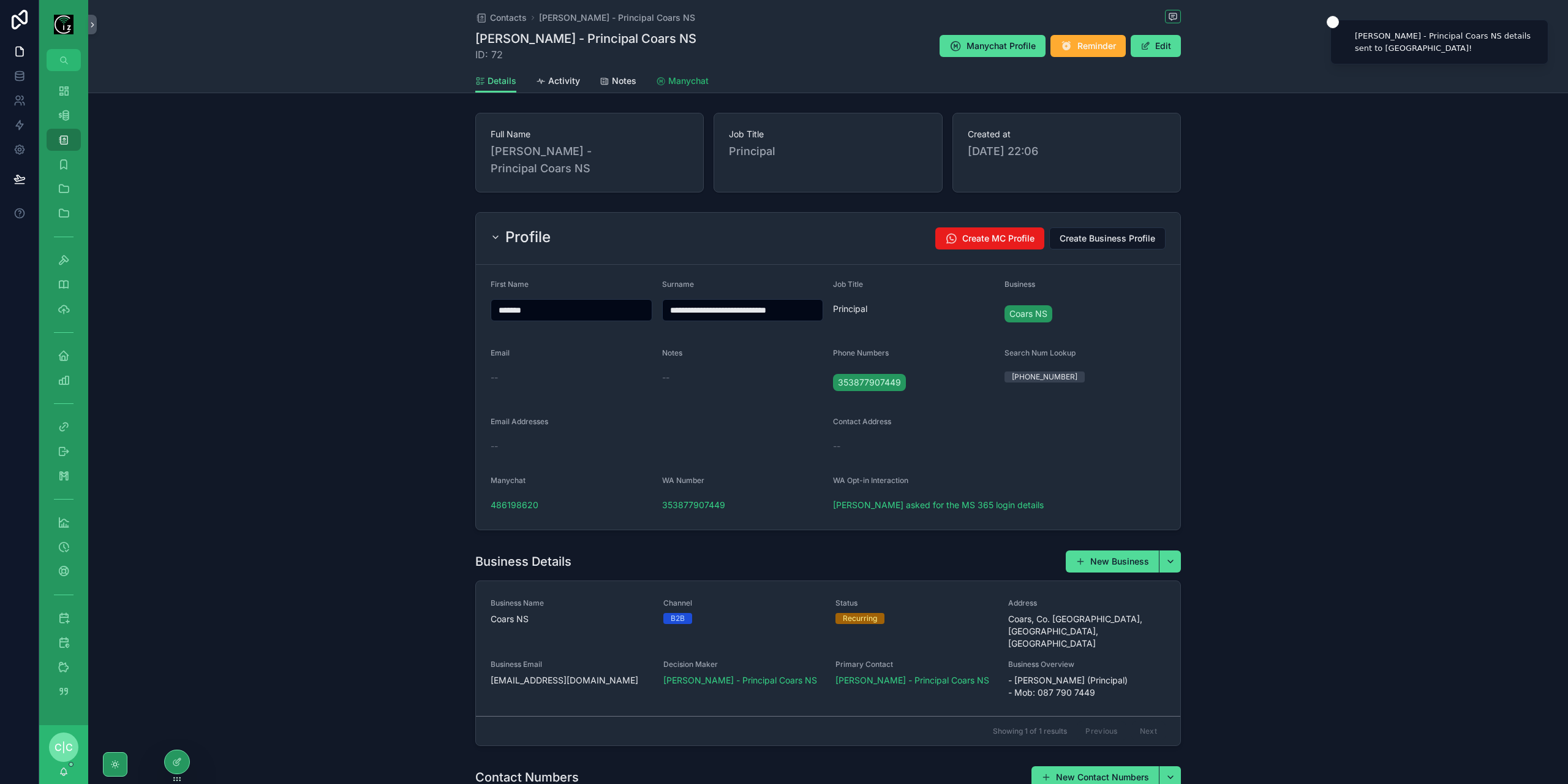
click at [676, 78] on span "Manychat" at bounding box center [688, 81] width 40 height 12
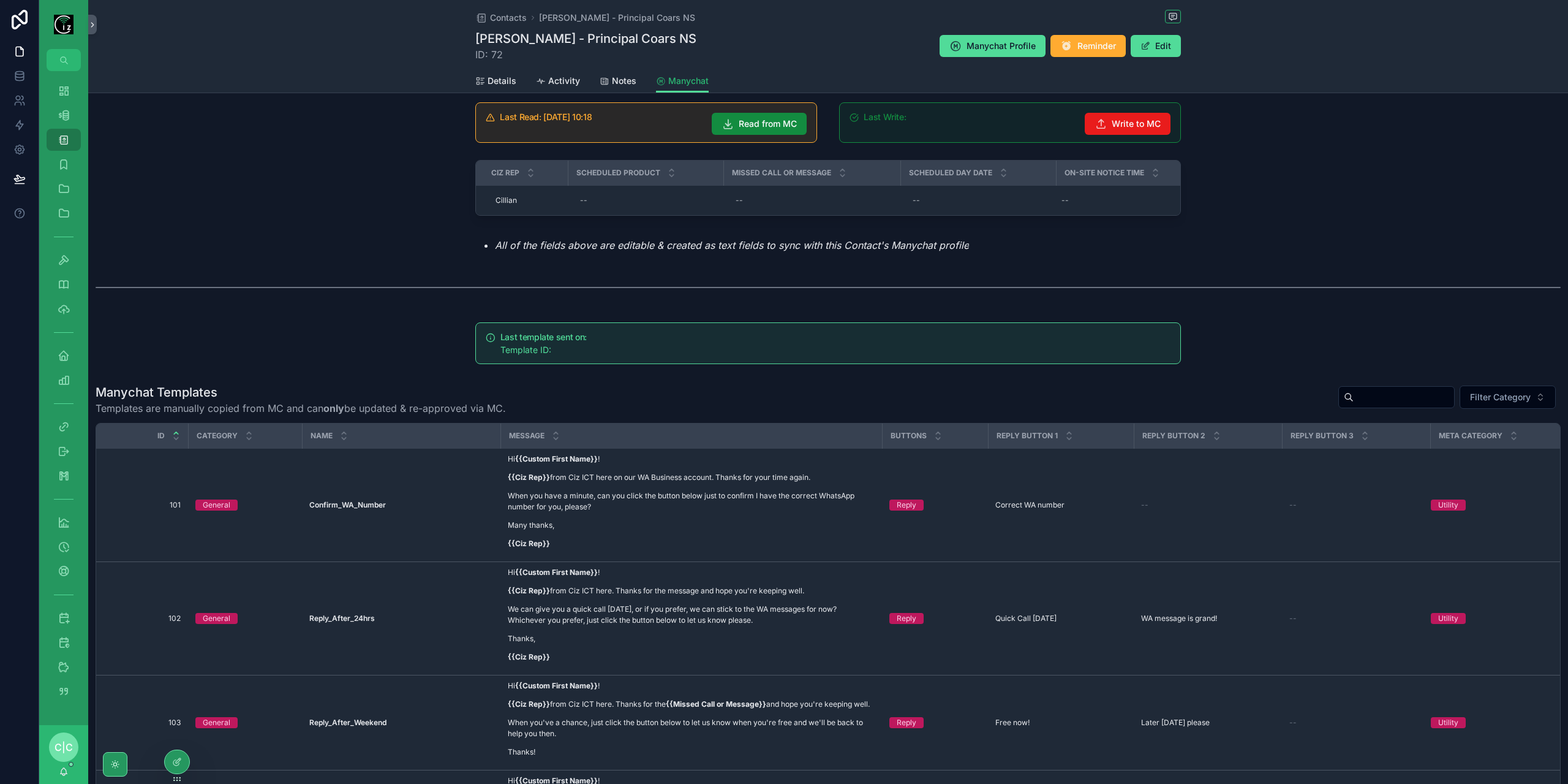
scroll to position [123, 0]
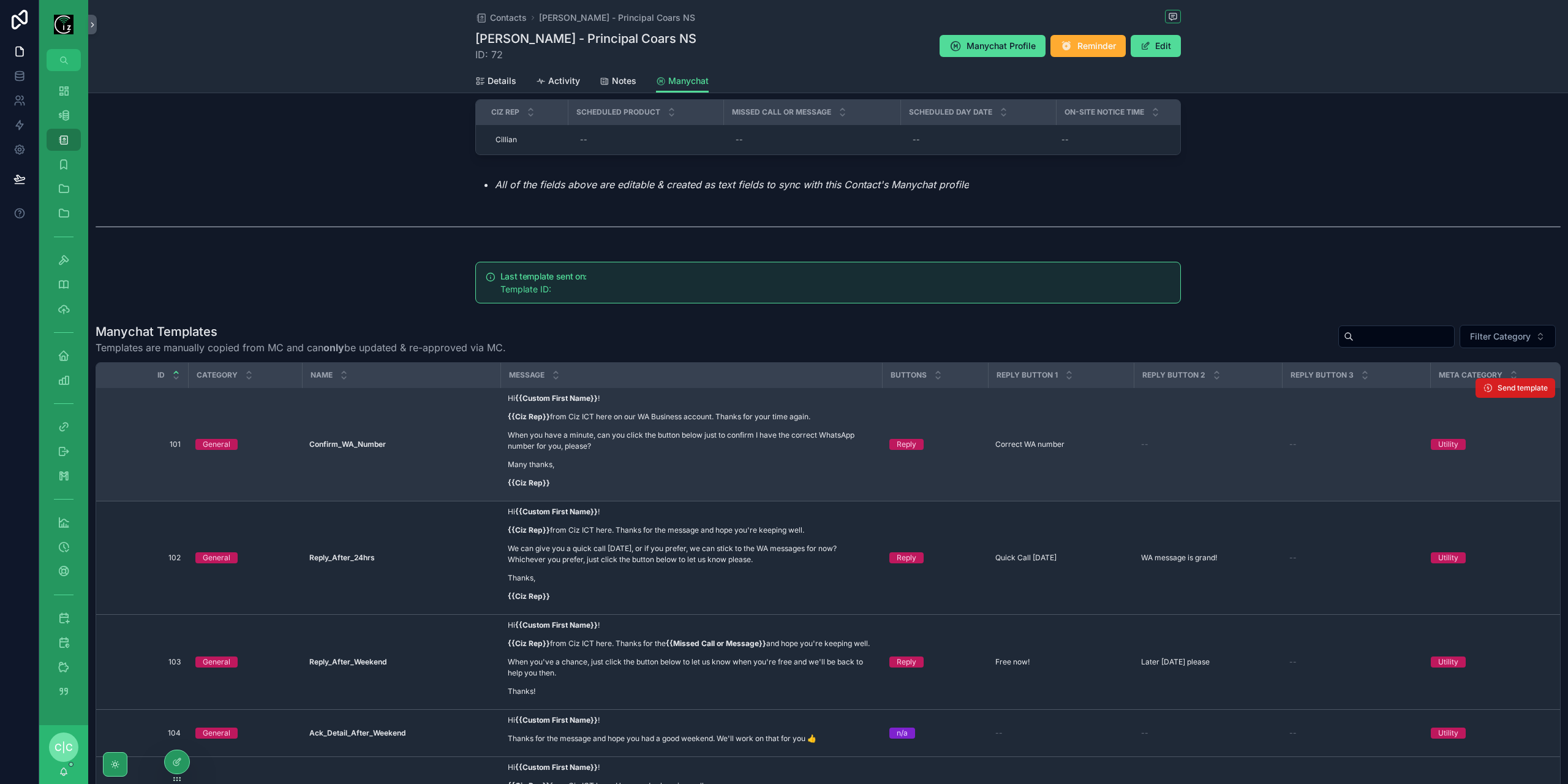
click at [1510, 393] on span "Send template" at bounding box center [1523, 388] width 50 height 10
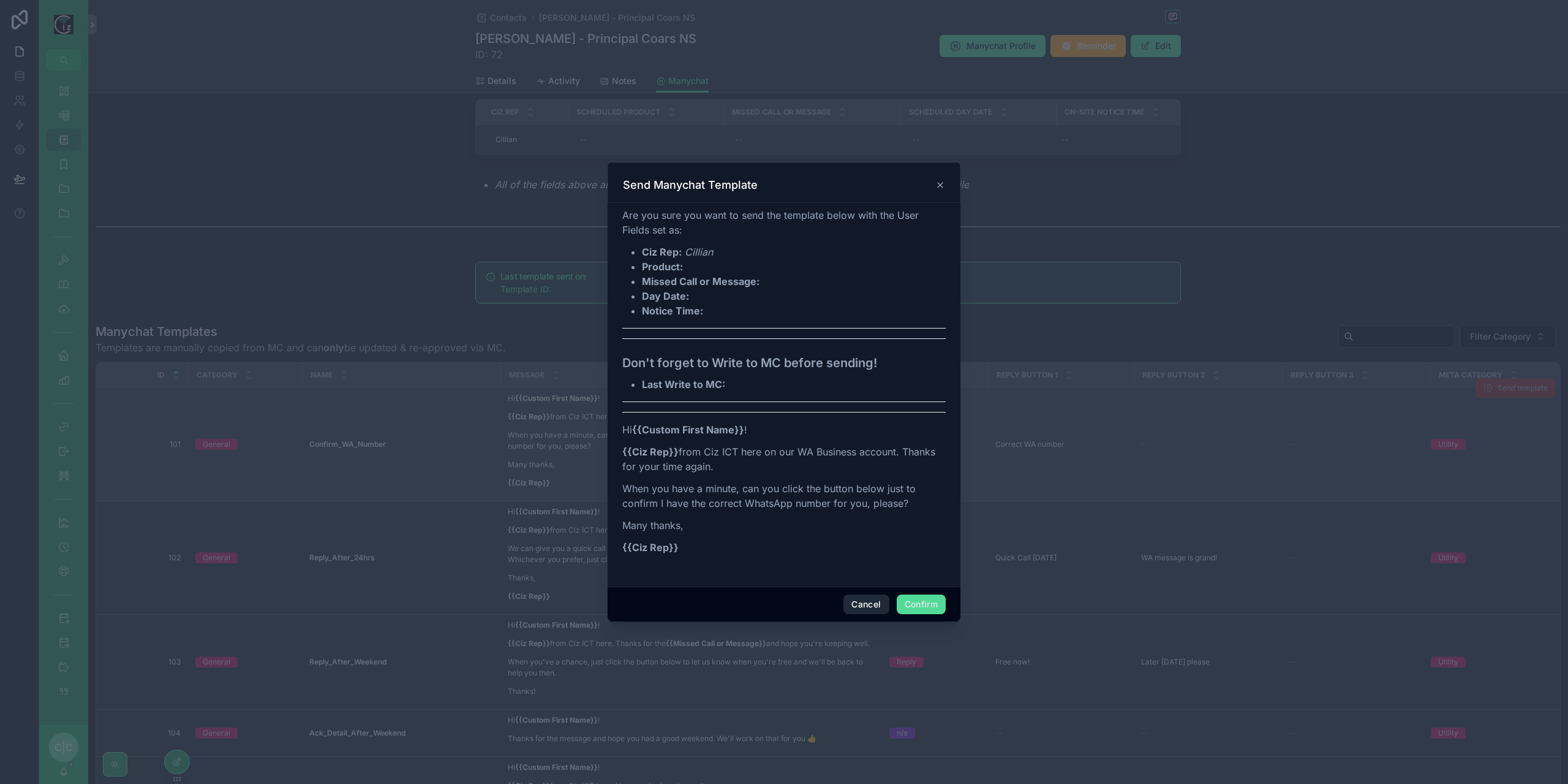
click at [864, 605] on button "Cancel" at bounding box center [866, 605] width 45 height 20
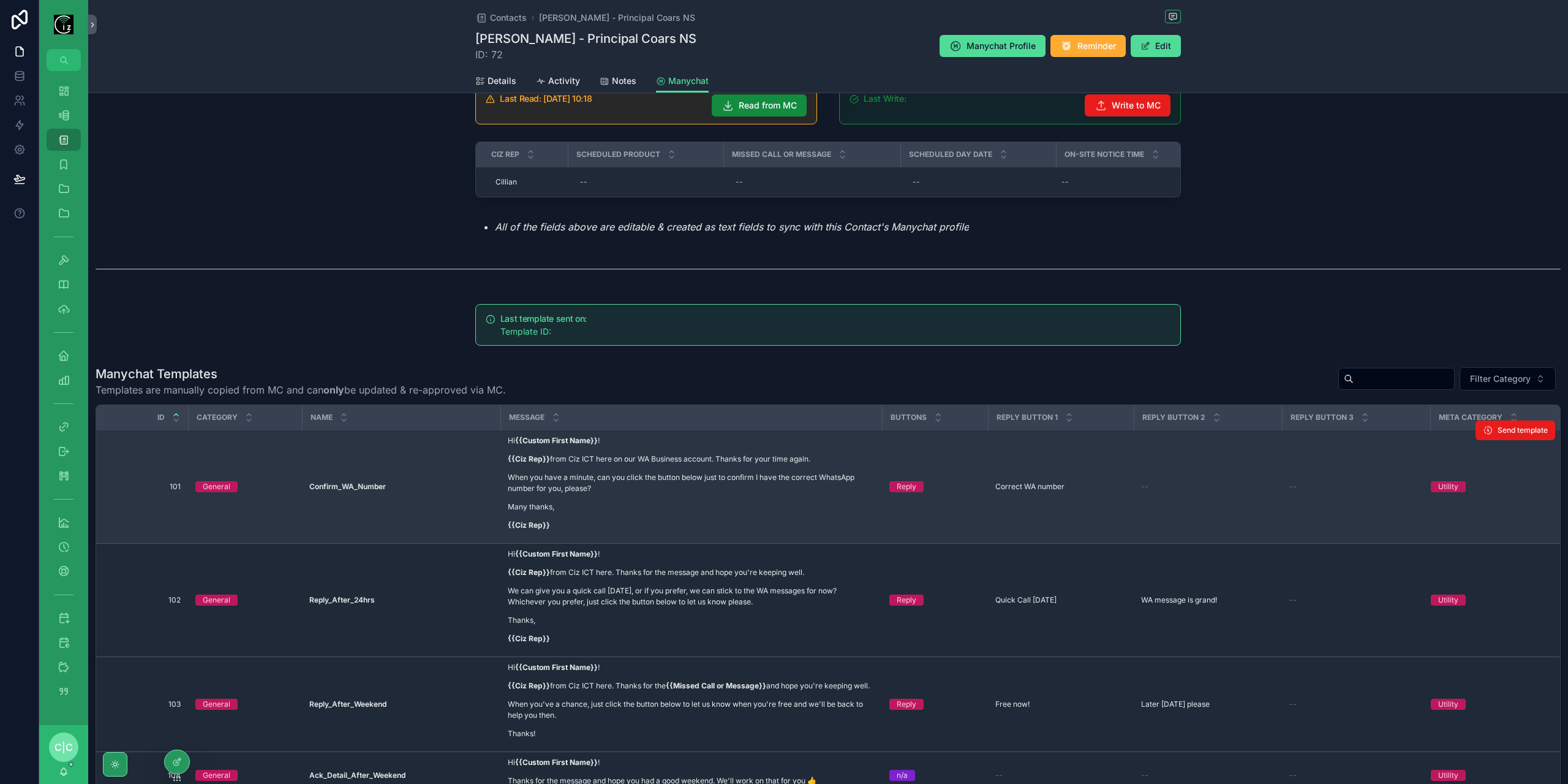
scroll to position [62, 0]
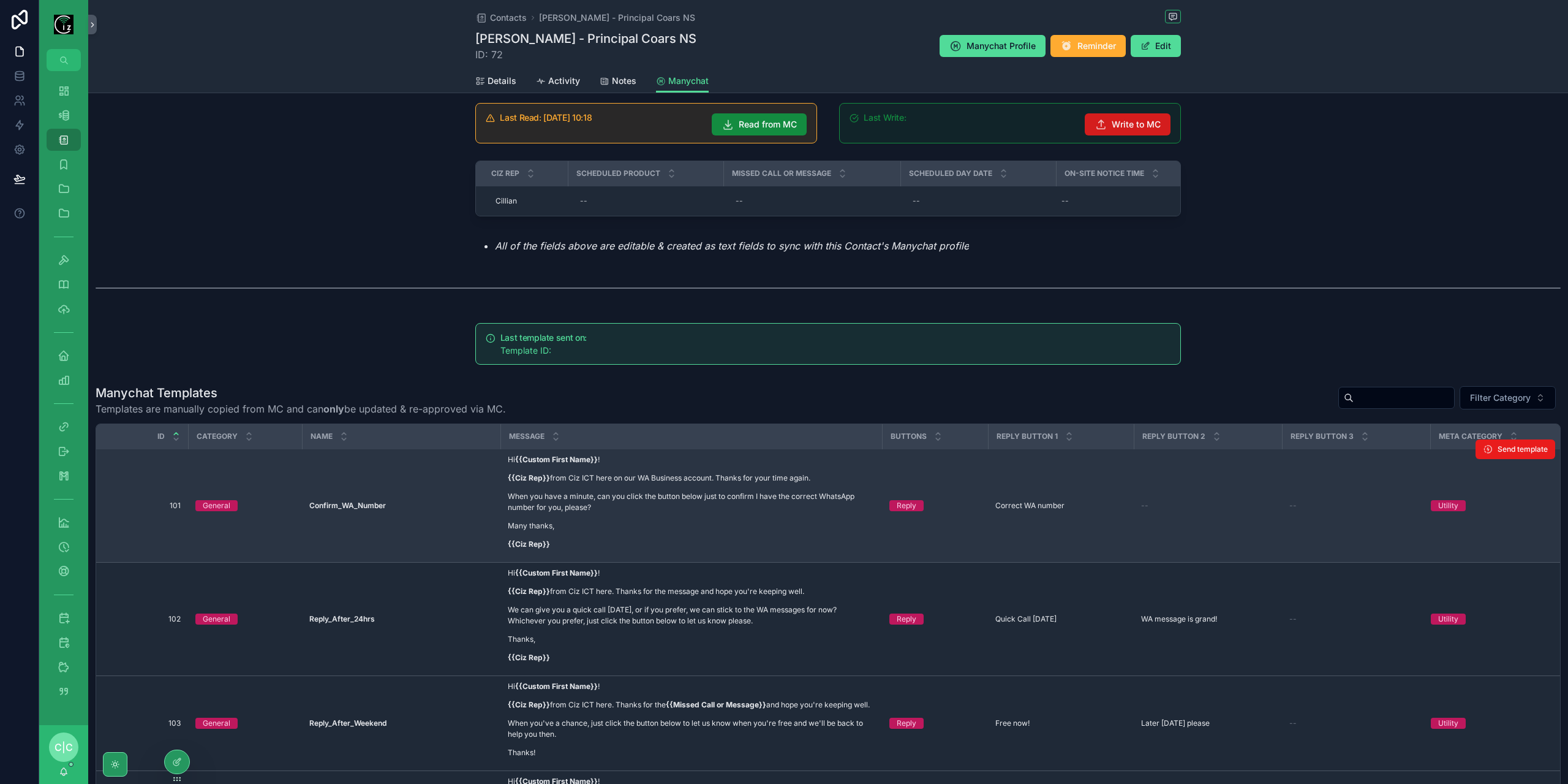
click at [1128, 122] on span "Write to MC" at bounding box center [1136, 124] width 49 height 12
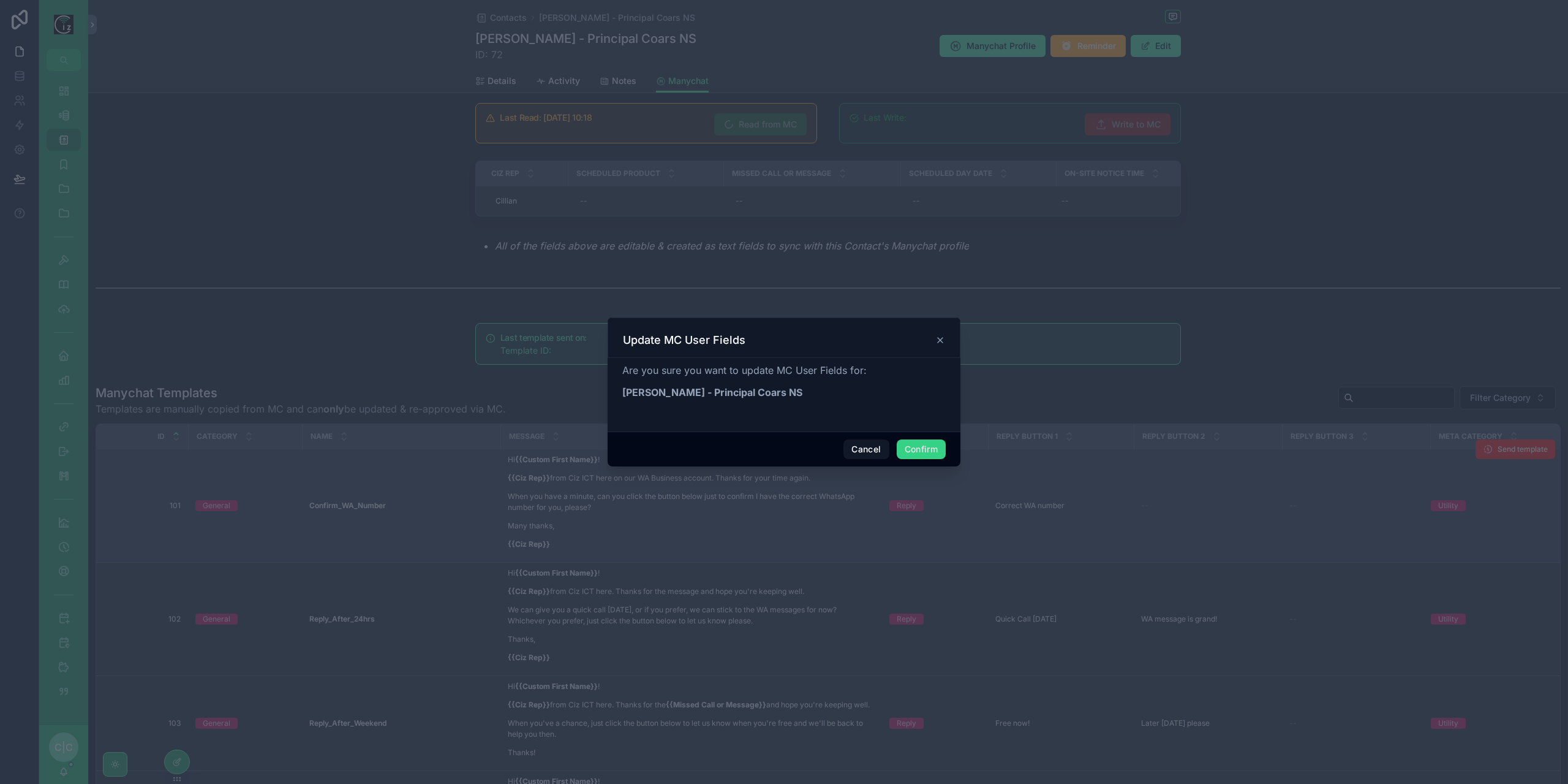
click at [928, 447] on button "Confirm" at bounding box center [922, 449] width 49 height 20
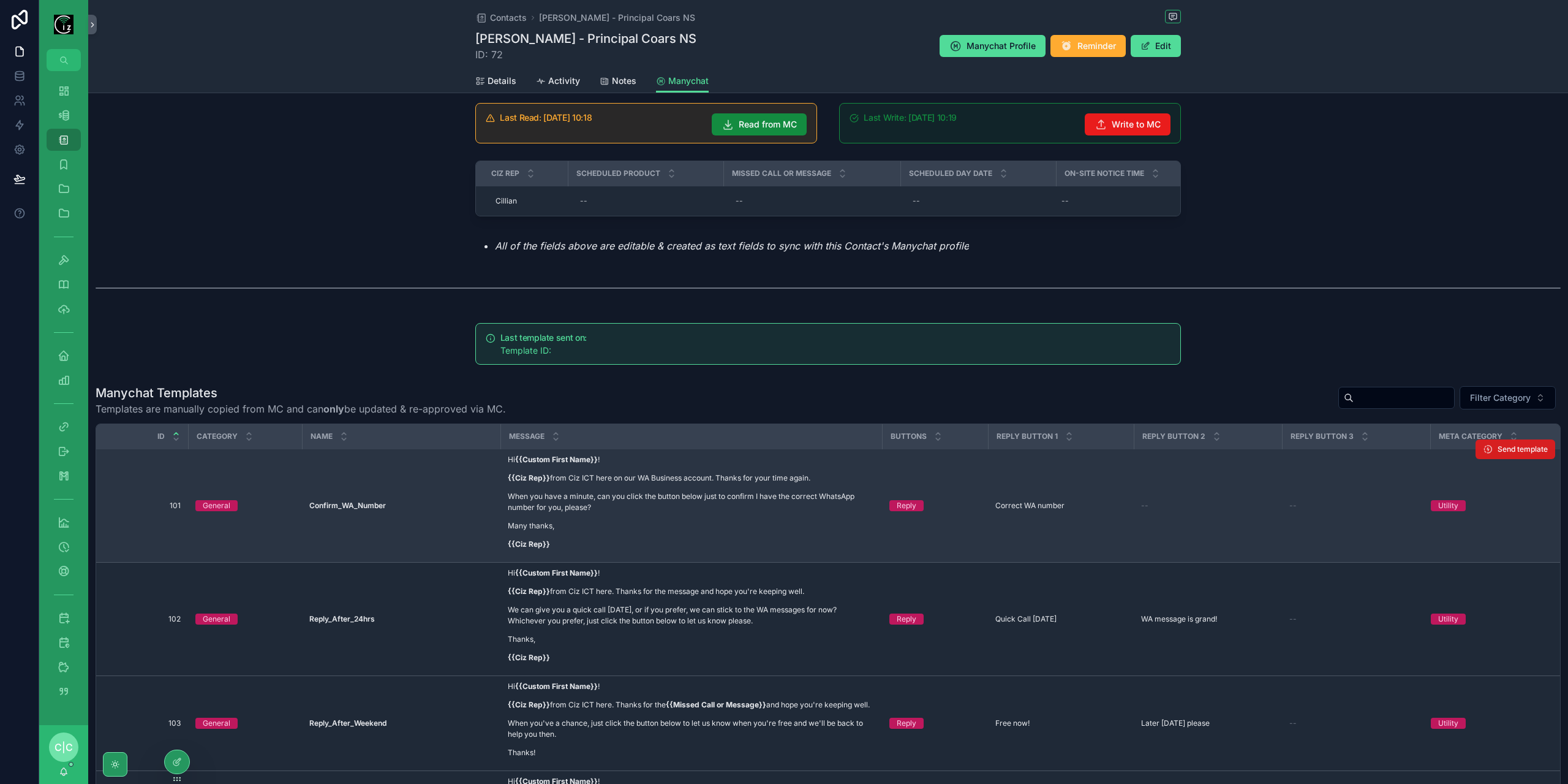
click at [1524, 459] on button "Send template" at bounding box center [1515, 449] width 80 height 20
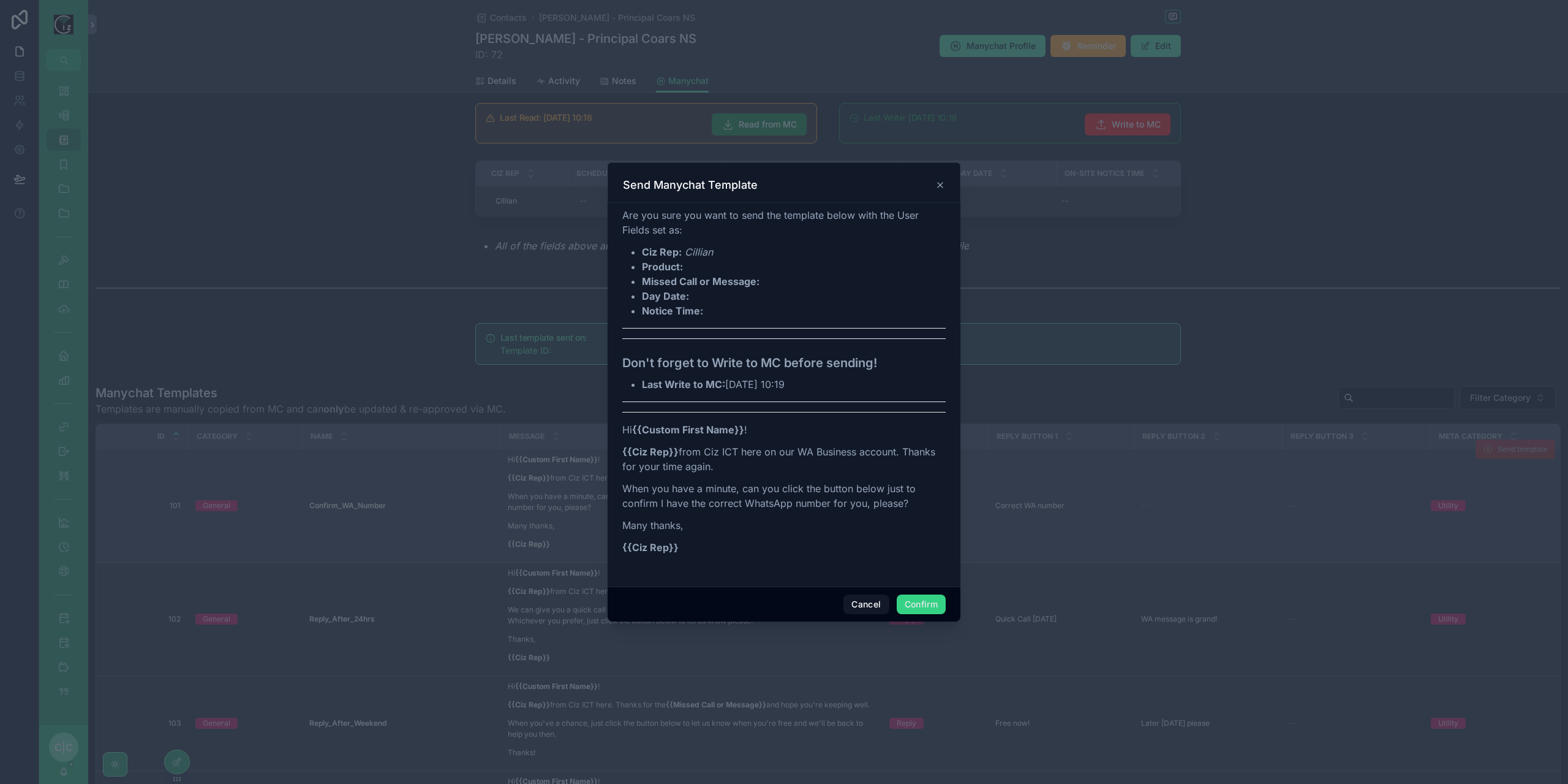
click at [919, 605] on button "Confirm" at bounding box center [922, 605] width 49 height 20
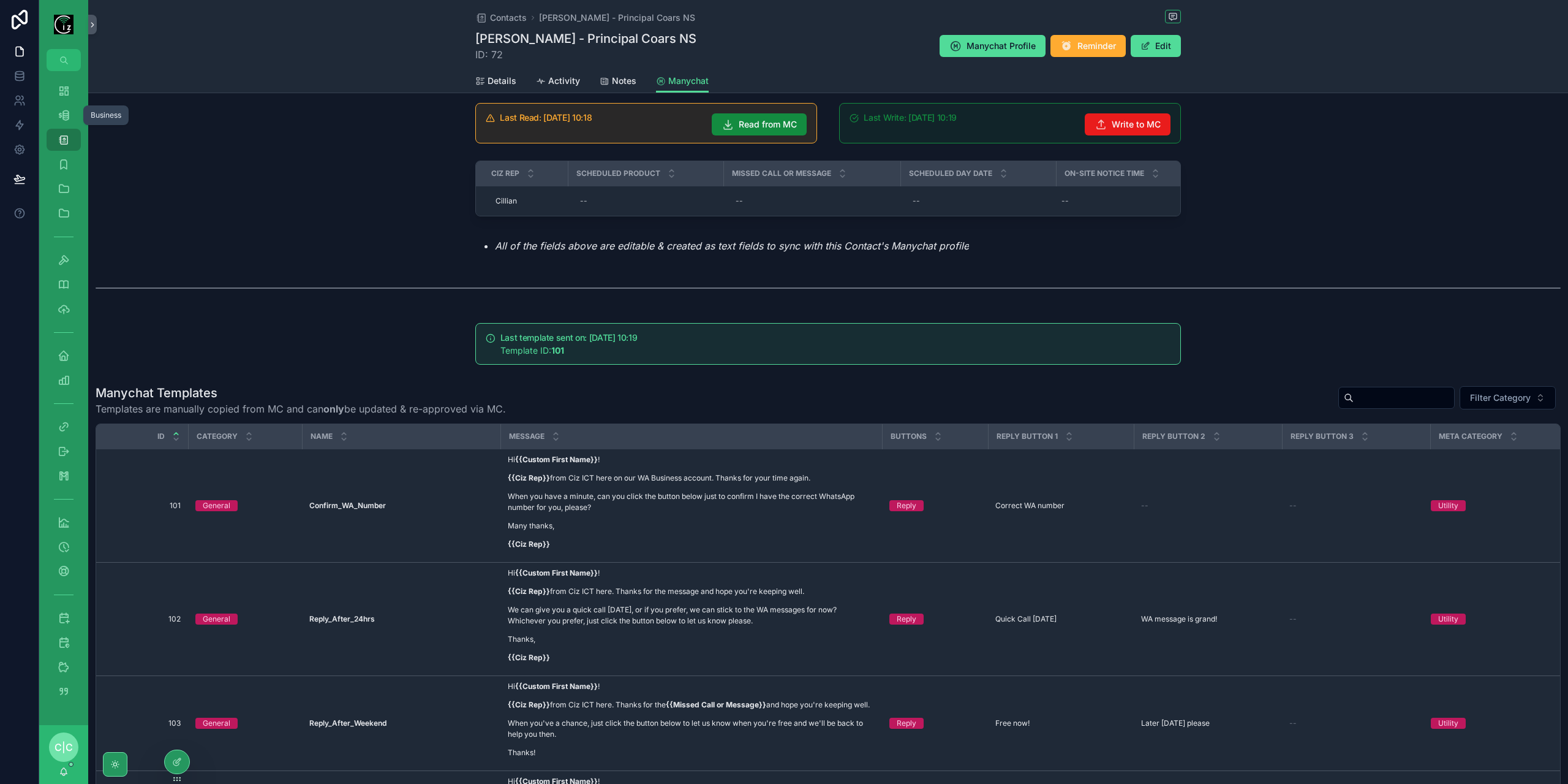
click at [57, 102] on div "Dashboard" at bounding box center [64, 90] width 49 height 25
click at [55, 94] on div "Dashboard" at bounding box center [64, 90] width 20 height 20
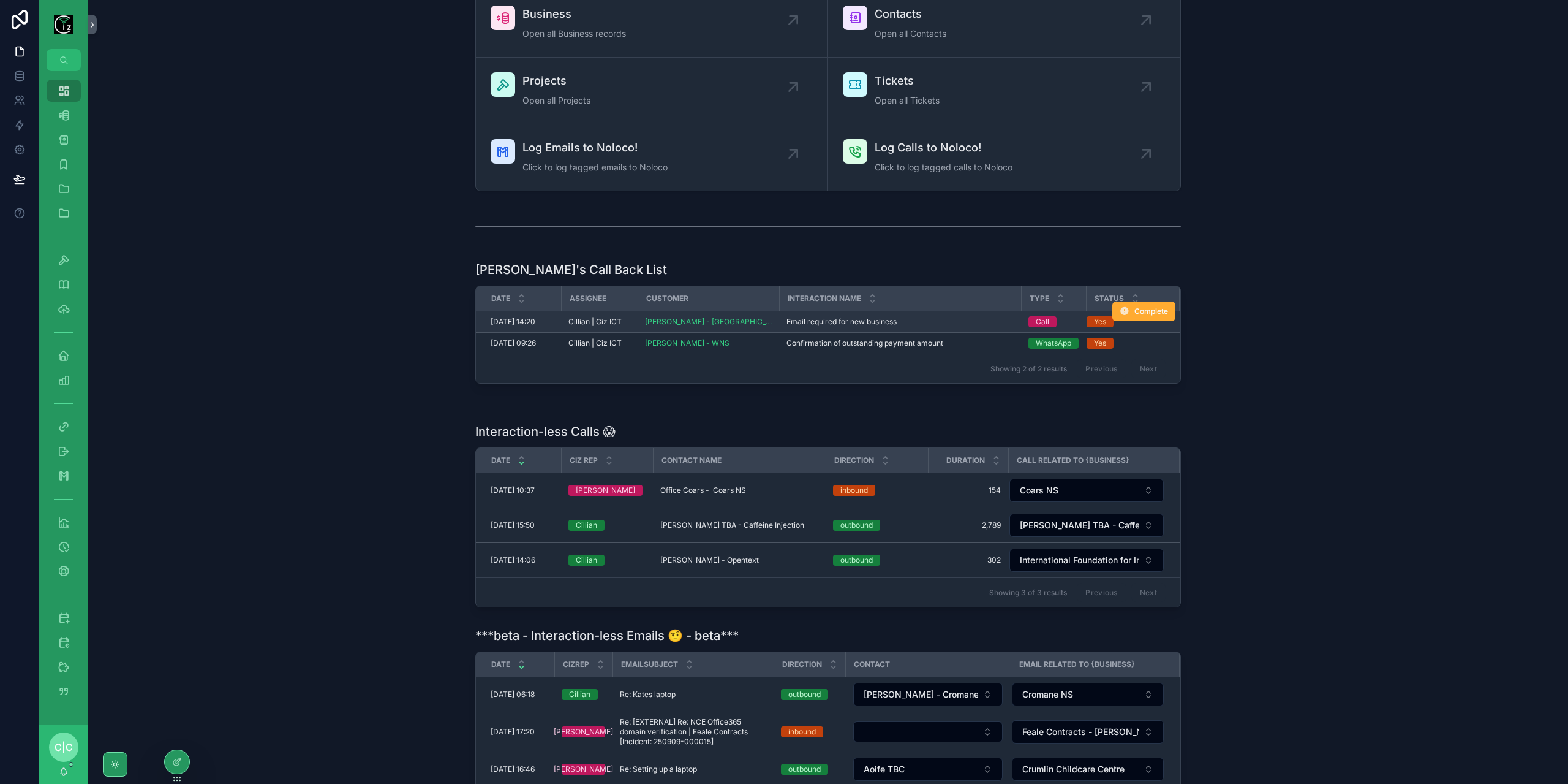
click at [814, 323] on span "Email required for new business" at bounding box center [842, 322] width 110 height 10
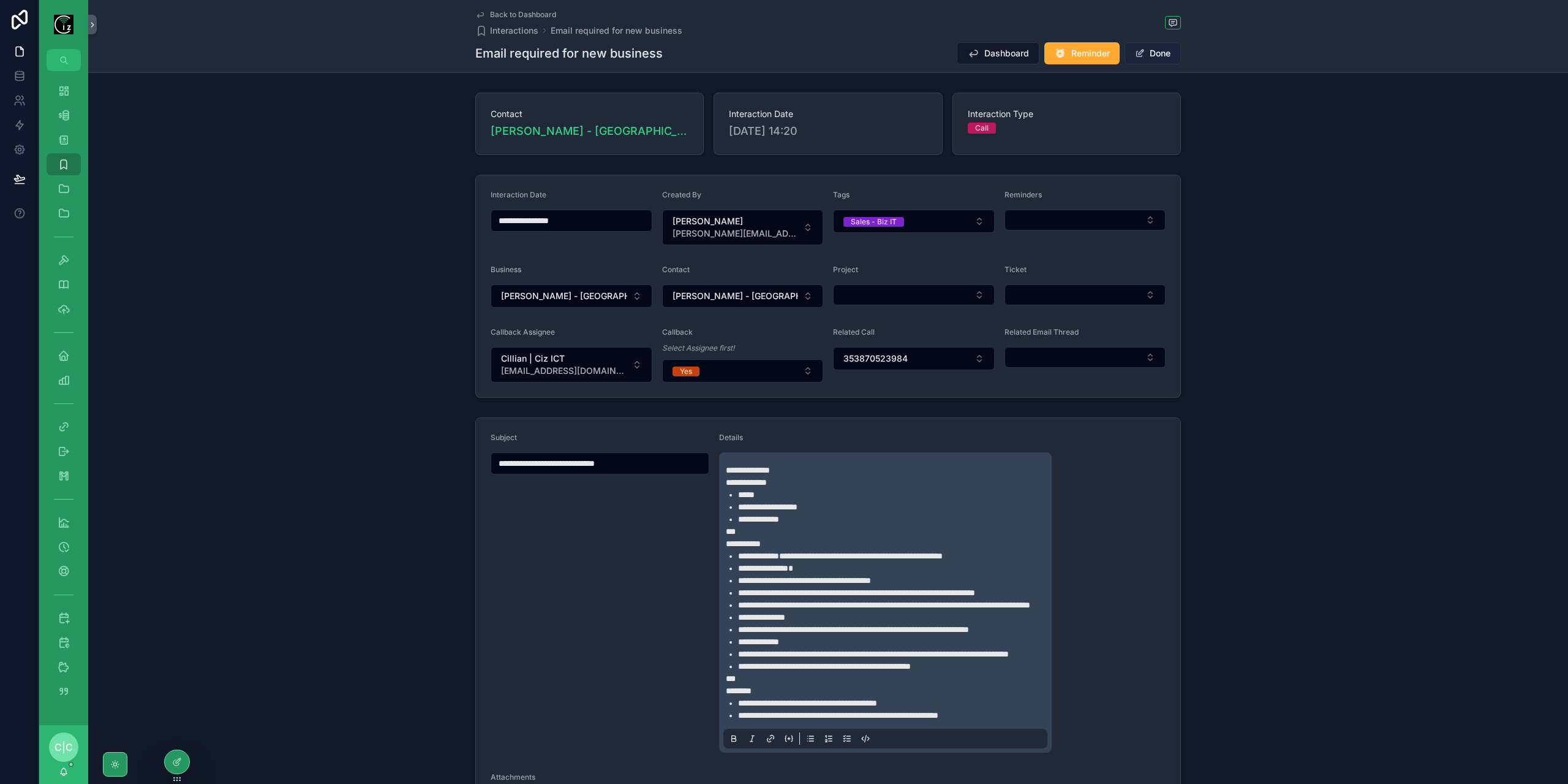
click at [1160, 57] on button "Done" at bounding box center [1153, 53] width 57 height 22
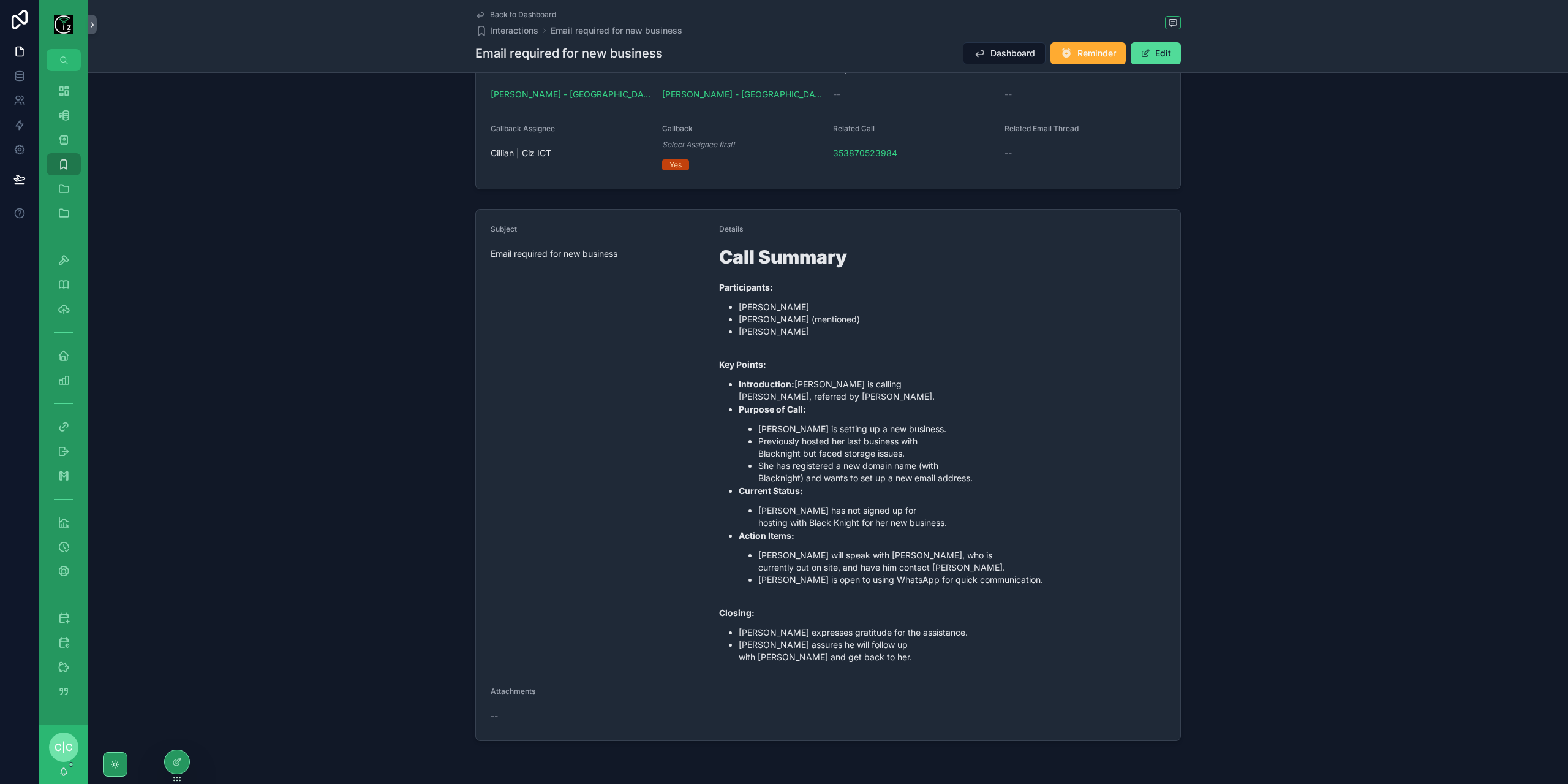
scroll to position [123, 0]
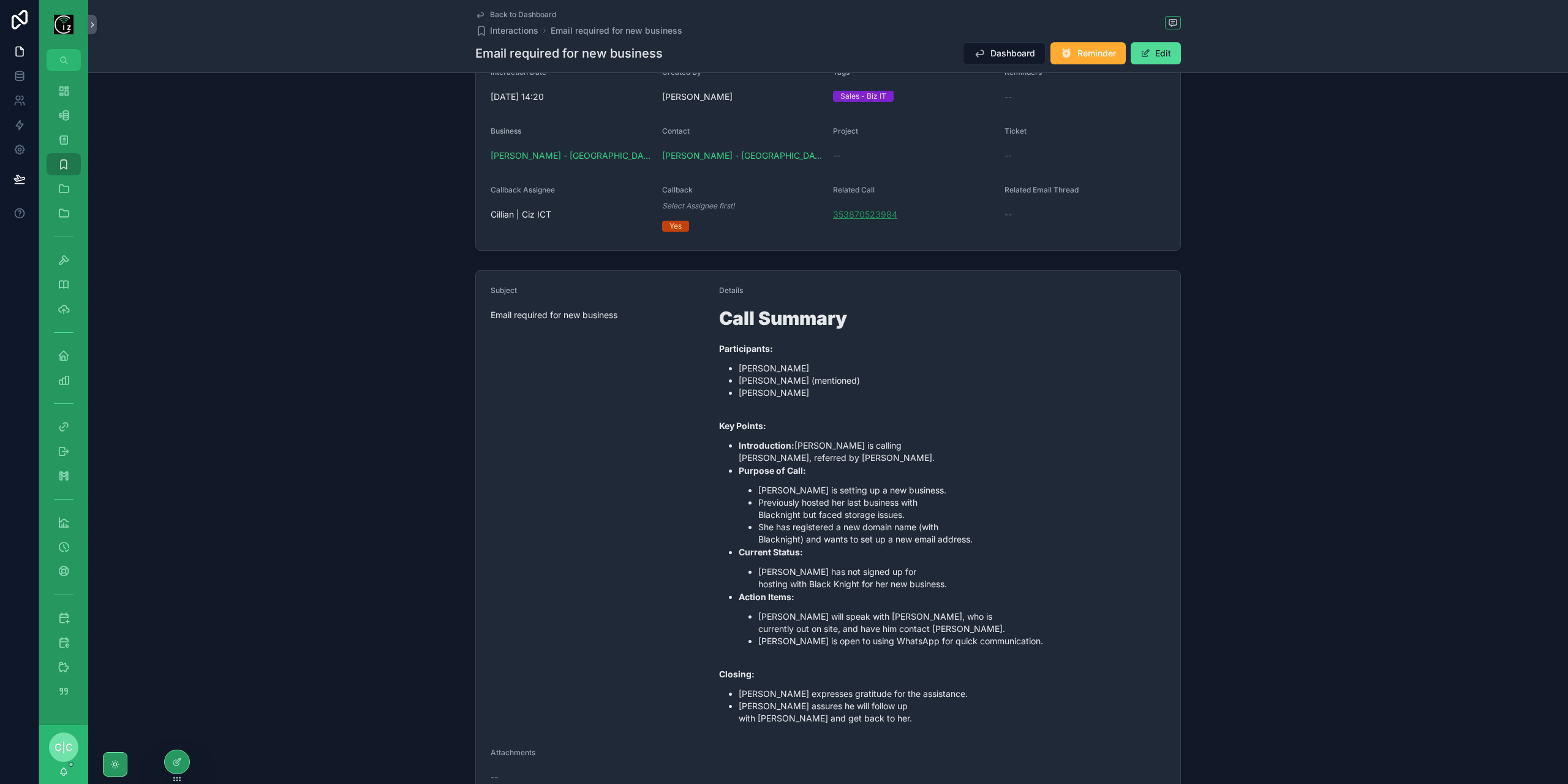
click at [864, 213] on span "353870523984" at bounding box center [865, 214] width 64 height 12
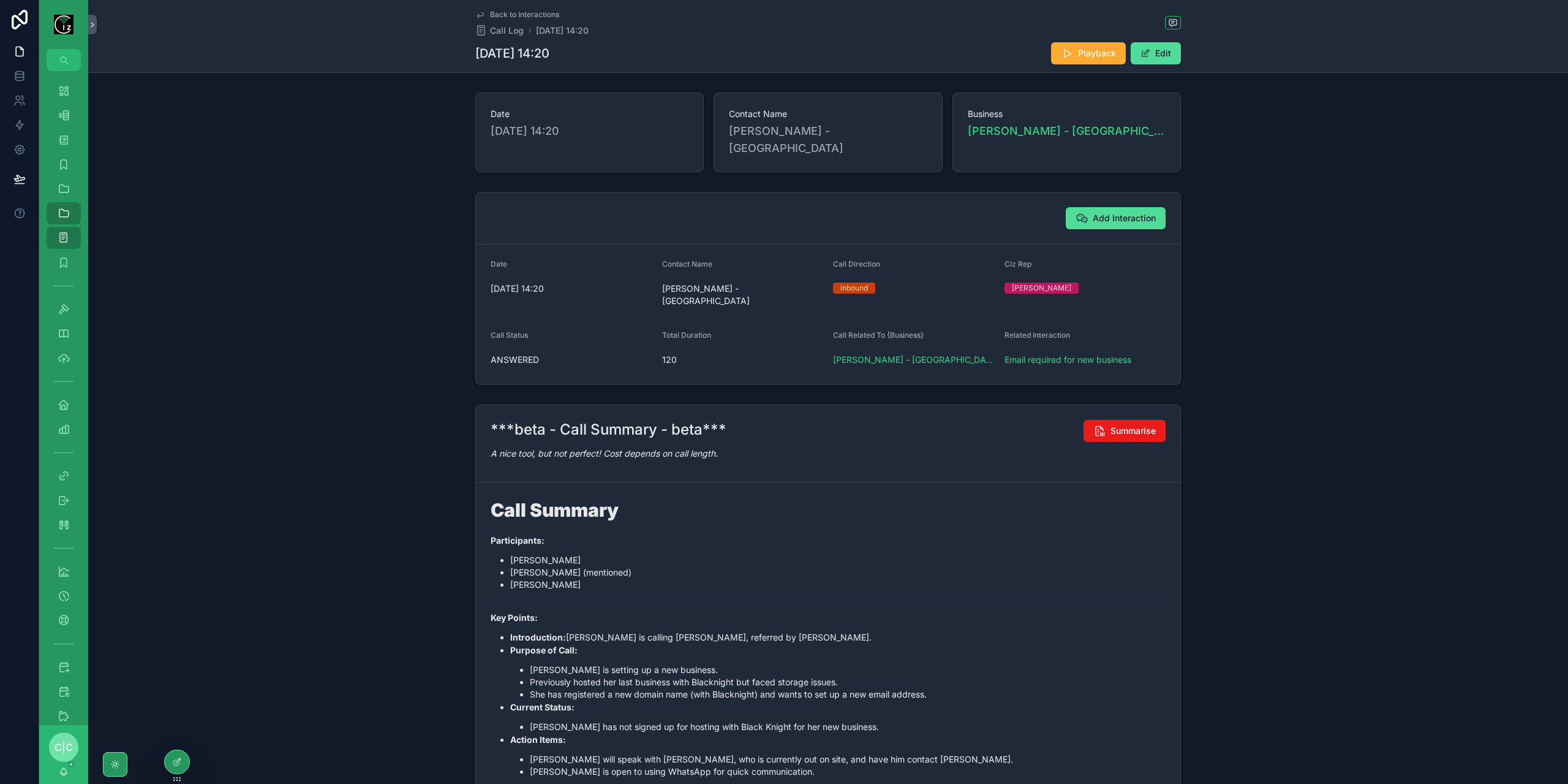
click at [900, 350] on div "[PERSON_NAME] - [GEOGRAPHIC_DATA]" at bounding box center [914, 360] width 162 height 20
click at [904, 354] on span "[PERSON_NAME] - [GEOGRAPHIC_DATA]" at bounding box center [914, 360] width 162 height 12
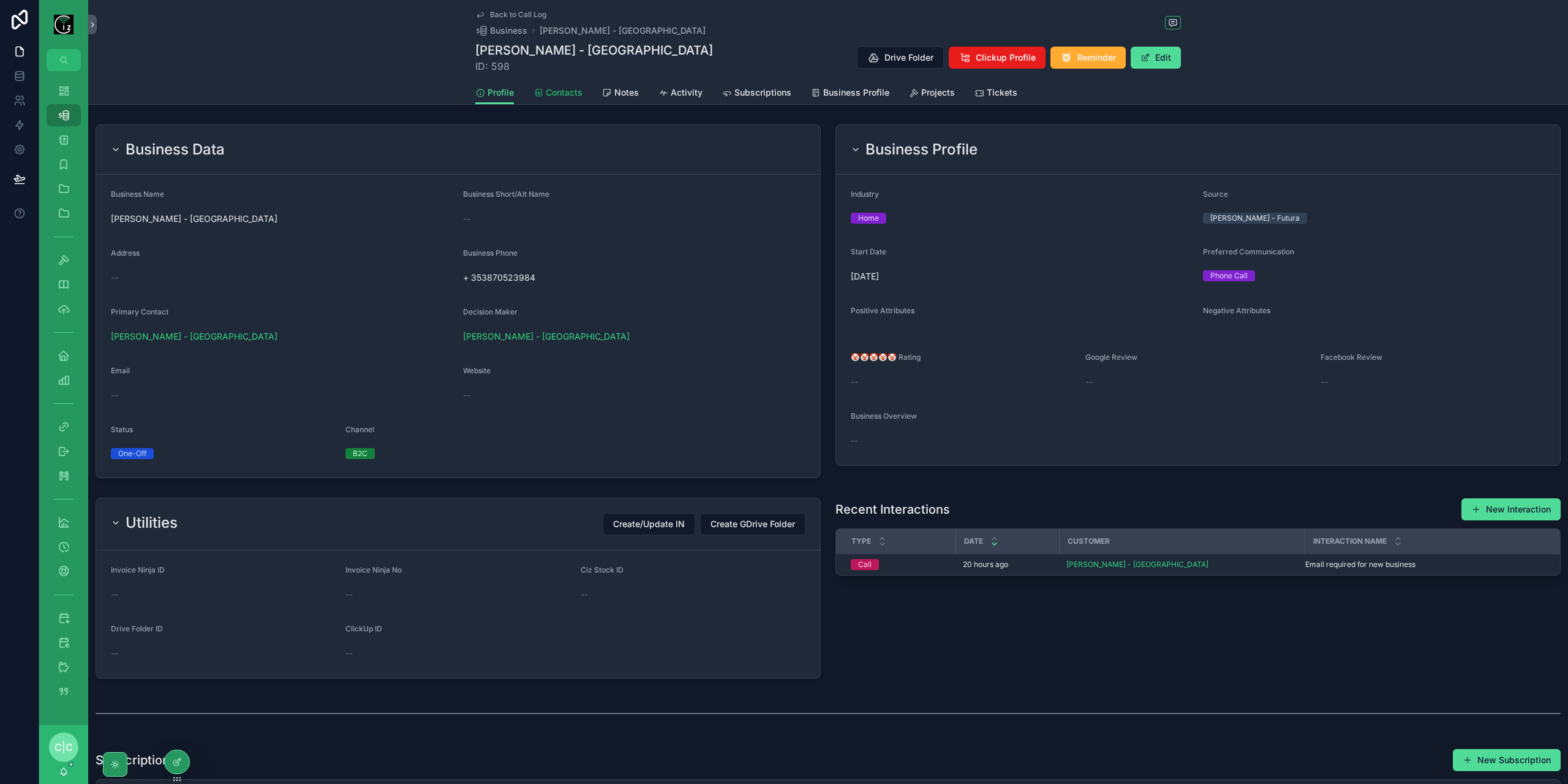
click at [556, 102] on link "Contacts" at bounding box center [558, 94] width 49 height 25
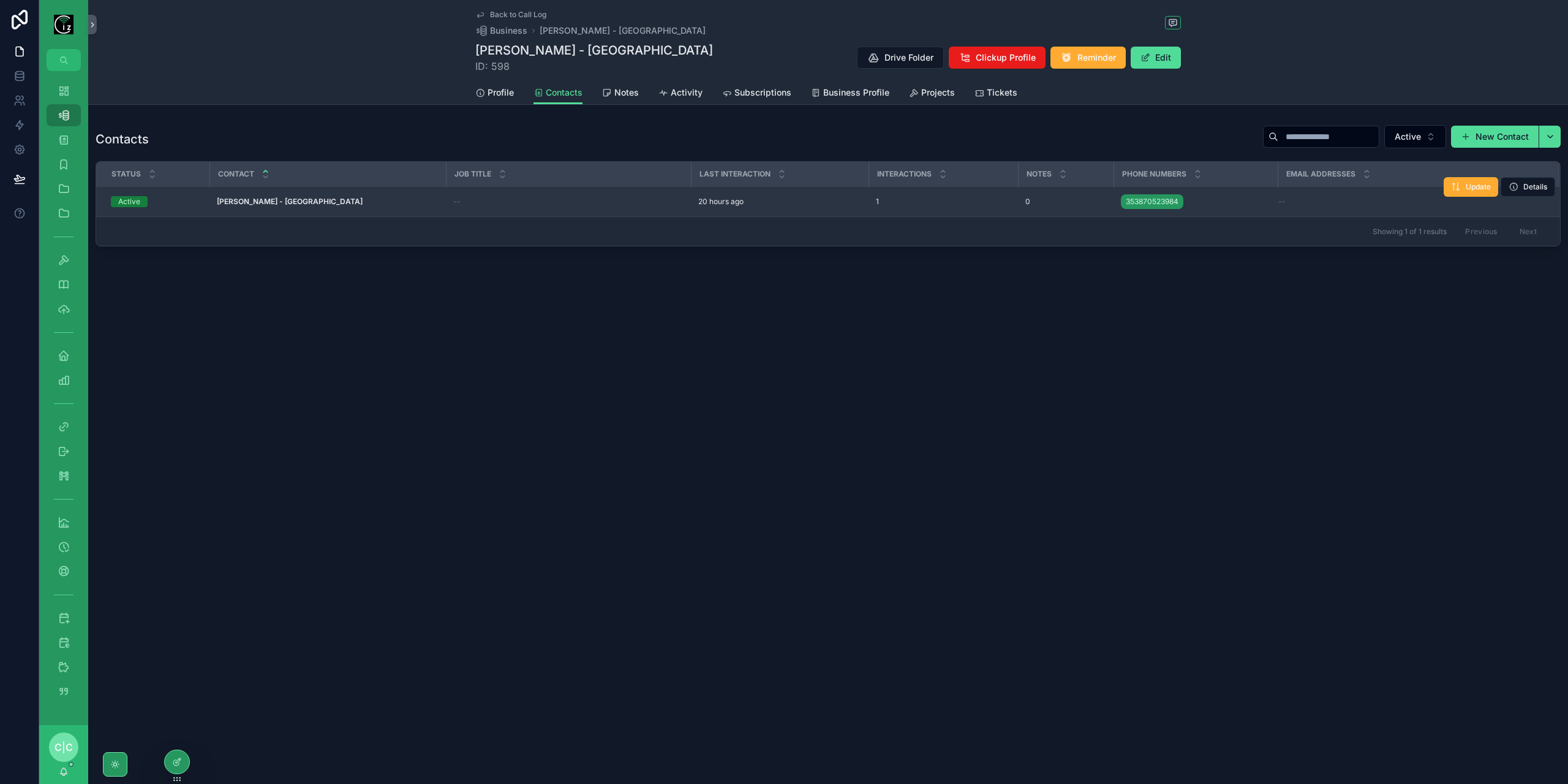
click at [279, 197] on strong "[PERSON_NAME] - [GEOGRAPHIC_DATA]" at bounding box center [289, 201] width 146 height 9
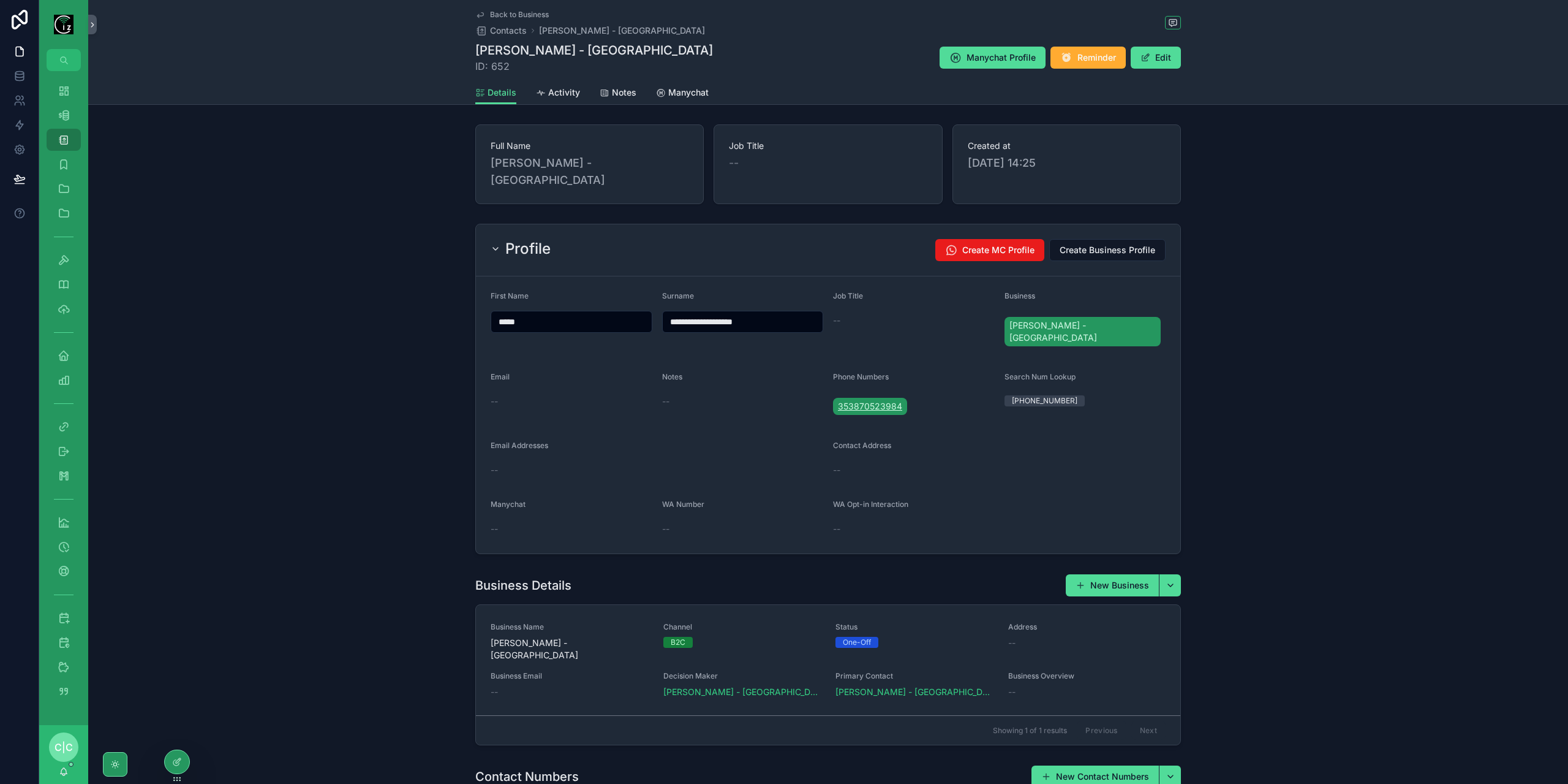
click at [878, 401] on span "353870523984" at bounding box center [870, 406] width 64 height 12
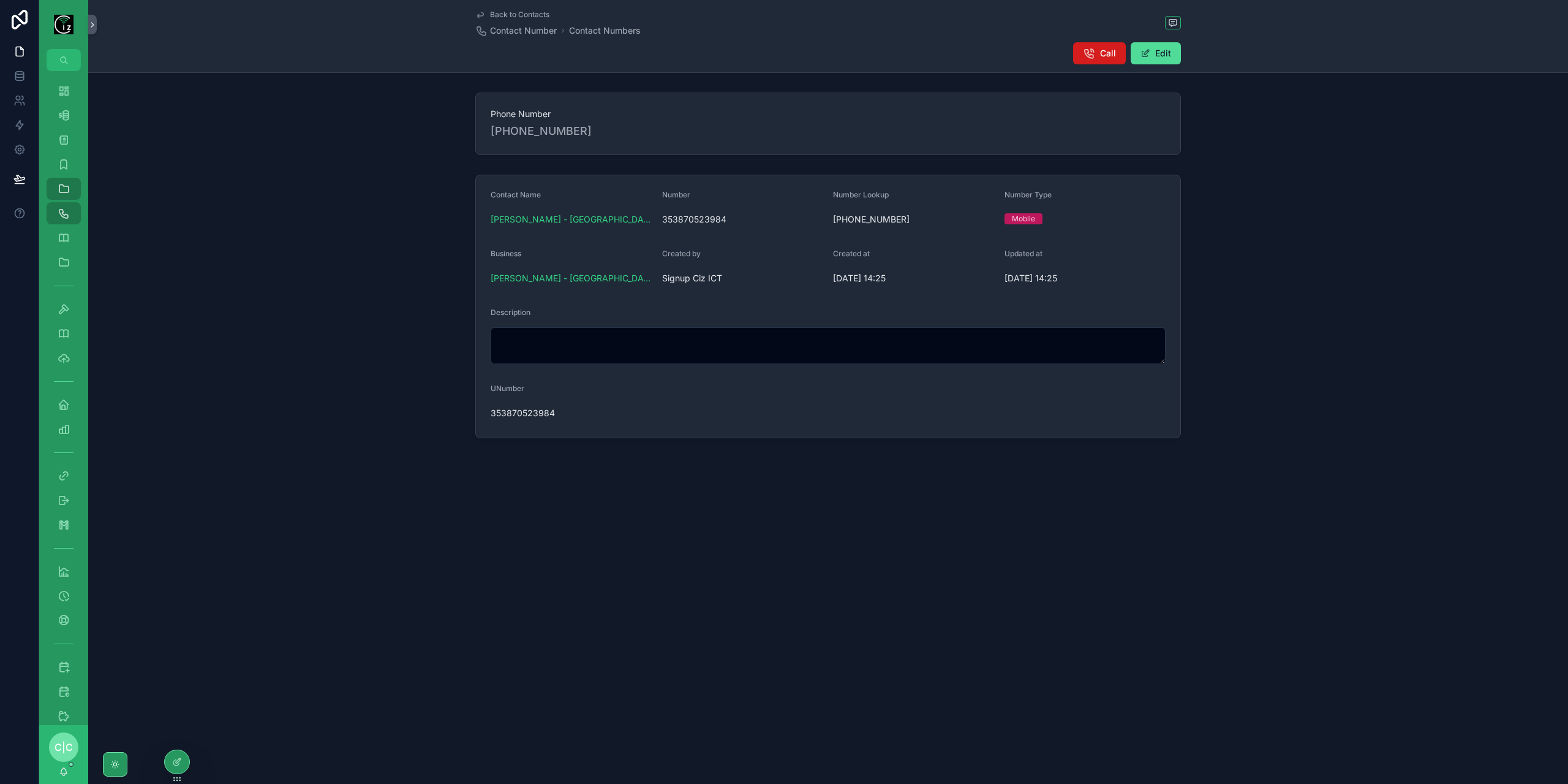
click at [1090, 51] on icon "scrollable content" at bounding box center [1089, 53] width 12 height 12
click at [70, 95] on div "Dashboard" at bounding box center [64, 90] width 20 height 20
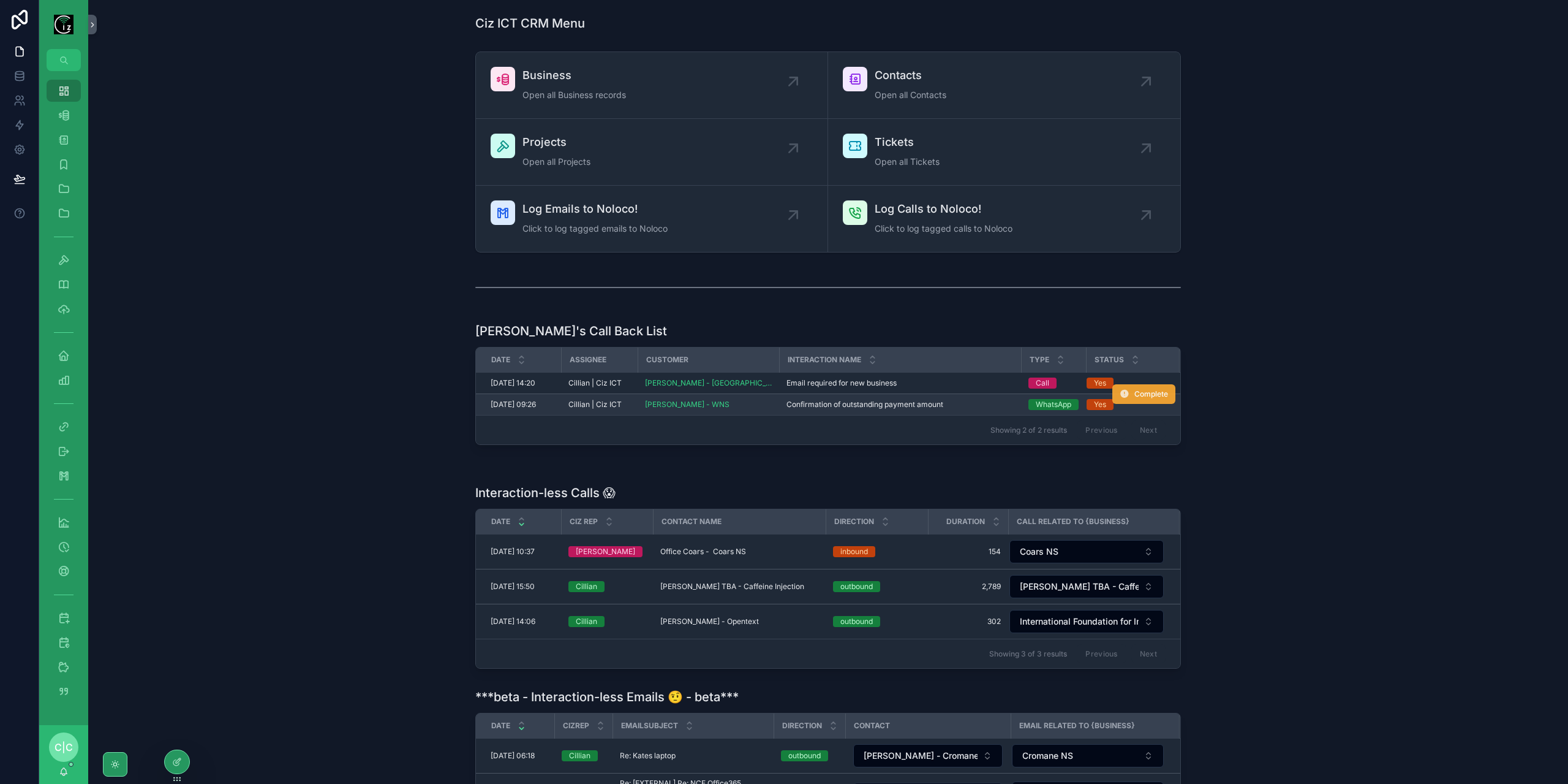
click at [1150, 393] on span "Complete" at bounding box center [1151, 394] width 34 height 10
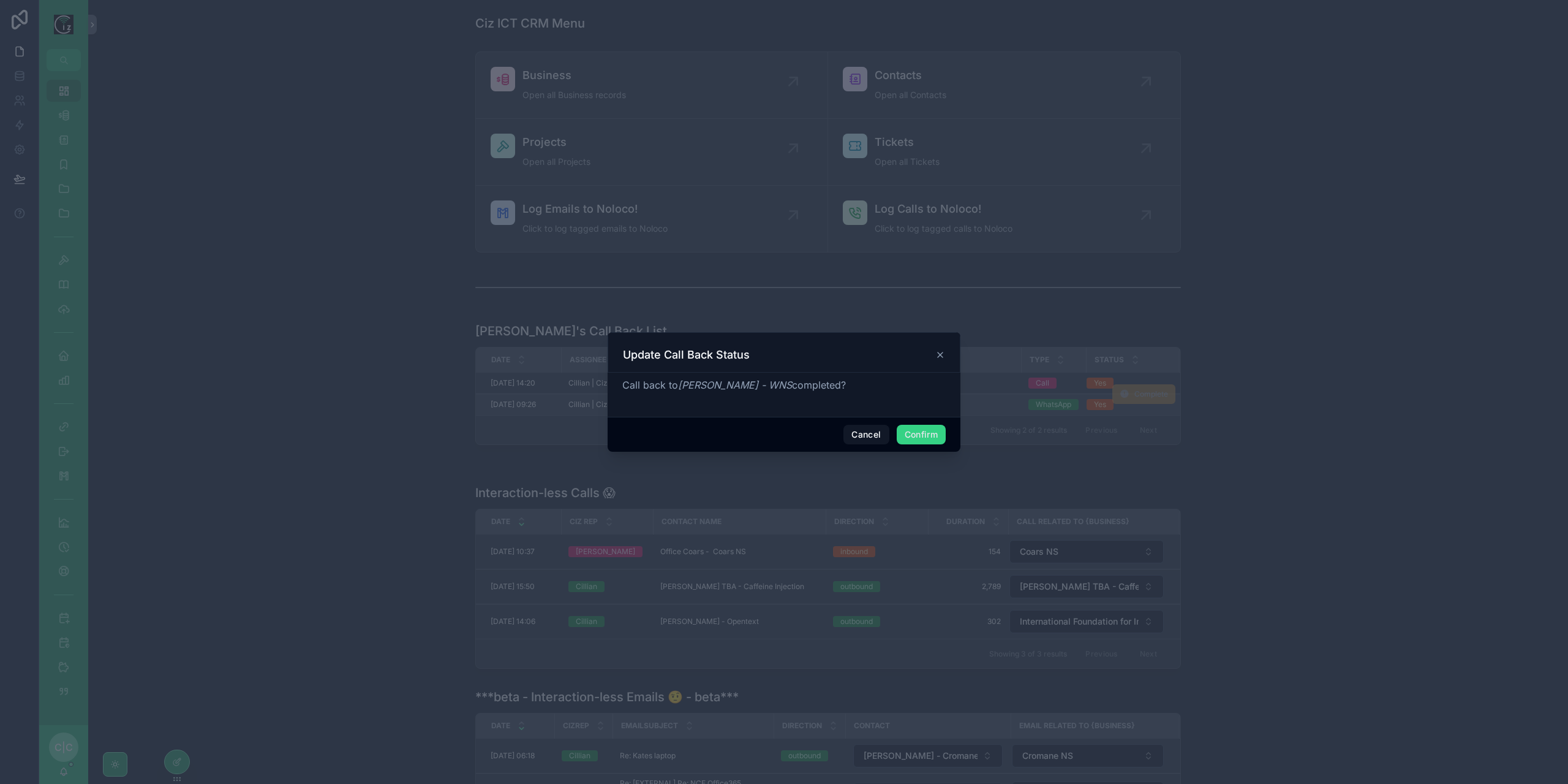
click at [914, 434] on button "Confirm" at bounding box center [922, 434] width 49 height 20
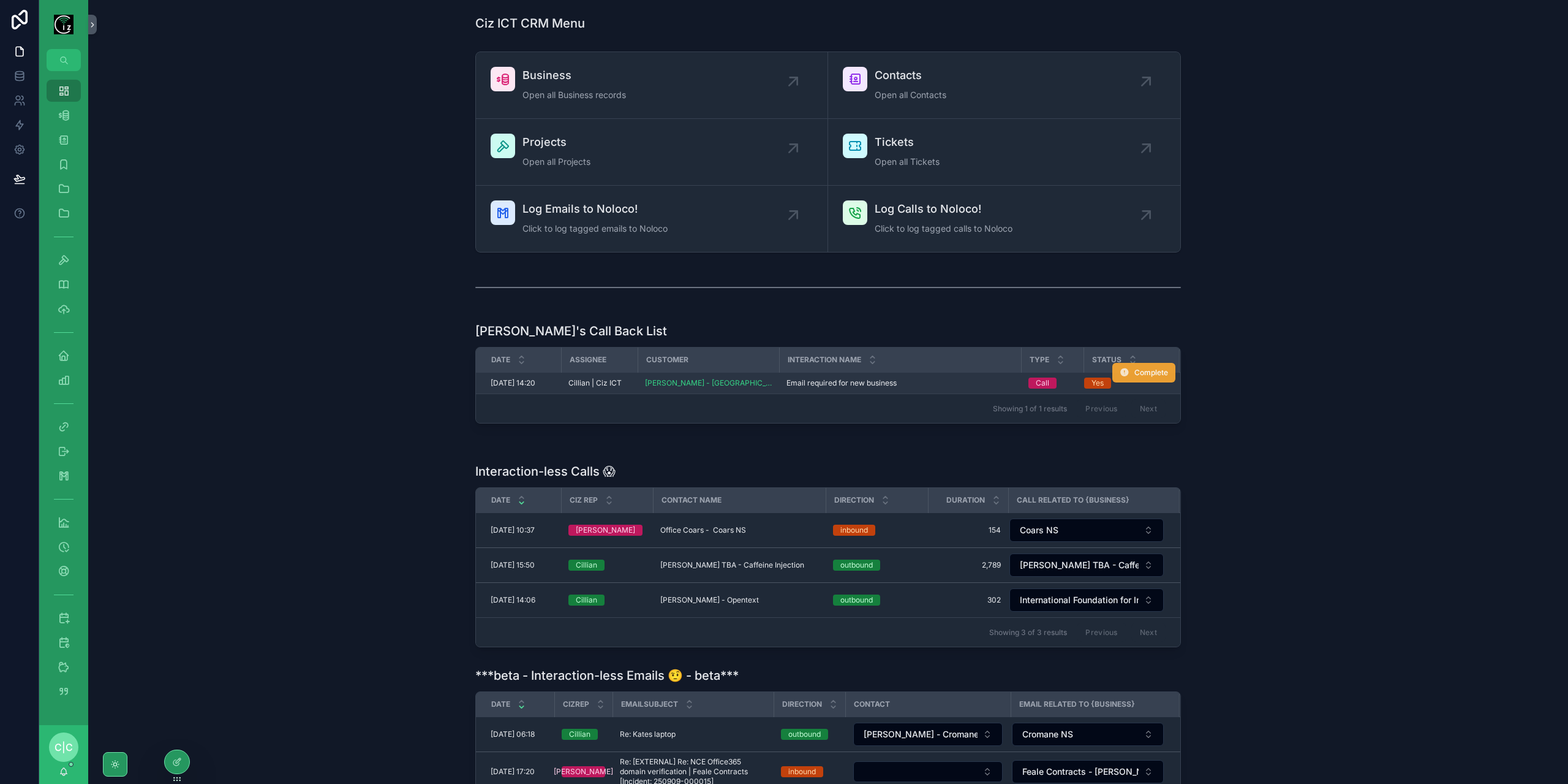
click at [1150, 368] on span "Complete" at bounding box center [1151, 373] width 34 height 10
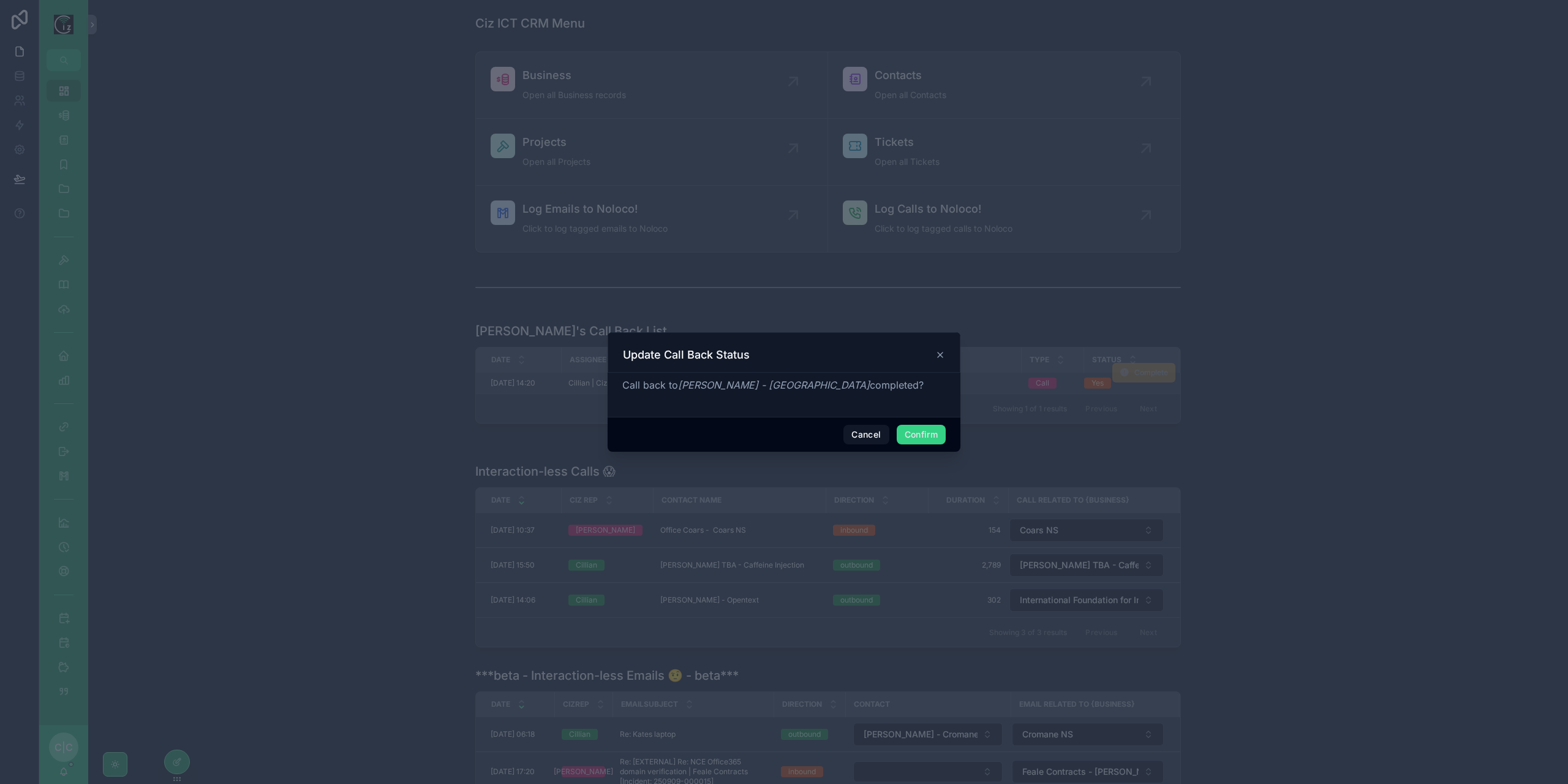
click at [923, 429] on button "Confirm" at bounding box center [922, 434] width 49 height 20
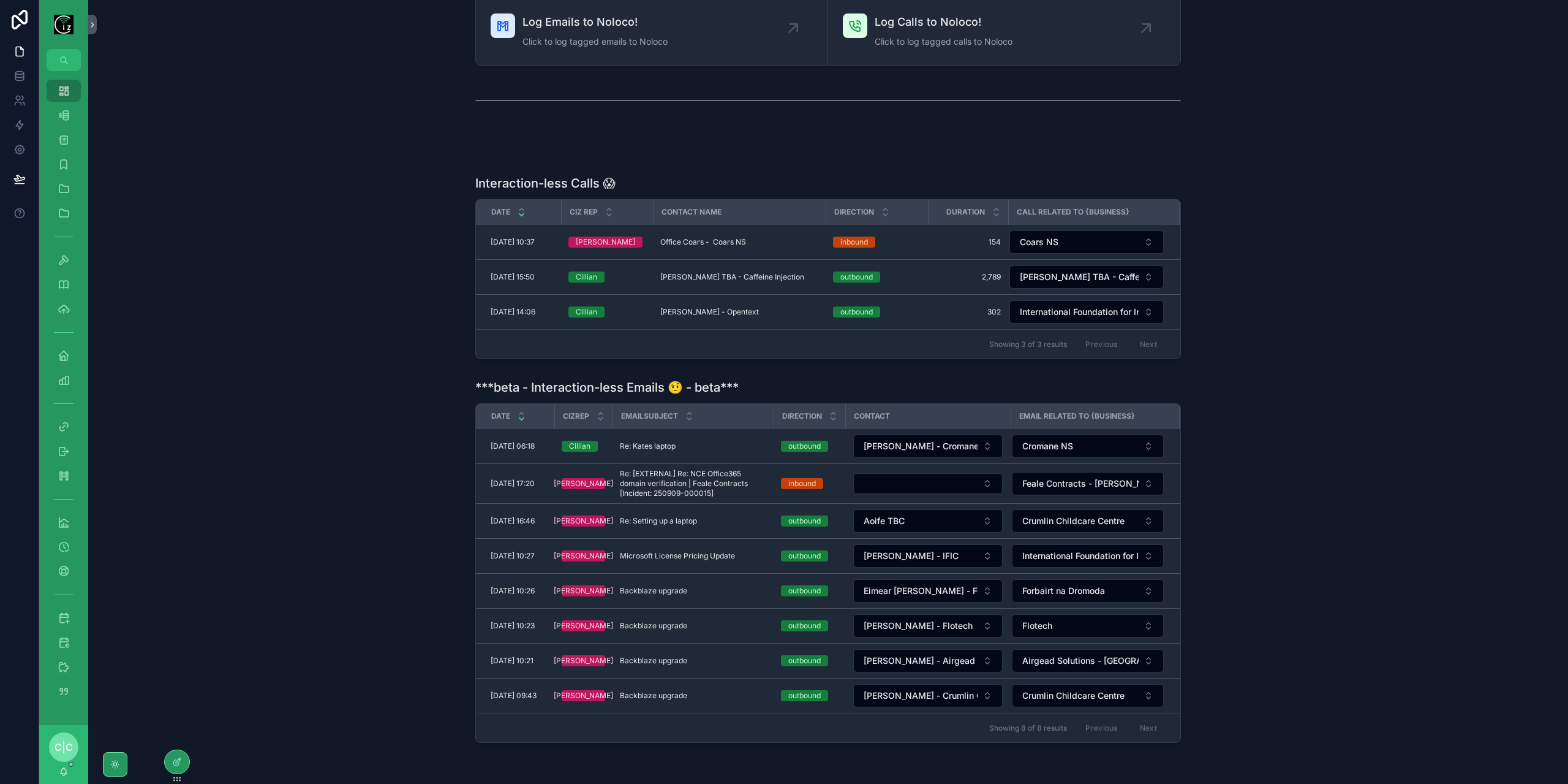
scroll to position [240, 0]
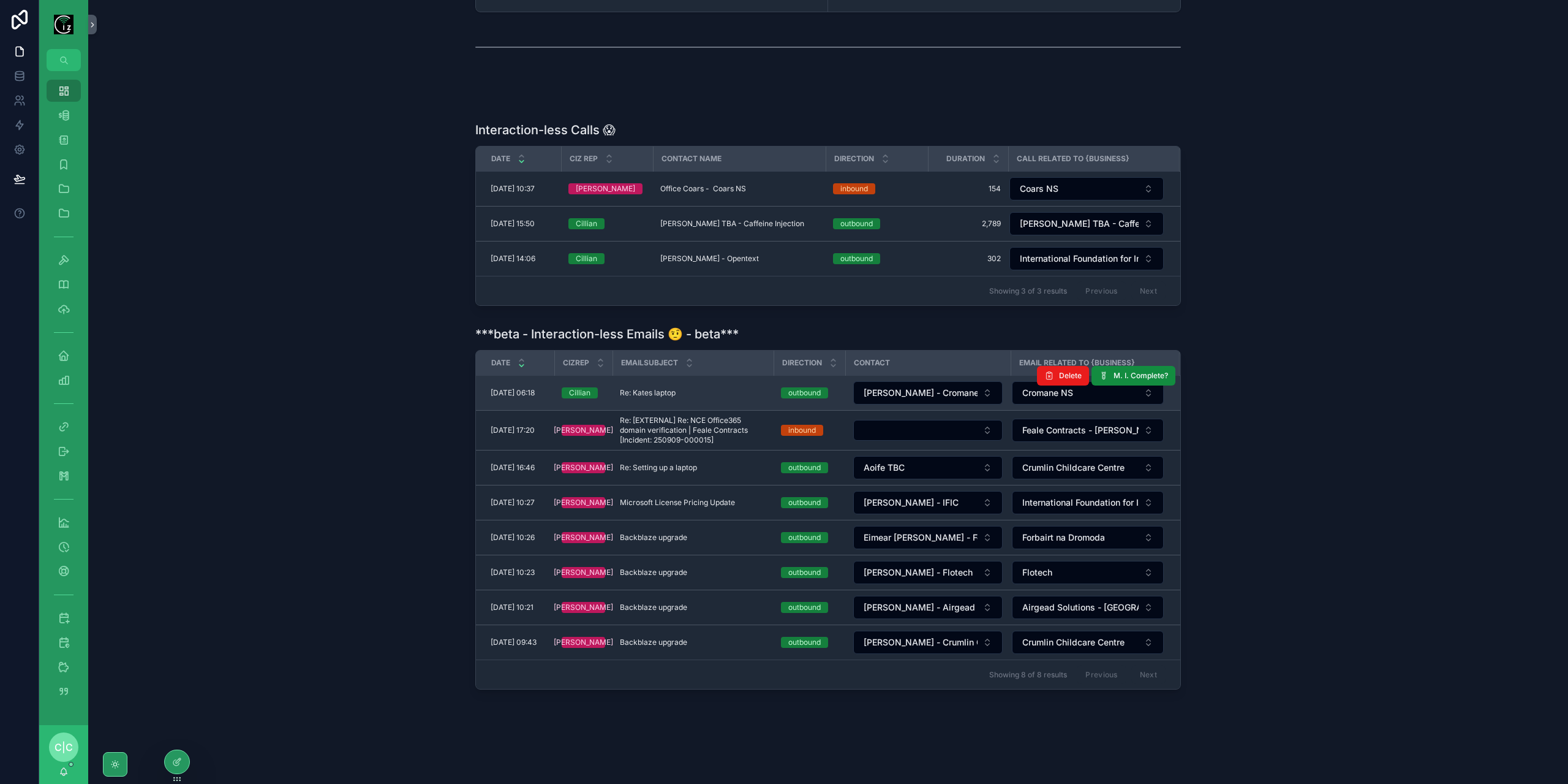
click at [683, 388] on div "Re: Kates laptop Re: Kates laptop" at bounding box center [693, 393] width 146 height 10
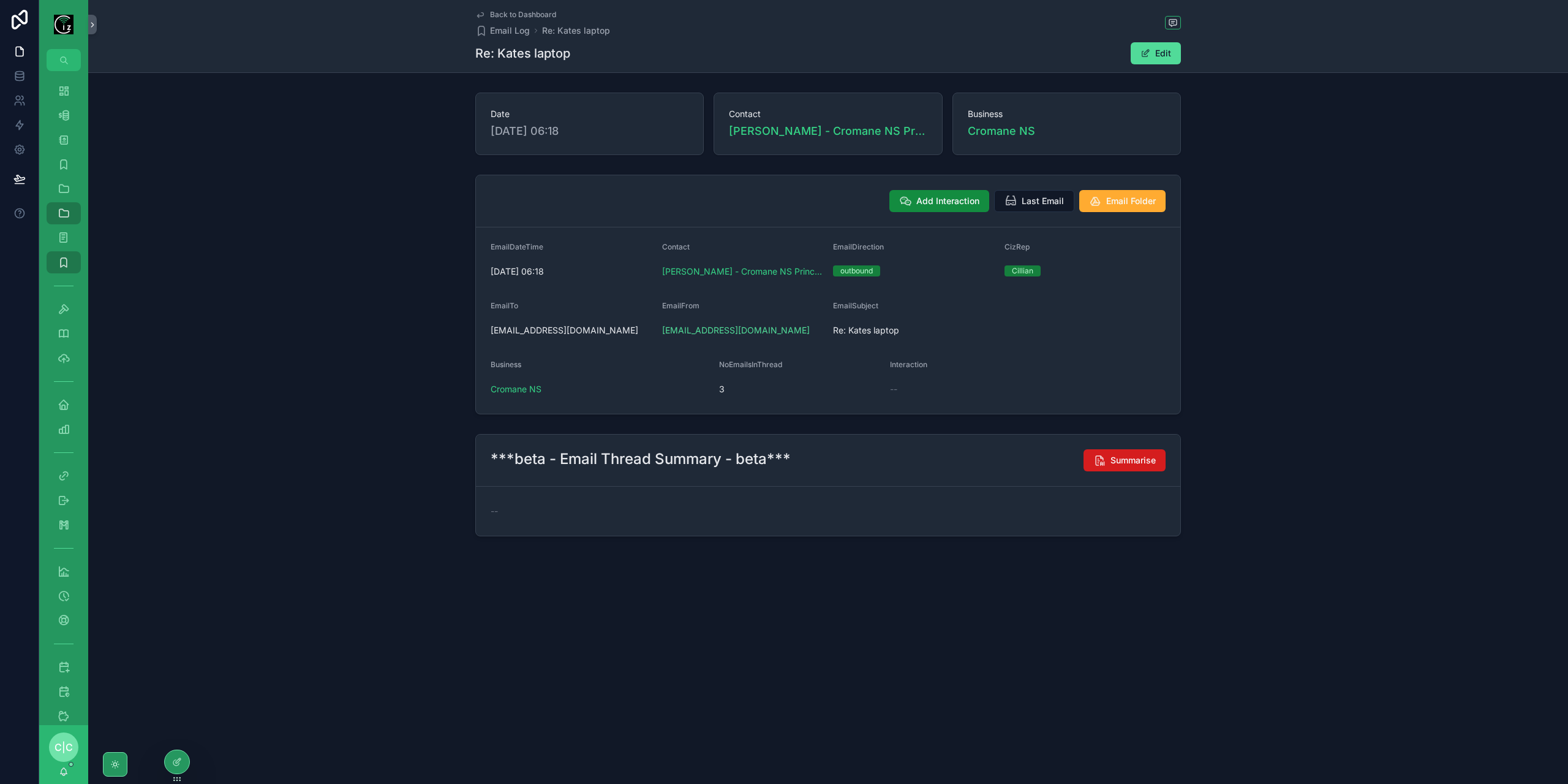
click at [1128, 458] on span "Summarise" at bounding box center [1133, 460] width 45 height 12
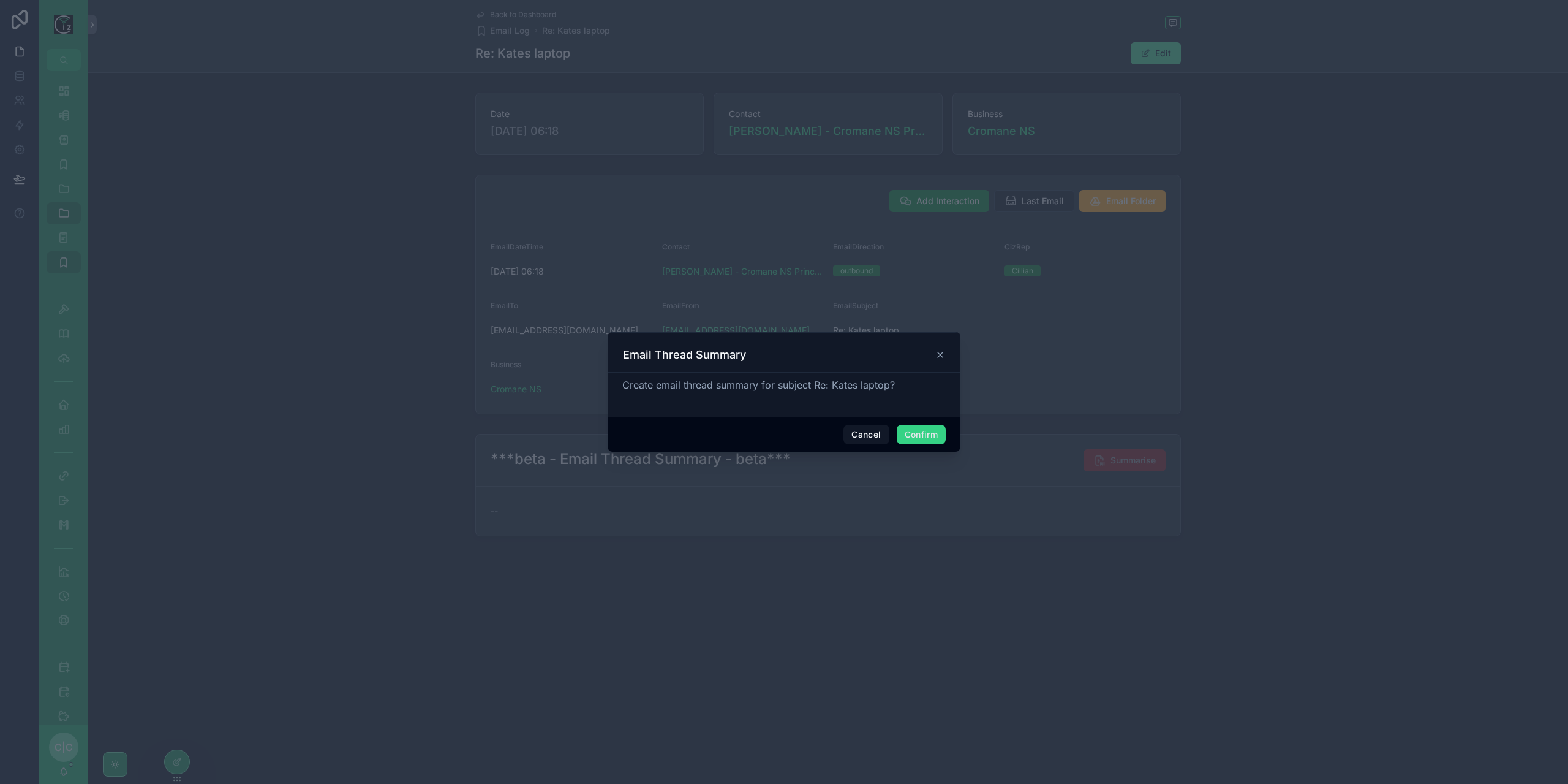
click at [909, 440] on button "Confirm" at bounding box center [922, 434] width 49 height 20
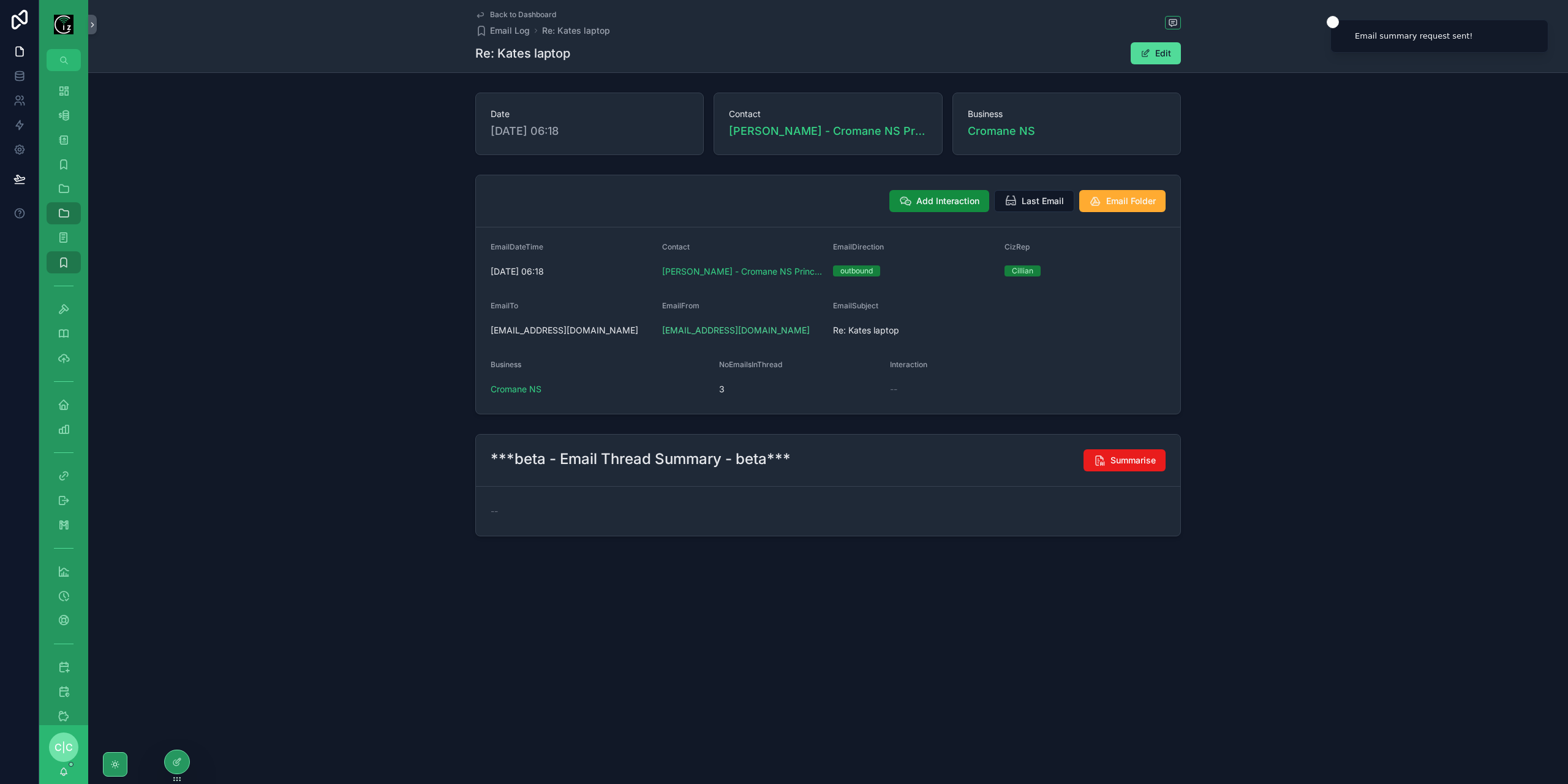
click at [482, 14] on icon "scrollable content" at bounding box center [480, 15] width 10 height 10
